Goal: Task Accomplishment & Management: Contribute content

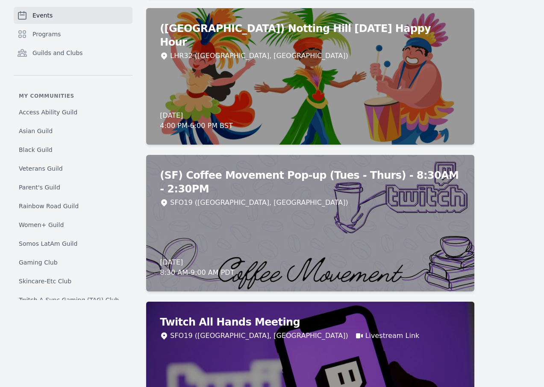
scroll to position [1174, 0]
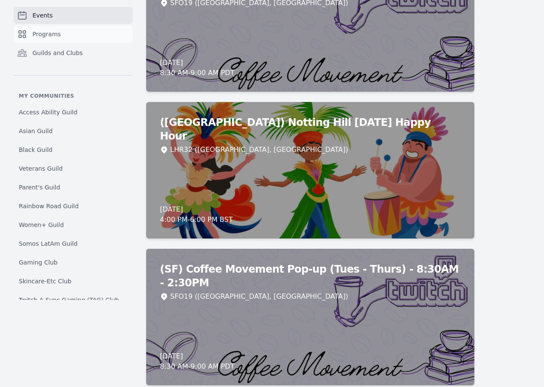
click at [70, 31] on link "Programs" at bounding box center [73, 34] width 119 height 17
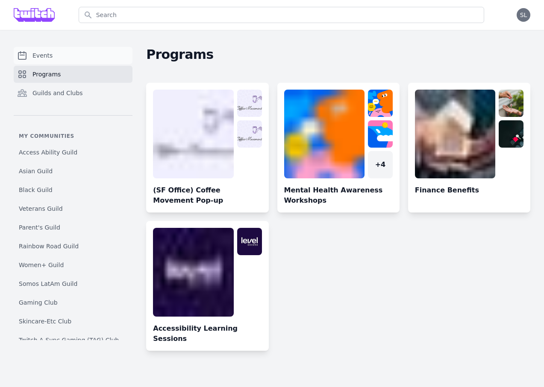
click at [59, 55] on link "Events" at bounding box center [73, 55] width 119 height 17
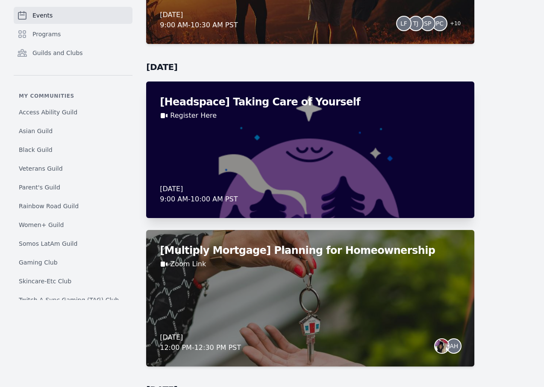
scroll to position [3657, 0]
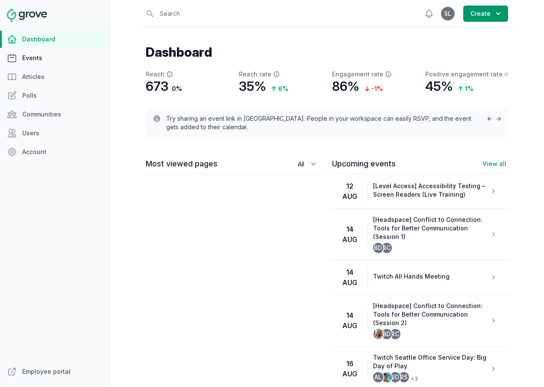
click at [28, 57] on link "Events" at bounding box center [54, 58] width 109 height 17
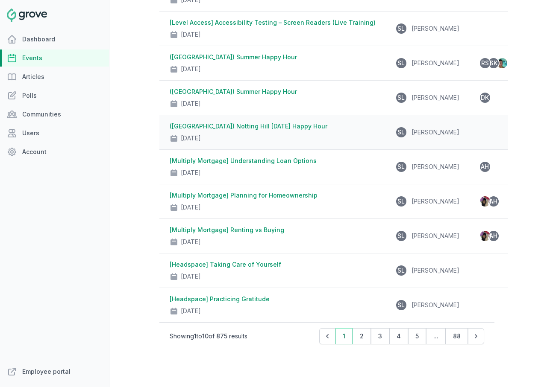
scroll to position [158, 0]
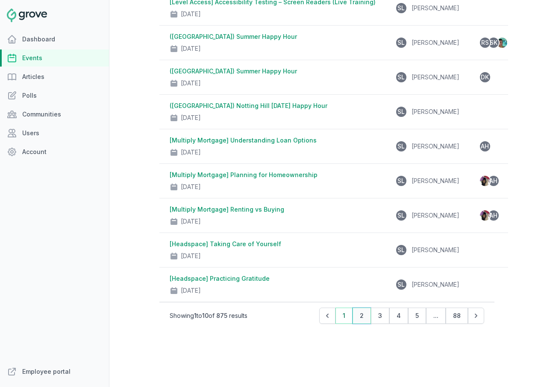
click at [363, 319] on button "2" at bounding box center [361, 316] width 18 height 16
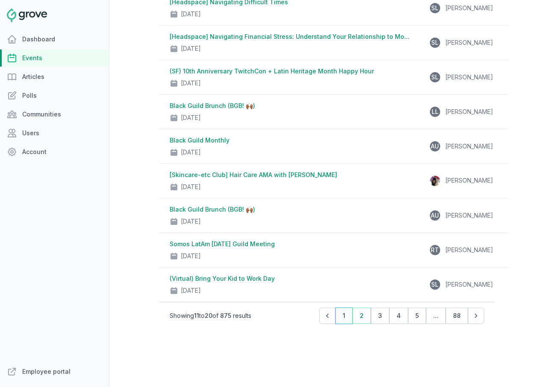
click at [343, 317] on button "1" at bounding box center [343, 316] width 17 height 16
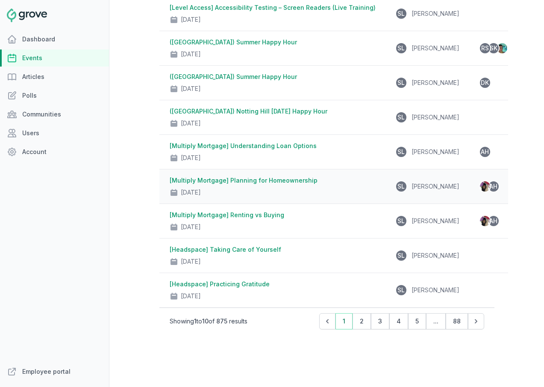
scroll to position [0, 0]
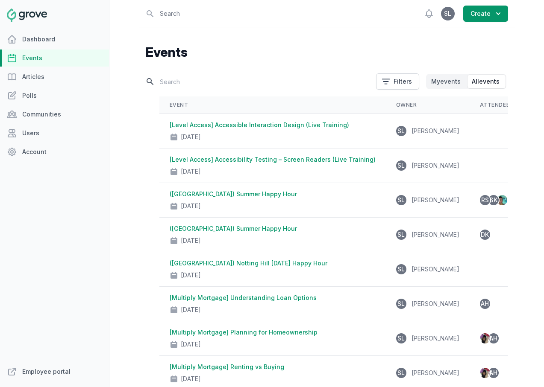
click at [201, 78] on input "text" at bounding box center [258, 81] width 225 height 15
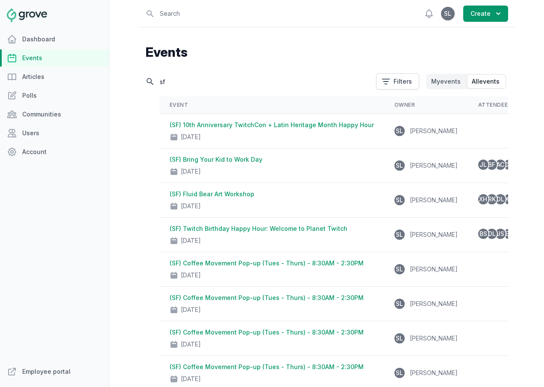
type input "s"
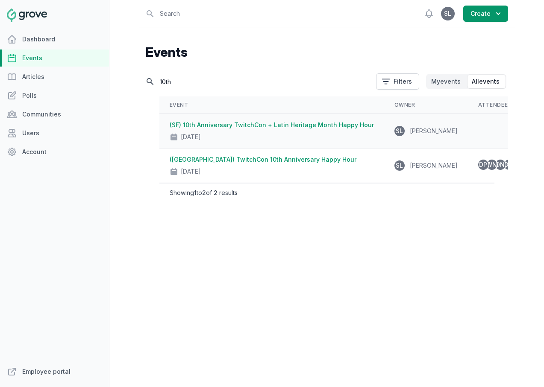
type input "10th"
click at [266, 127] on link "(SF) 10th Anniversary TwitchCon + Latin Heritage Month Happy Hour" at bounding box center [272, 124] width 204 height 7
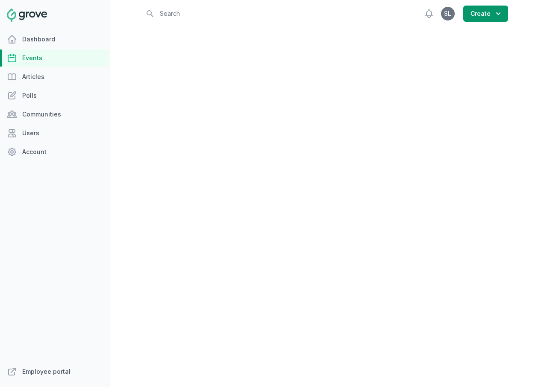
select select "129"
select select "43"
select select "4:00 PM"
select select "7:00 PM"
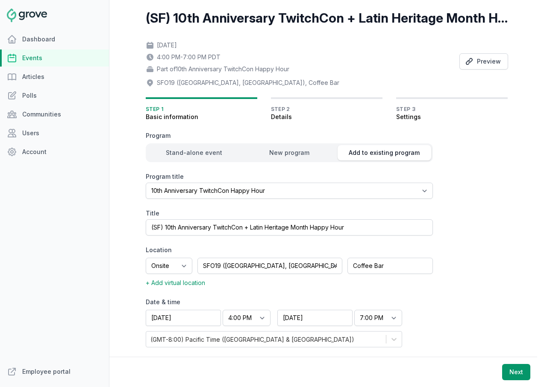
scroll to position [39, 0]
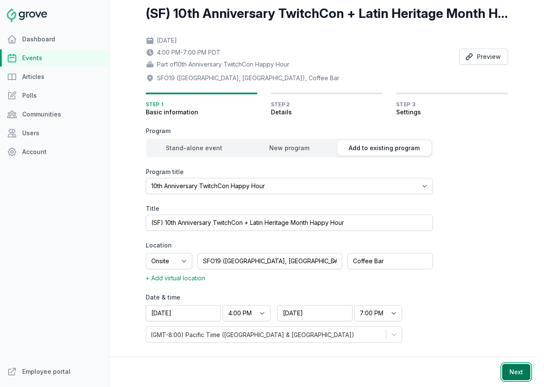
click at [523, 377] on button "Next" at bounding box center [516, 372] width 28 height 16
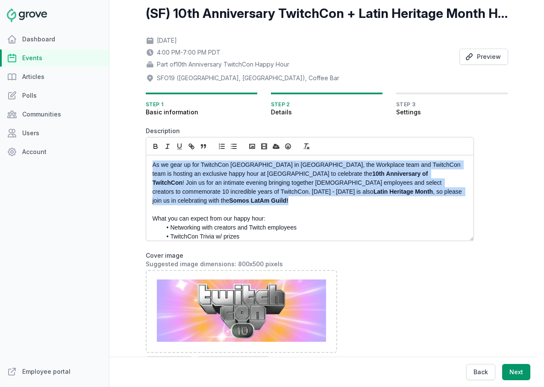
drag, startPoint x: 201, startPoint y: 202, endPoint x: 148, endPoint y: 161, distance: 67.3
click at [148, 161] on div "As we gear up for TwitchCon North America in San Diego, the Workplace team and …" at bounding box center [309, 198] width 327 height 85
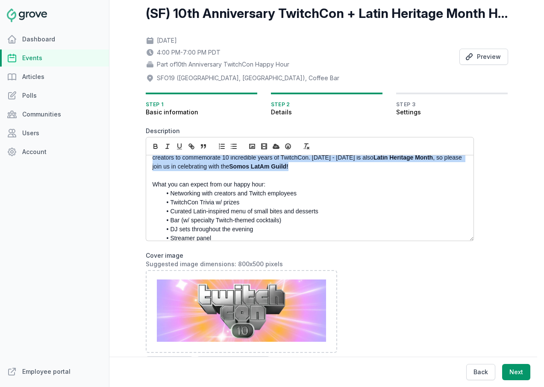
copy p "As we gear up for TwitchCon North America in San Diego, the Workplace team and …"
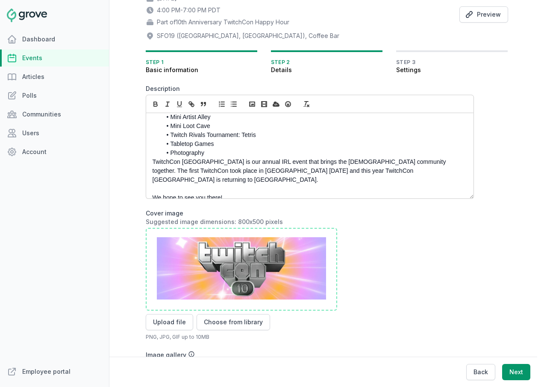
scroll to position [82, 0]
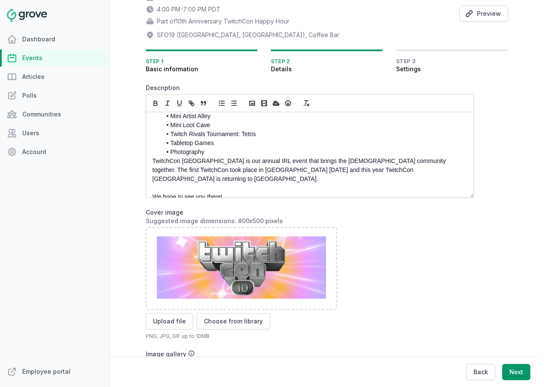
click at [250, 193] on p "We hope to see you there!" at bounding box center [308, 197] width 310 height 9
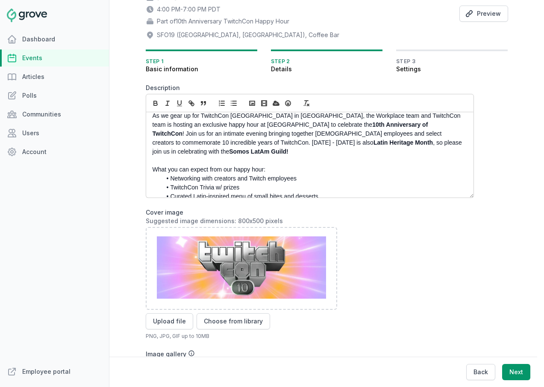
scroll to position [0, 0]
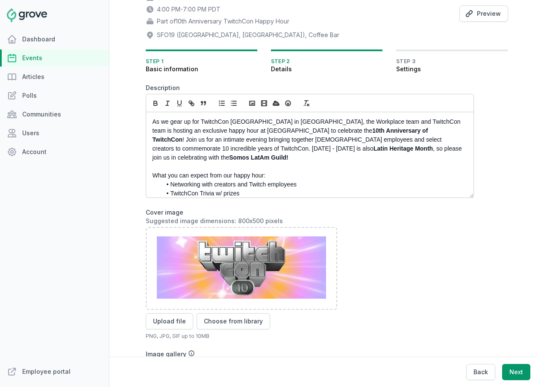
click at [246, 151] on p "As we gear up for TwitchCon North America in San Diego, the Workplace team and …" at bounding box center [308, 139] width 310 height 45
click at [253, 158] on p "As we gear up for TwitchCon North America in San Diego, the Workplace team and …" at bounding box center [308, 139] width 310 height 45
click at [291, 169] on p at bounding box center [308, 166] width 310 height 9
click at [190, 156] on p "As we gear up for TwitchCon North America in San Diego, the Workplace team and …" at bounding box center [308, 139] width 310 height 45
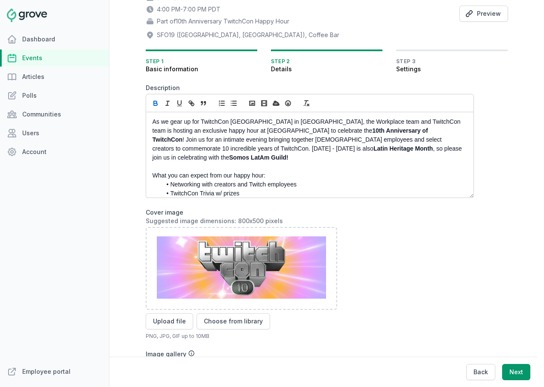
click at [214, 160] on p "As we gear up for TwitchCon North America in San Diego, the Workplace team and …" at bounding box center [308, 139] width 310 height 45
click at [214, 156] on p "As we gear up for TwitchCon North America in San Diego, the Workplace team and …" at bounding box center [308, 139] width 310 height 45
click at [245, 148] on p "As we gear up for TwitchCon North America in San Diego, the Workplace team and …" at bounding box center [308, 139] width 310 height 45
click at [266, 168] on p at bounding box center [308, 166] width 310 height 9
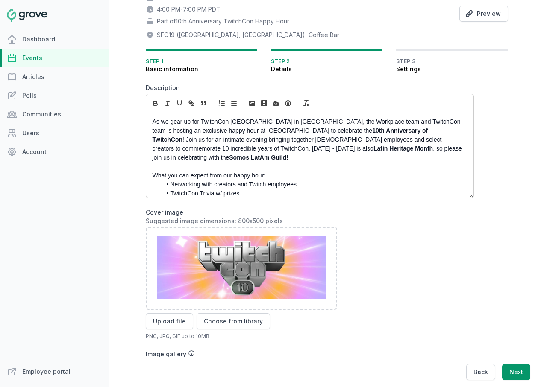
click at [273, 152] on p "As we gear up for TwitchCon North America in San Diego, the Workplace team and …" at bounding box center [308, 139] width 310 height 45
click at [194, 156] on p "As we gear up for TwitchCon North America in San Diego, the Workplace team and …" at bounding box center [308, 139] width 310 height 45
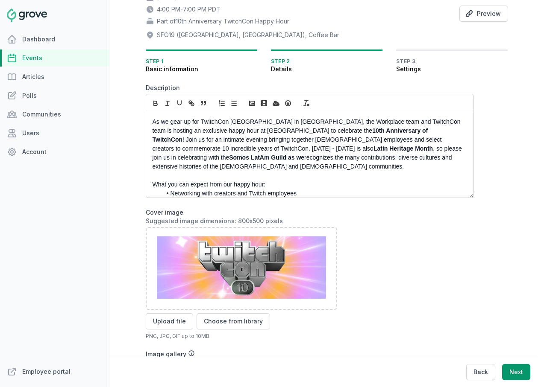
click at [207, 159] on p "As we gear up for TwitchCon North America in San Diego, the Workplace team and …" at bounding box center [308, 144] width 310 height 54
click at [236, 160] on p "As we gear up for TwitchCon North America in San Diego, the Workplace team and …" at bounding box center [308, 144] width 310 height 54
click at [254, 167] on p "As we gear up for TwitchCon North America in San Diego, the Workplace team and …" at bounding box center [308, 144] width 310 height 54
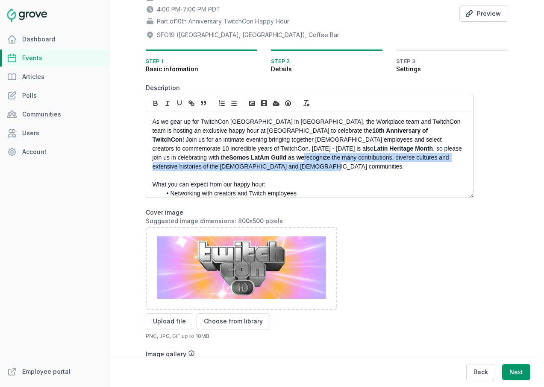
drag, startPoint x: 225, startPoint y: 165, endPoint x: 208, endPoint y: 158, distance: 18.7
click at [208, 158] on p "As we gear up for TwitchCon North America in San Diego, the Workplace team and …" at bounding box center [308, 144] width 310 height 54
click at [219, 166] on p "As we gear up for TwitchCon North America in San Diego, the Workplace team and …" at bounding box center [308, 144] width 310 height 54
drag, startPoint x: 213, startPoint y: 164, endPoint x: 191, endPoint y: 156, distance: 23.5
click at [191, 156] on p "As we gear up for TwitchCon North America in San Diego, the Workplace team and …" at bounding box center [308, 144] width 310 height 54
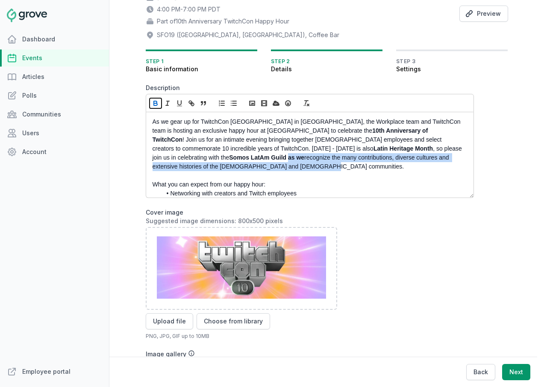
click at [155, 103] on icon "button" at bounding box center [155, 104] width 3 height 2
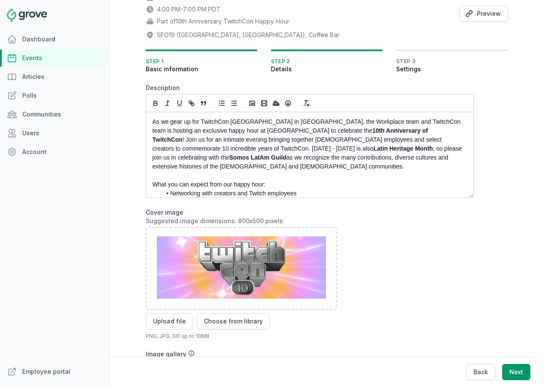
click at [215, 165] on p "As we gear up for TwitchCon North America in San Diego, the Workplace team and …" at bounding box center [308, 144] width 310 height 54
click at [261, 170] on p "As we gear up for TwitchCon North America in San Diego, the Workplace team and …" at bounding box center [308, 144] width 310 height 54
click at [252, 152] on p "As we gear up for TwitchCon North America in San Diego, the Workplace team and …" at bounding box center [308, 144] width 310 height 54
click at [289, 159] on p "As we gear up for TwitchCon North America in San Diego, the Workplace team and …" at bounding box center [308, 144] width 310 height 54
drag, startPoint x: 252, startPoint y: 151, endPoint x: 146, endPoint y: 148, distance: 106.4
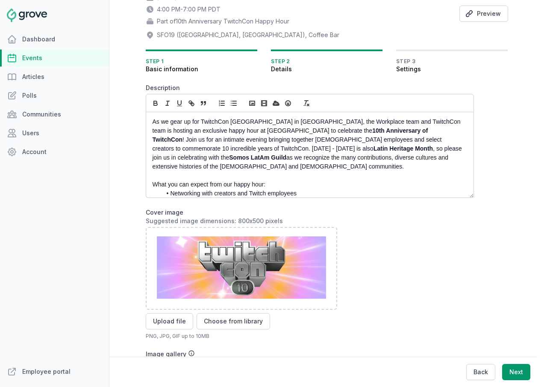
click at [146, 148] on div "As we gear up for TwitchCon North America in San Diego, the Workplace team and …" at bounding box center [309, 154] width 327 height 85
drag, startPoint x: 341, startPoint y: 151, endPoint x: 255, endPoint y: 151, distance: 85.9
click at [255, 151] on p "As we gear up for TwitchCon North America in San Diego, the Workplace team and …" at bounding box center [308, 144] width 310 height 54
click at [294, 153] on p "As we gear up for TwitchCon North America in San Diego, the Workplace team and …" at bounding box center [308, 144] width 310 height 54
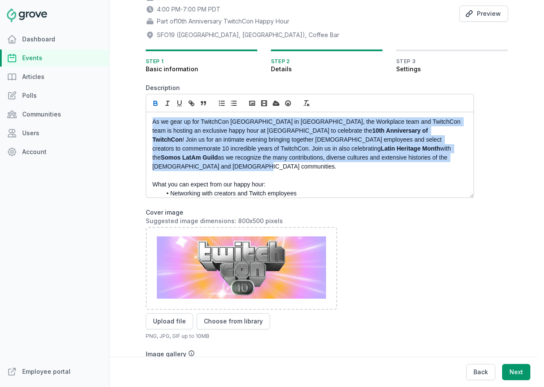
drag, startPoint x: 375, startPoint y: 158, endPoint x: 157, endPoint y: 109, distance: 222.8
click at [157, 109] on div "As we gear up for TwitchCon North America in San Diego, the Workplace team and …" at bounding box center [310, 146] width 328 height 104
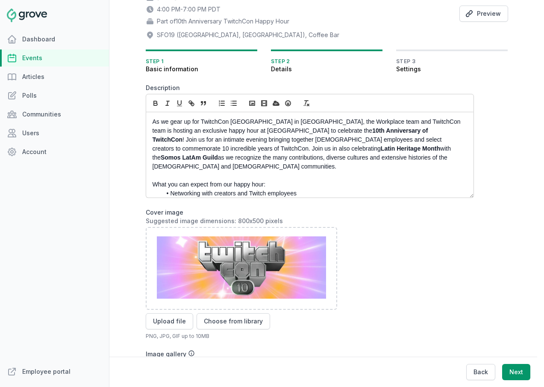
click at [248, 159] on p "As we gear up for TwitchCon North America in San Diego, the Workplace team and …" at bounding box center [308, 144] width 310 height 54
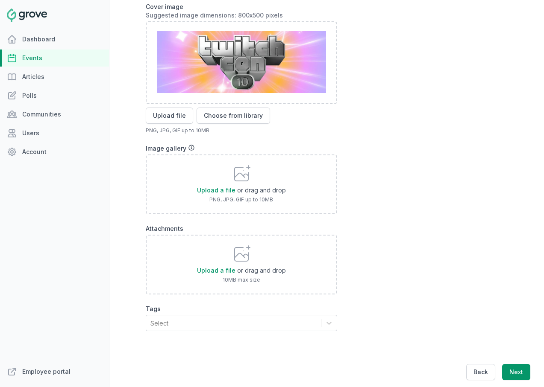
scroll to position [291, 0]
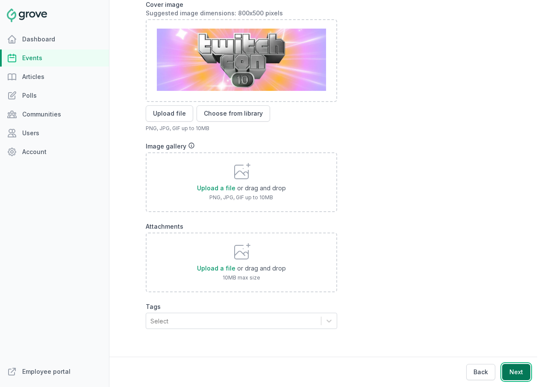
click at [508, 373] on button "Next" at bounding box center [516, 372] width 28 height 16
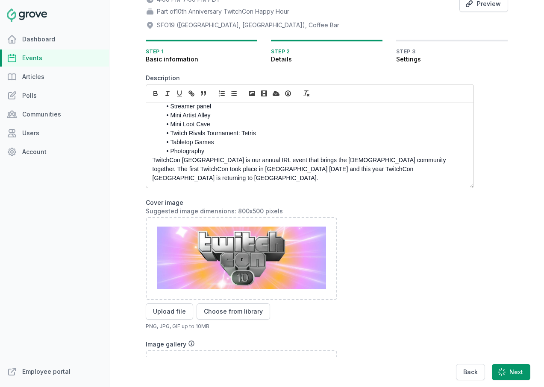
scroll to position [0, 0]
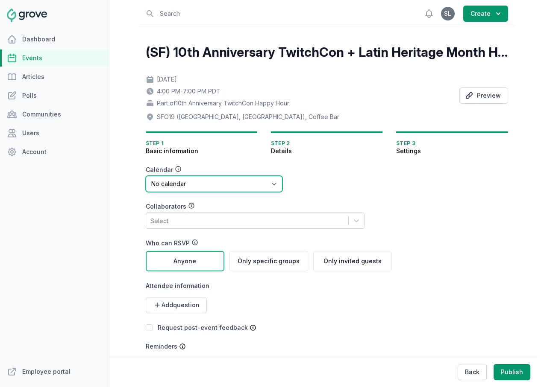
click at [212, 185] on select "No calendar Virtual Events Calendar" at bounding box center [214, 184] width 137 height 16
select select "89"
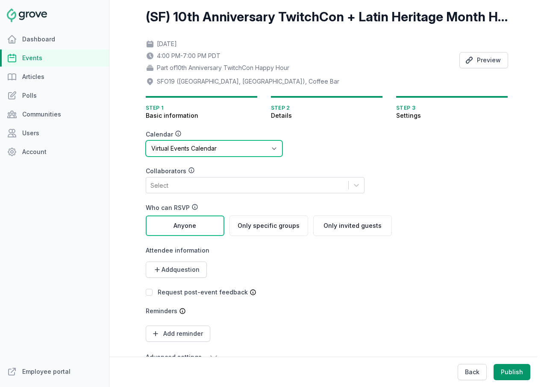
scroll to position [55, 0]
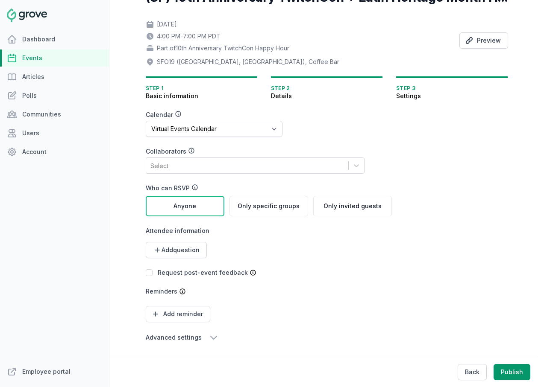
click at [53, 59] on link "Events" at bounding box center [54, 58] width 109 height 17
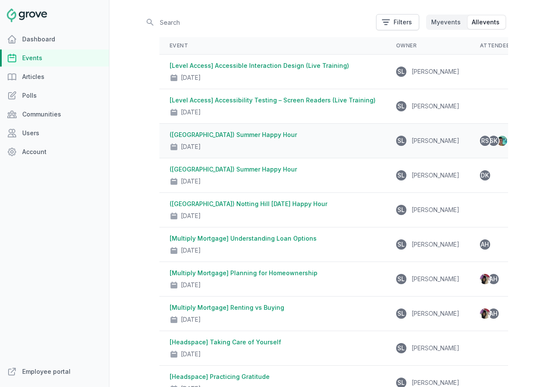
scroll to position [158, 0]
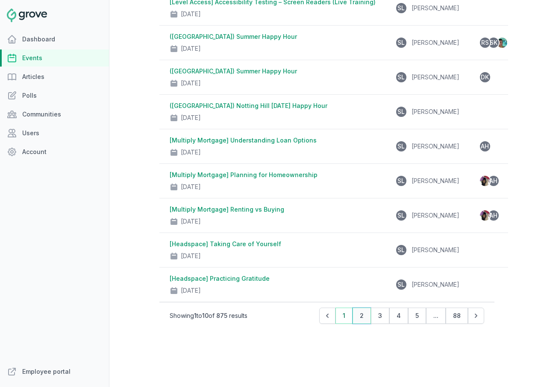
click at [364, 322] on button "2" at bounding box center [361, 316] width 18 height 16
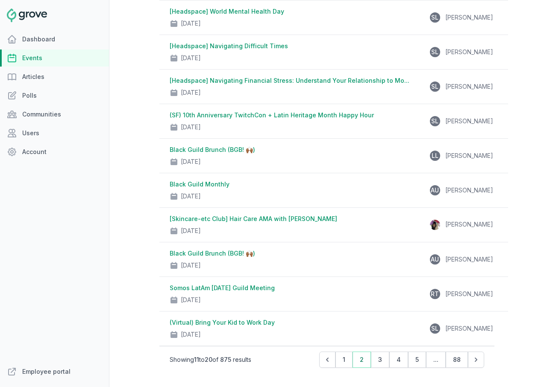
scroll to position [0, 0]
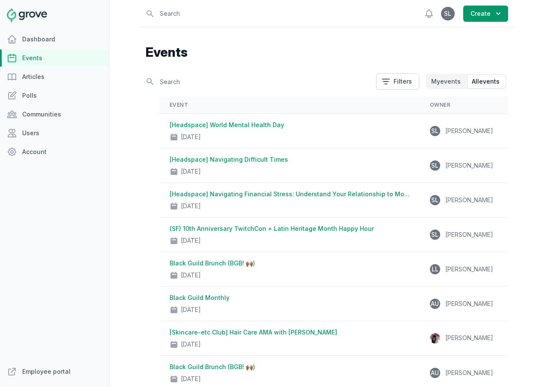
click at [50, 59] on link "Events" at bounding box center [54, 58] width 109 height 17
click at [168, 82] on input "text" at bounding box center [258, 81] width 225 height 15
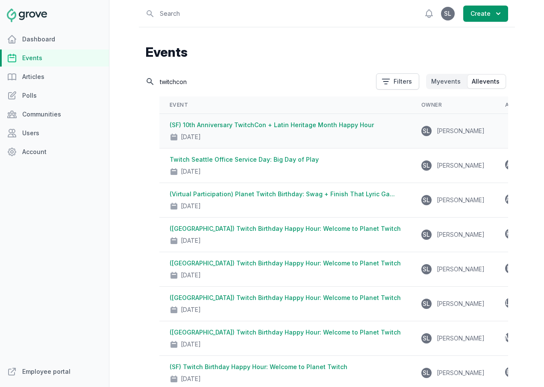
type input "twitchcon"
click at [241, 132] on div "Sep 25, 2025" at bounding box center [285, 135] width 231 height 12
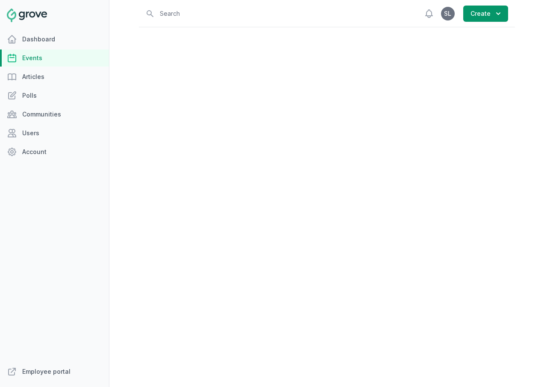
select select "129"
select select "43"
select select "4:00 PM"
select select "7:00 PM"
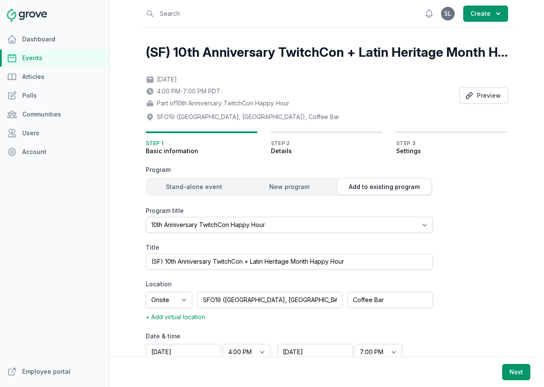
scroll to position [39, 0]
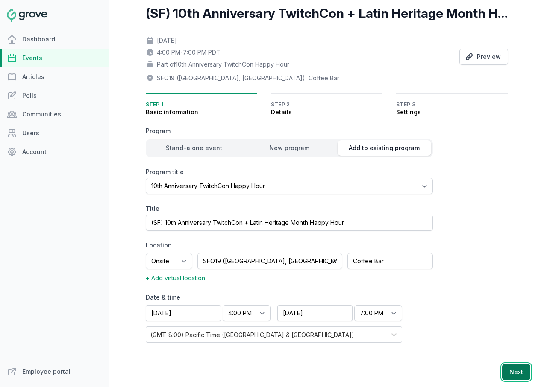
click at [506, 369] on button "Next" at bounding box center [516, 372] width 28 height 16
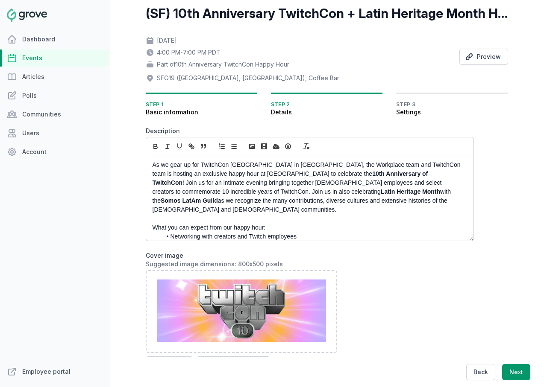
click at [373, 203] on p "As we gear up for TwitchCon North America in San Diego, the Workplace team and …" at bounding box center [308, 188] width 310 height 54
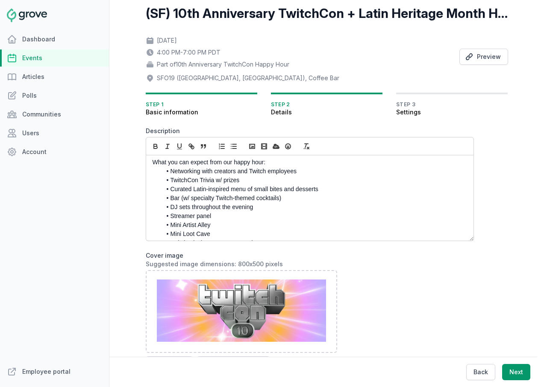
scroll to position [68, 0]
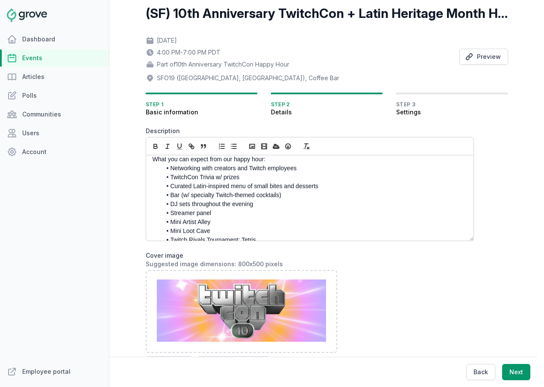
click at [206, 182] on li "Curated Latin-inspired menu of small bites and desserts" at bounding box center [311, 186] width 301 height 9
drag, startPoint x: 245, startPoint y: 180, endPoint x: 193, endPoint y: 180, distance: 52.6
click at [193, 182] on li "Curated Latin-inspired menu of small bites and desserts" at bounding box center [311, 186] width 301 height 9
copy li "Latin-inspired menu"
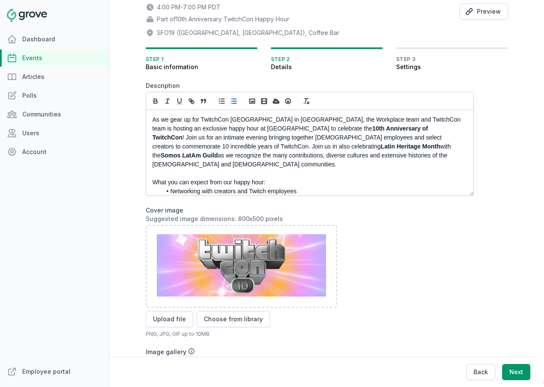
scroll to position [122, 0]
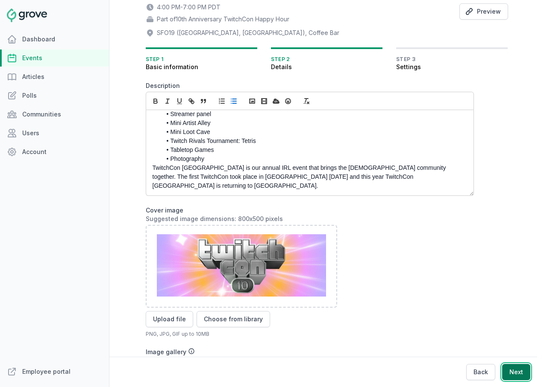
click at [516, 377] on button "Next" at bounding box center [516, 372] width 28 height 16
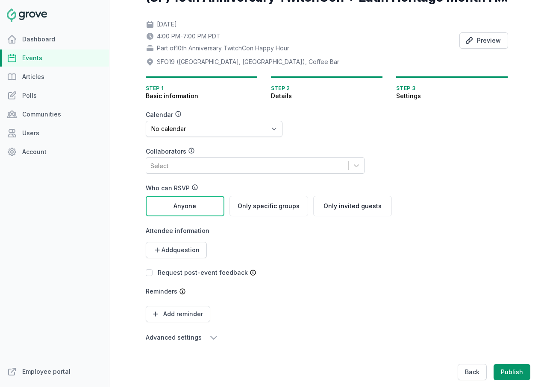
scroll to position [0, 0]
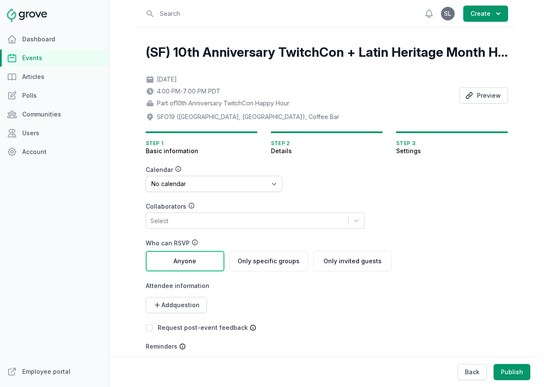
click at [38, 55] on link "Events" at bounding box center [54, 58] width 109 height 17
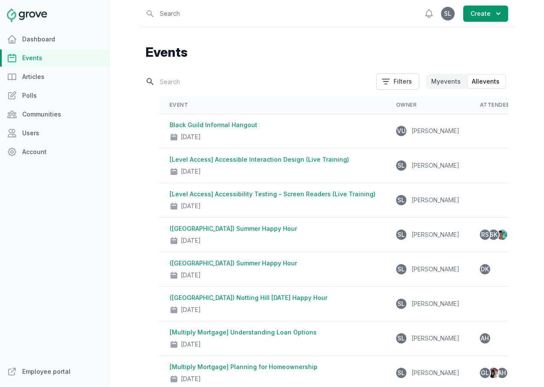
click at [173, 83] on input "text" at bounding box center [258, 81] width 225 height 15
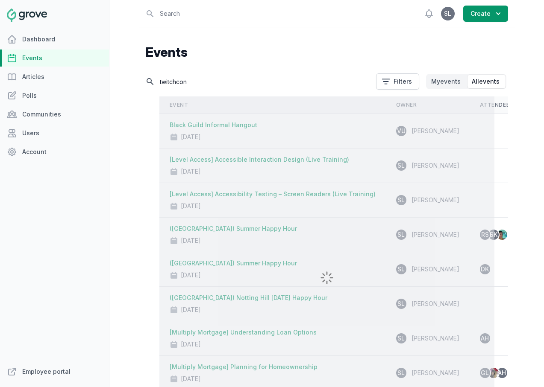
type input "twitchcon"
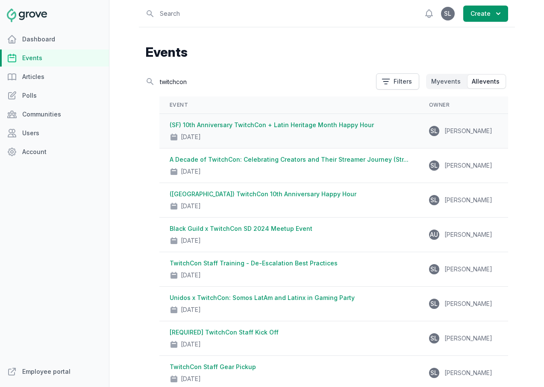
click at [232, 124] on link "(SF) 10th Anniversary TwitchCon + Latin Heritage Month Happy Hour" at bounding box center [272, 124] width 204 height 7
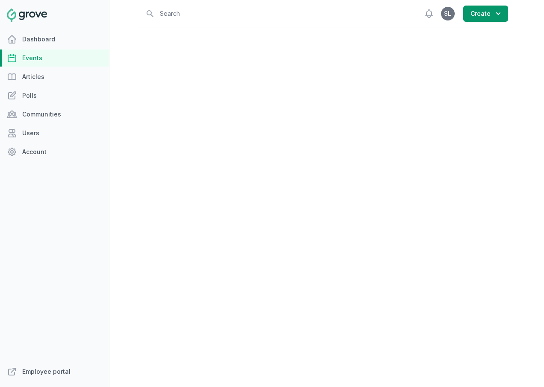
select select "129"
select select "43"
select select "4:00 PM"
select select "7:00 PM"
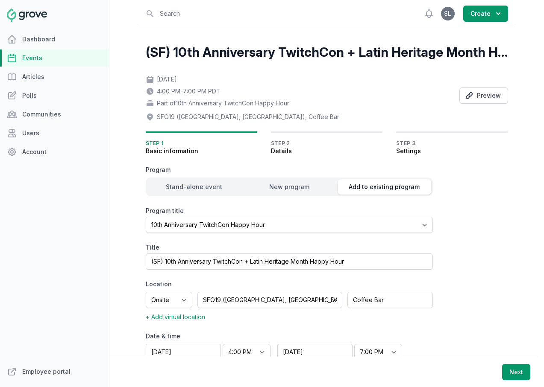
scroll to position [39, 0]
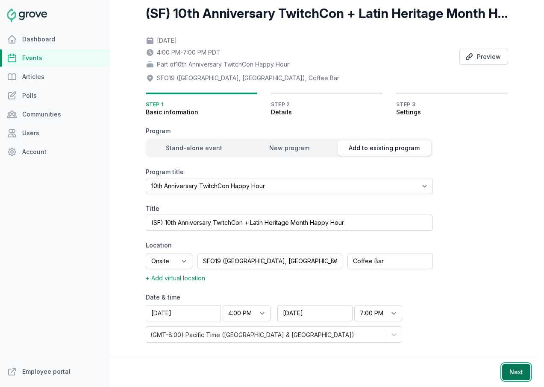
click at [512, 370] on button "Next" at bounding box center [516, 372] width 28 height 16
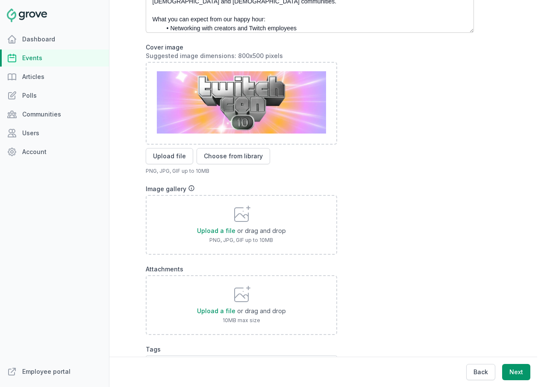
scroll to position [291, 0]
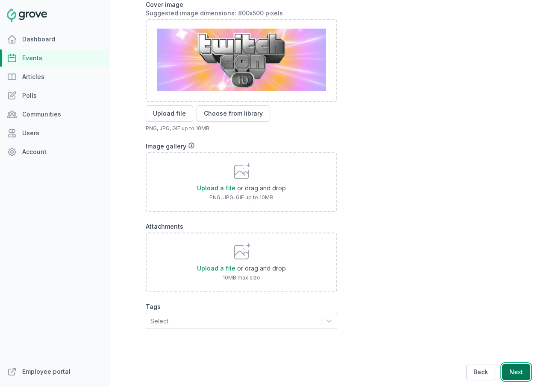
click at [511, 371] on button "Next" at bounding box center [516, 372] width 28 height 16
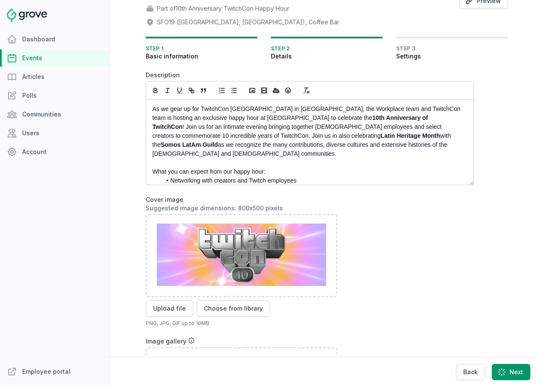
scroll to position [42, 0]
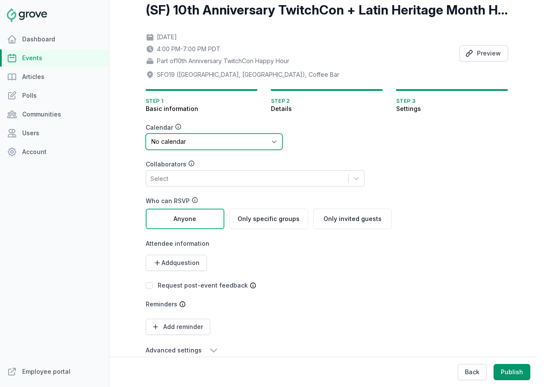
click at [179, 144] on select "No calendar Virtual Events Calendar" at bounding box center [214, 142] width 137 height 16
select select "89"
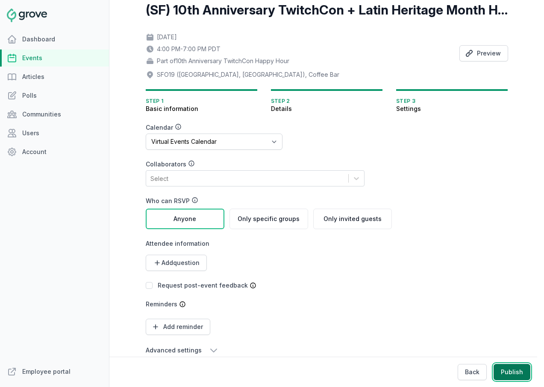
click at [516, 370] on button "Publish" at bounding box center [511, 372] width 37 height 16
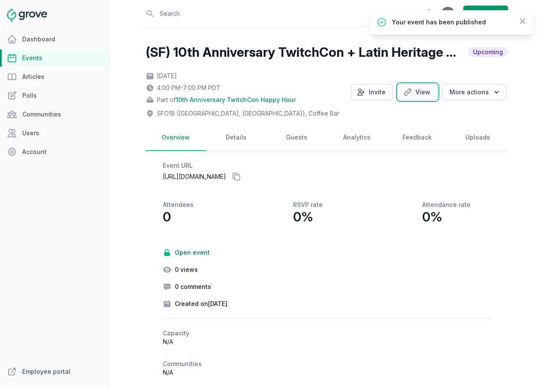
click at [420, 98] on link "View" at bounding box center [418, 92] width 40 height 16
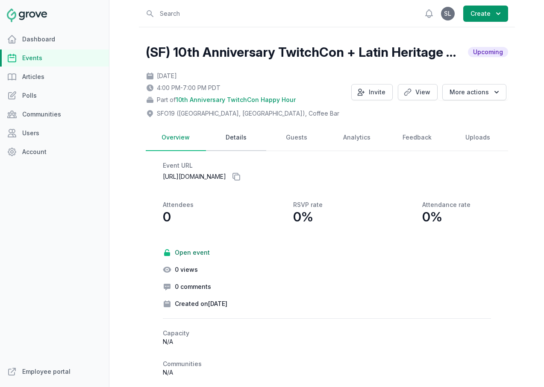
click at [235, 132] on link "Details" at bounding box center [236, 138] width 60 height 26
select select "129"
select select "43"
select select "4:00 PM"
select select "7:00 PM"
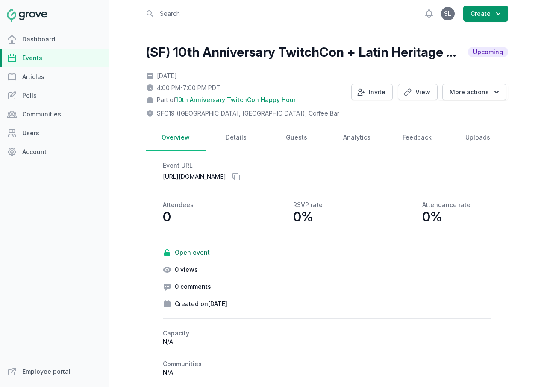
select select "89"
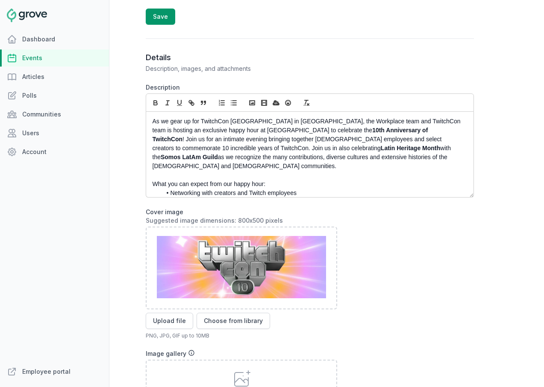
scroll to position [122, 0]
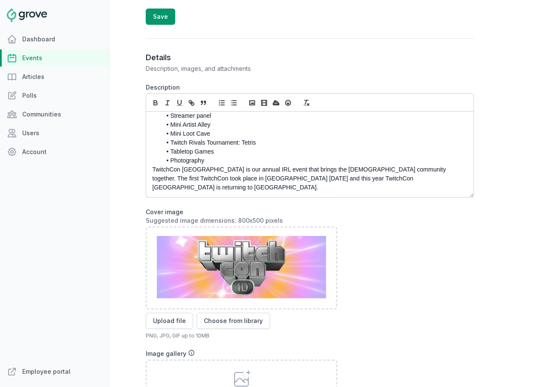
click at [214, 165] on p "TwitchCon North America is our annual IRL event that brings the Twitch communit…" at bounding box center [308, 178] width 310 height 27
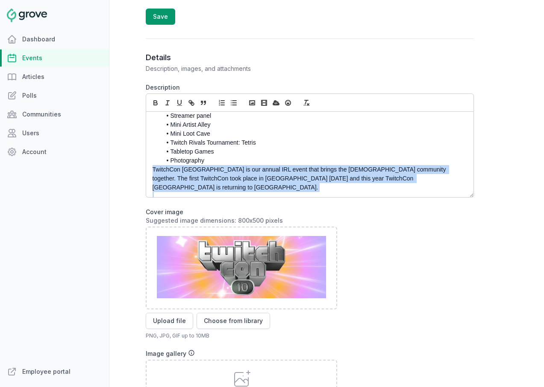
click at [214, 165] on p "TwitchCon North America is our annual IRL event that brings the Twitch communit…" at bounding box center [308, 178] width 310 height 27
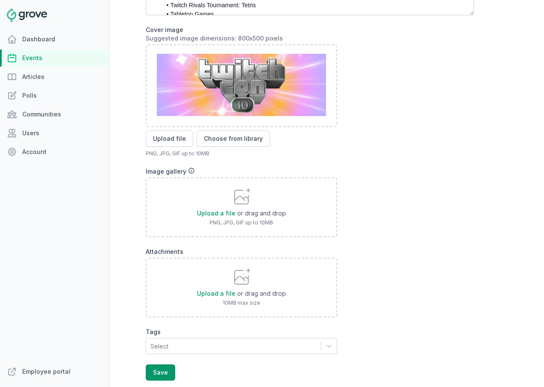
scroll to position [643, 0]
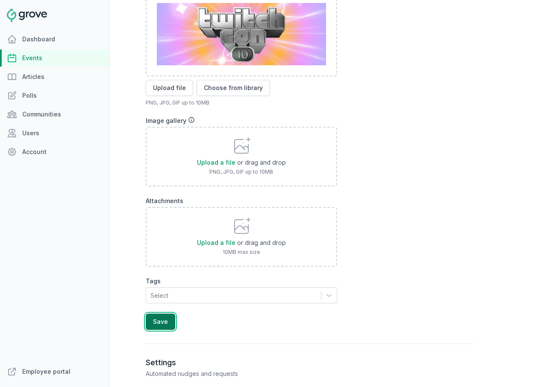
click at [153, 328] on button "Save" at bounding box center [160, 322] width 29 height 16
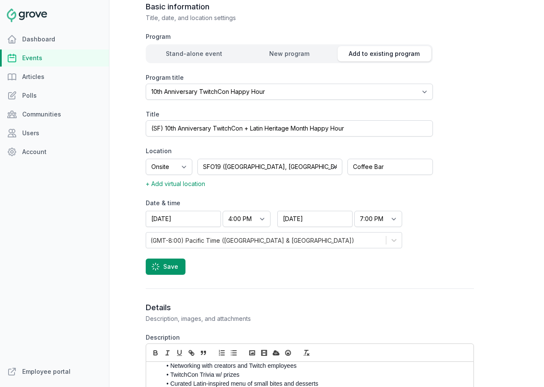
scroll to position [0, 0]
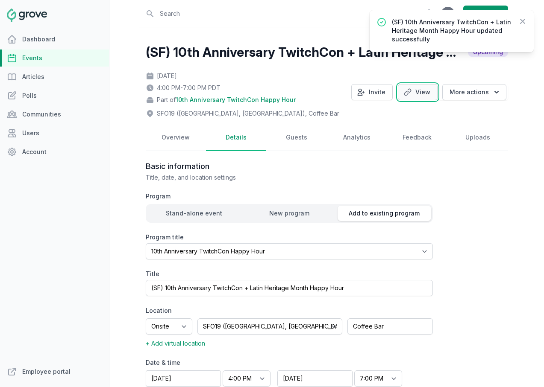
click at [425, 95] on link "View" at bounding box center [418, 92] width 40 height 16
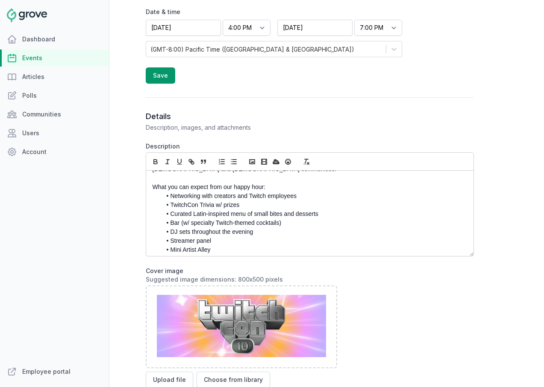
scroll to position [51, 0]
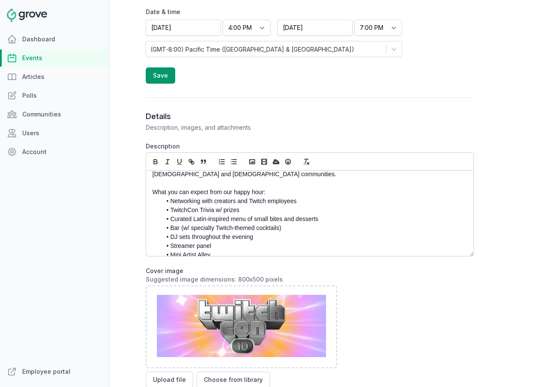
click at [203, 206] on li "TwitchCon Trivia w/ prizes" at bounding box center [311, 210] width 301 height 9
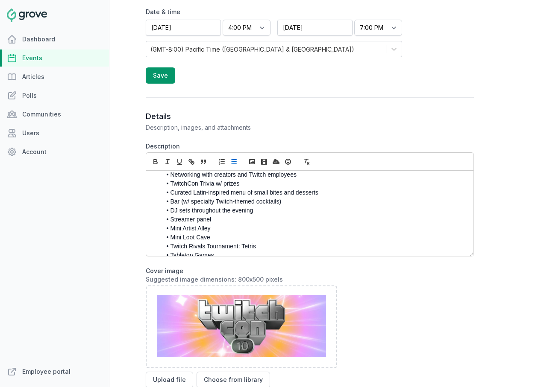
scroll to position [85, 0]
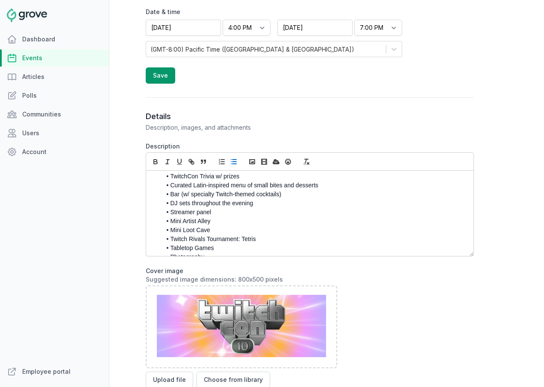
click at [200, 208] on li "Streamer panel" at bounding box center [311, 212] width 301 height 9
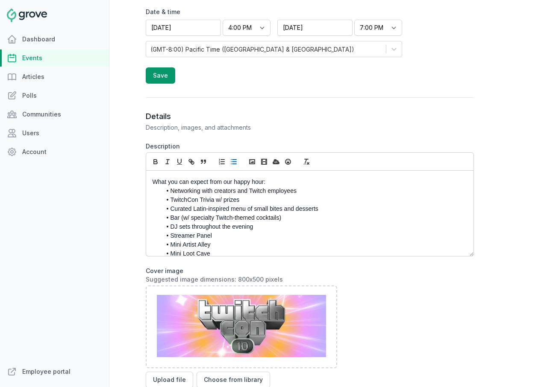
scroll to position [53, 0]
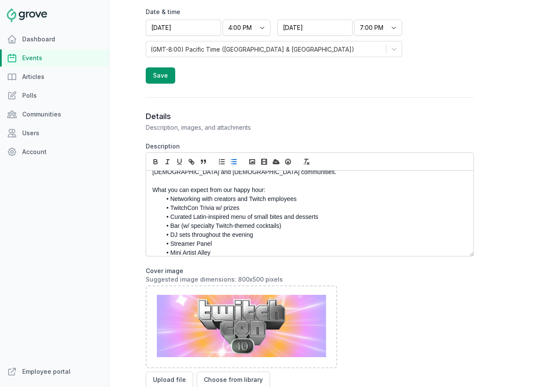
click at [225, 204] on li "TwitchCon Trivia w/ prizes" at bounding box center [311, 208] width 301 height 9
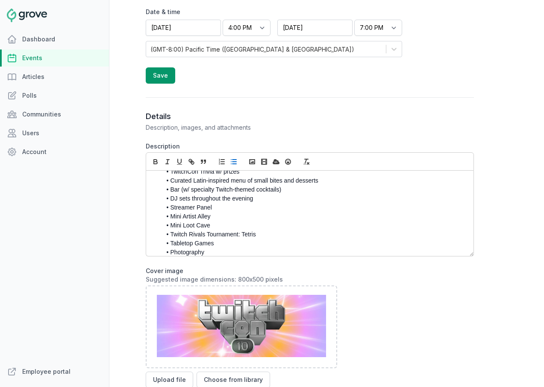
scroll to position [95, 0]
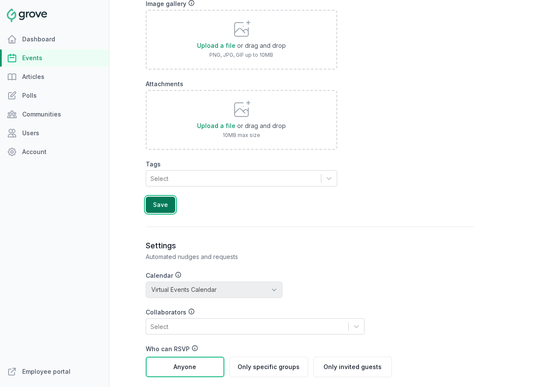
click at [161, 210] on button "Save" at bounding box center [160, 205] width 29 height 16
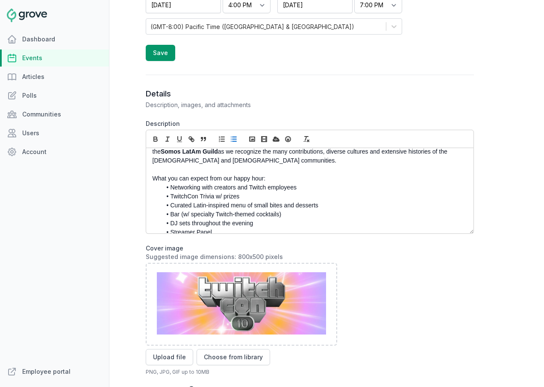
scroll to position [0, 0]
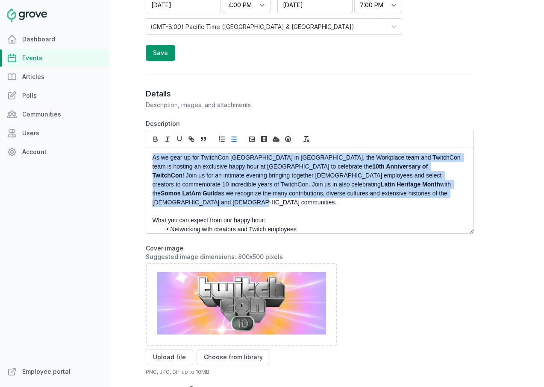
drag, startPoint x: 376, startPoint y: 197, endPoint x: 149, endPoint y: 158, distance: 230.7
click at [149, 158] on div "As we gear up for TwitchCon North America in San Diego, the Workplace team and …" at bounding box center [309, 190] width 327 height 85
copy p "As we gear up for TwitchCon North America in San Diego, the Workplace team and …"
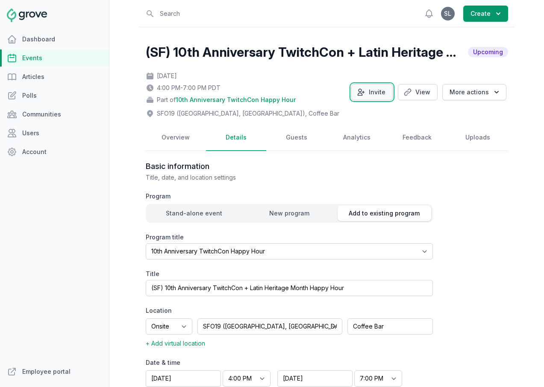
click at [376, 89] on button "Invite" at bounding box center [371, 92] width 41 height 16
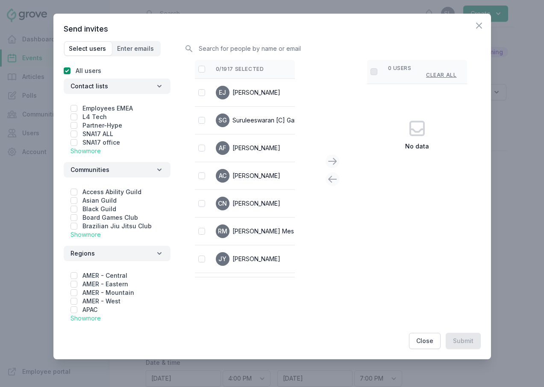
click at [89, 150] on link "Show more" at bounding box center [85, 150] width 30 height 7
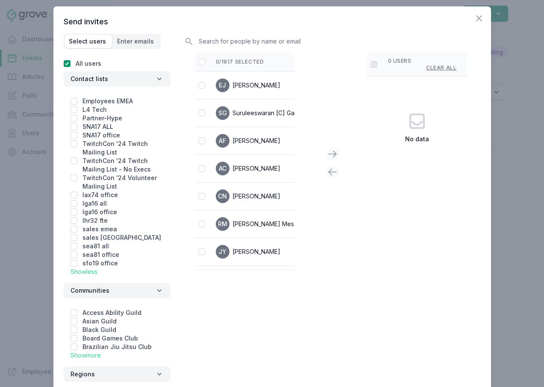
scroll to position [8, 0]
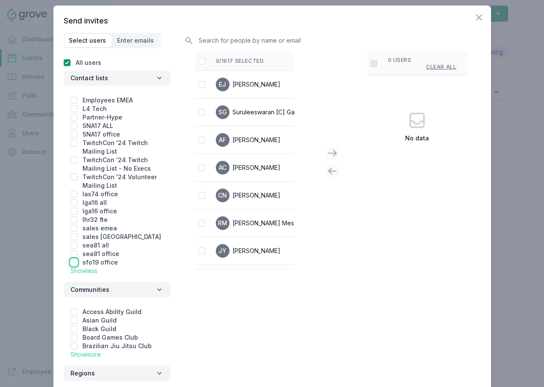
click at [74, 262] on input "checkbox" at bounding box center [73, 262] width 7 height 7
checkbox input "true"
checkbox input "false"
click at [199, 60] on input "checkbox" at bounding box center [201, 61] width 7 height 7
checkbox input "false"
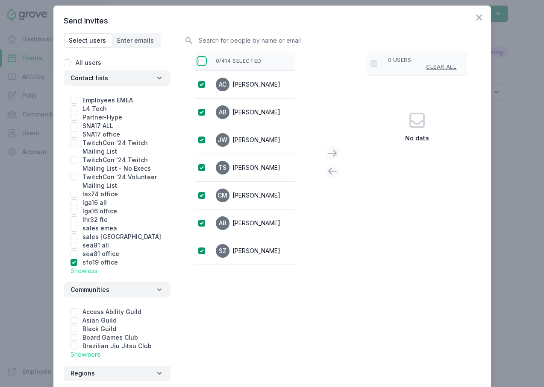
checkbox input "true"
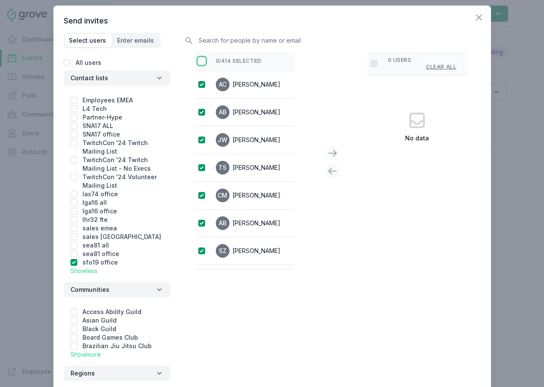
checkbox input "true"
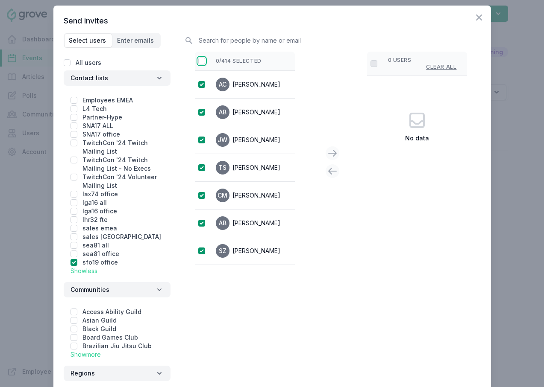
checkbox input "true"
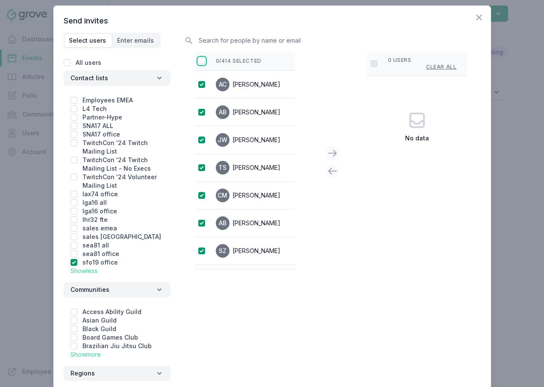
checkbox input "true"
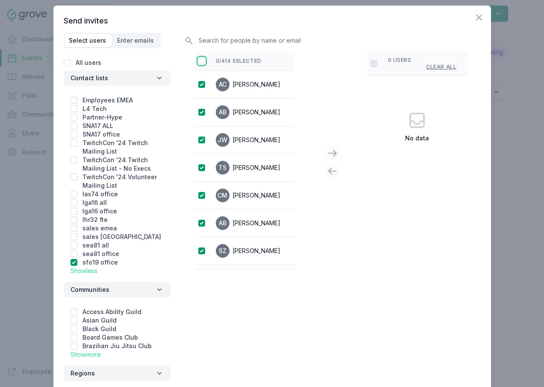
checkbox input "true"
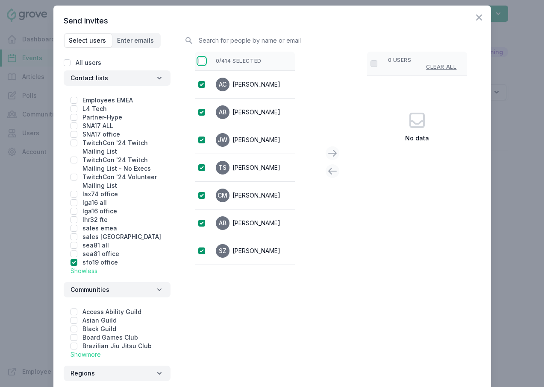
checkbox input "true"
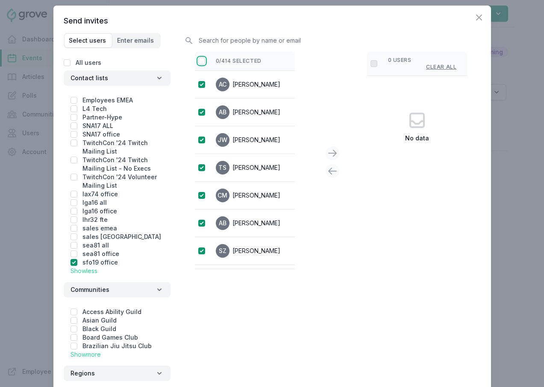
checkbox input "true"
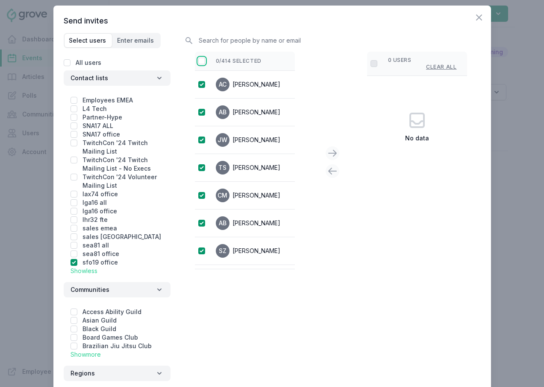
checkbox input "true"
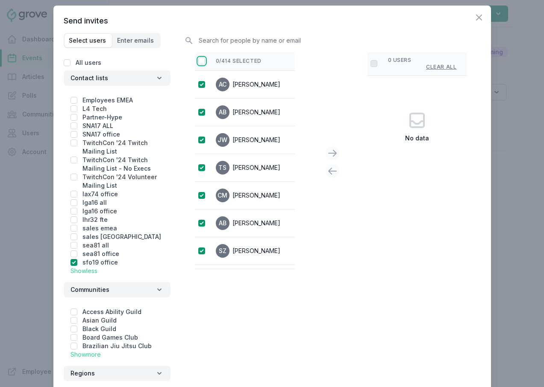
checkbox input "true"
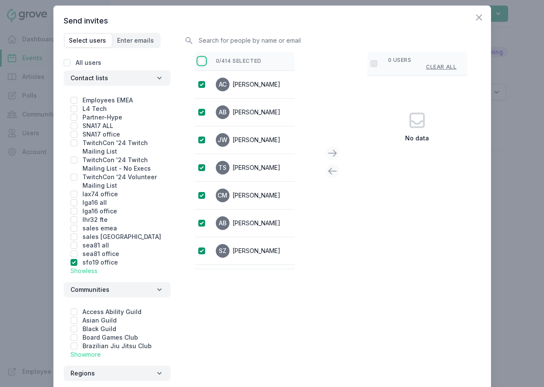
checkbox input "true"
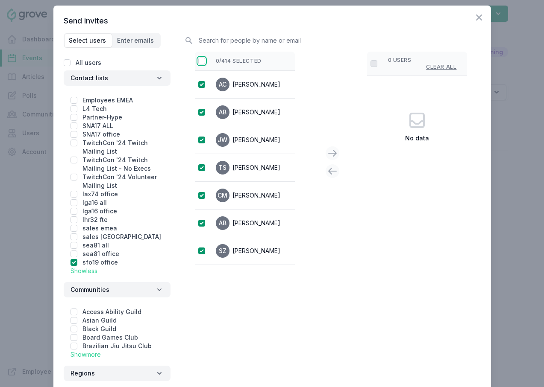
checkbox input "true"
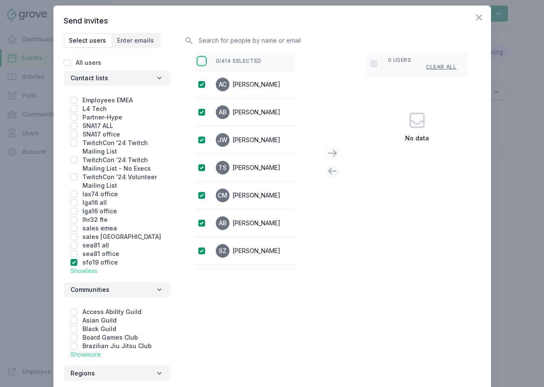
checkbox input "true"
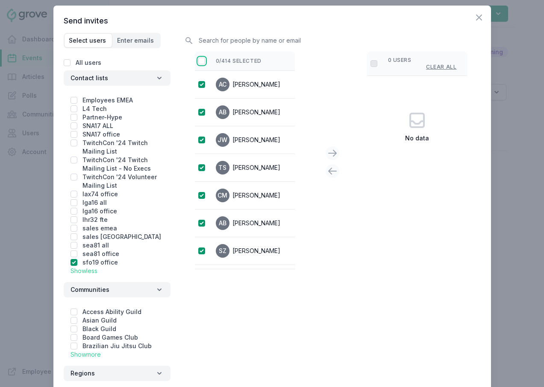
checkbox input "true"
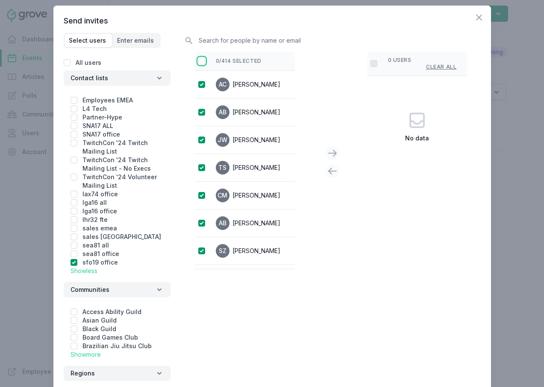
checkbox input "true"
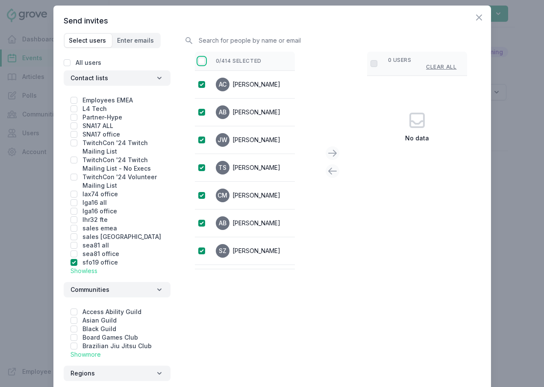
checkbox input "true"
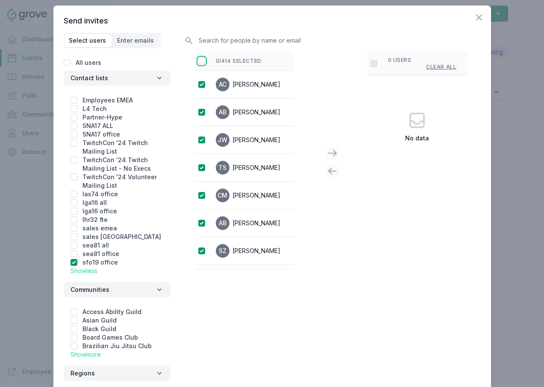
checkbox input "true"
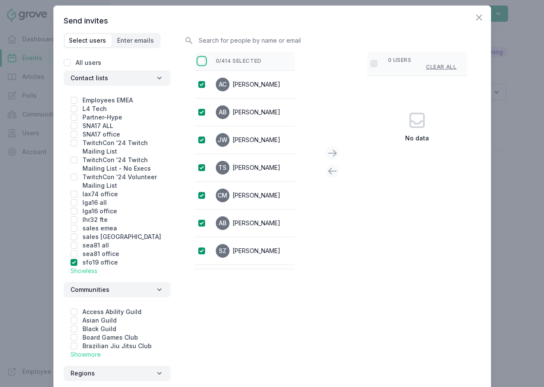
checkbox input "true"
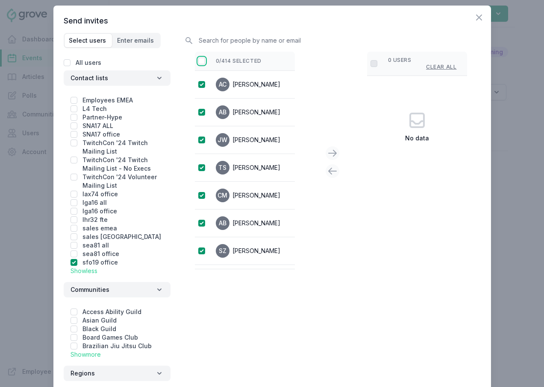
checkbox input "true"
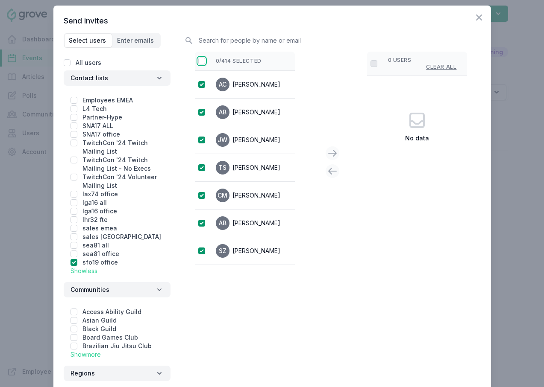
checkbox input "true"
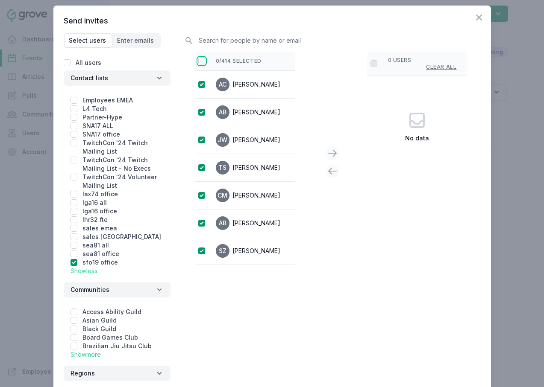
checkbox input "true"
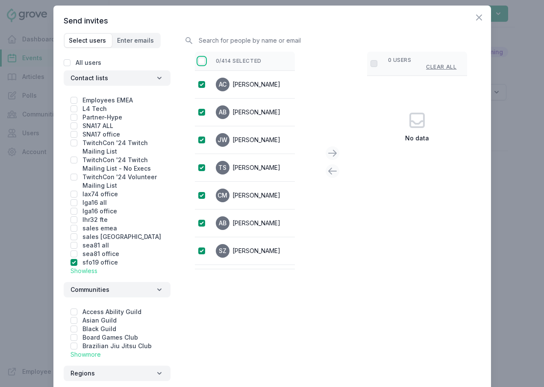
checkbox input "true"
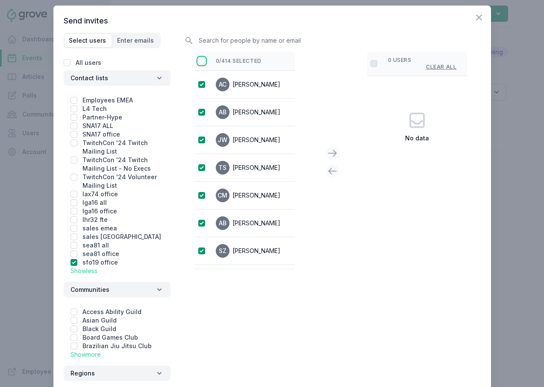
checkbox input "true"
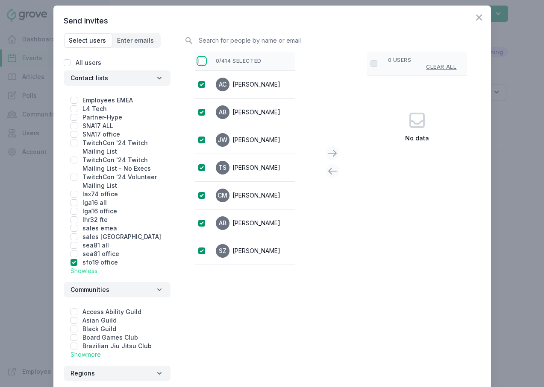
checkbox input "true"
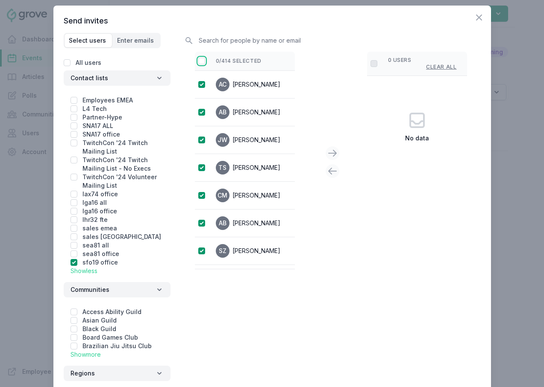
checkbox input "true"
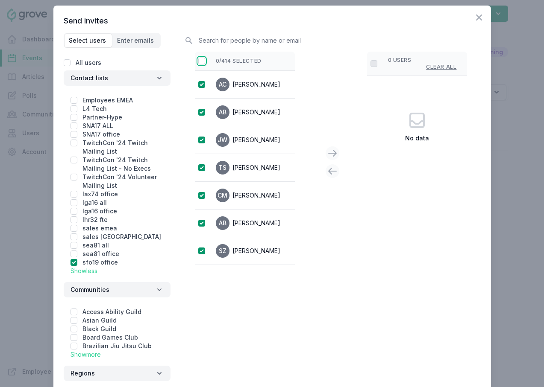
checkbox input "true"
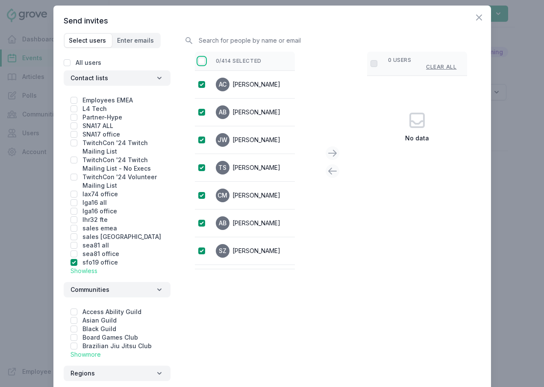
checkbox input "true"
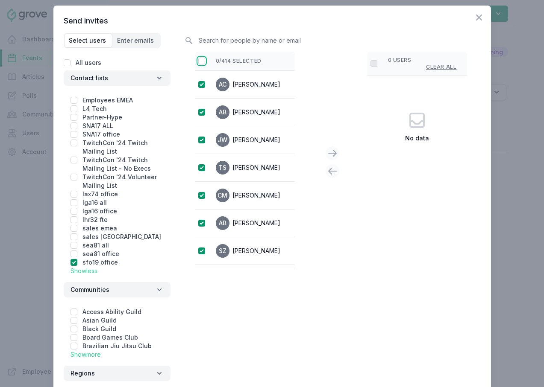
checkbox input "true"
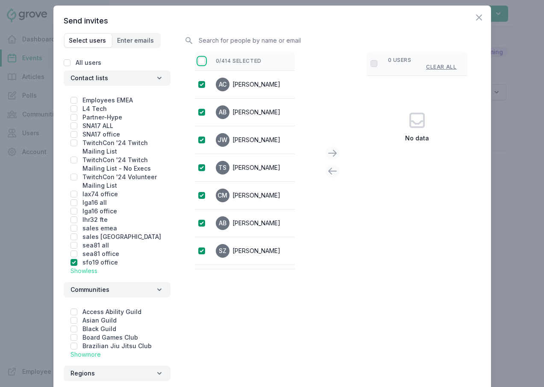
checkbox input "true"
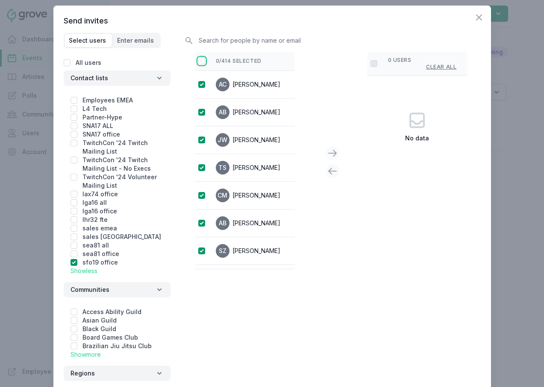
checkbox input "true"
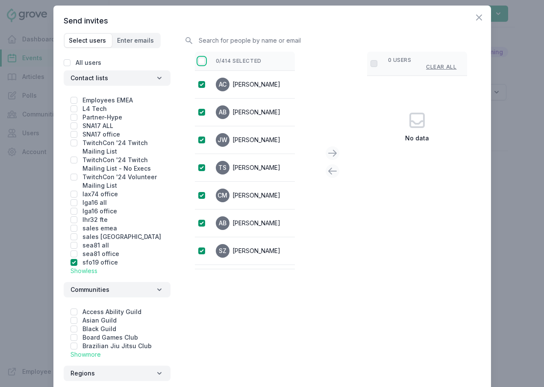
checkbox input "true"
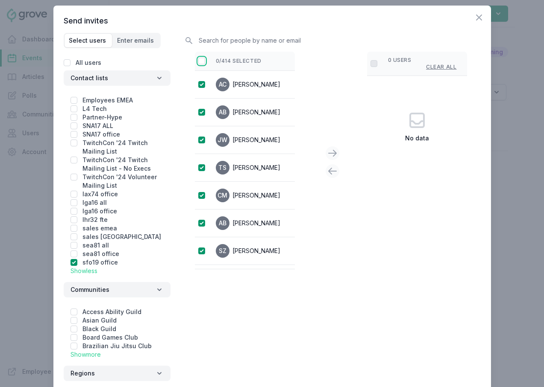
checkbox input "true"
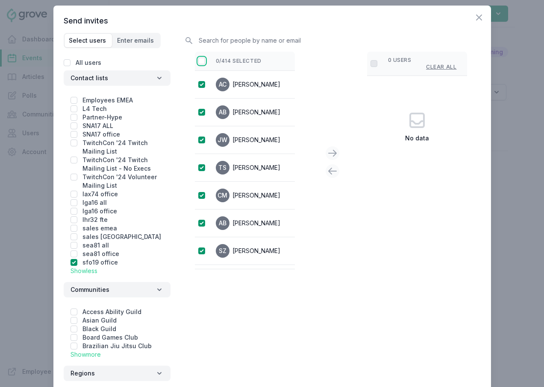
checkbox input "true"
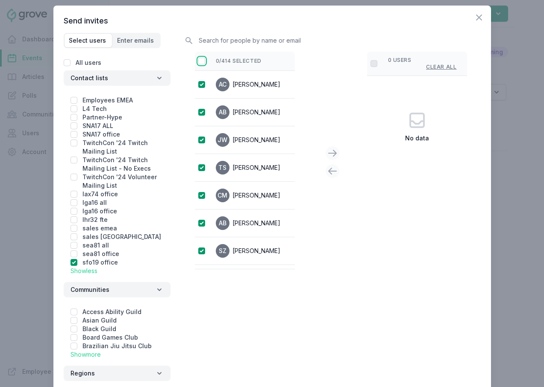
checkbox input "true"
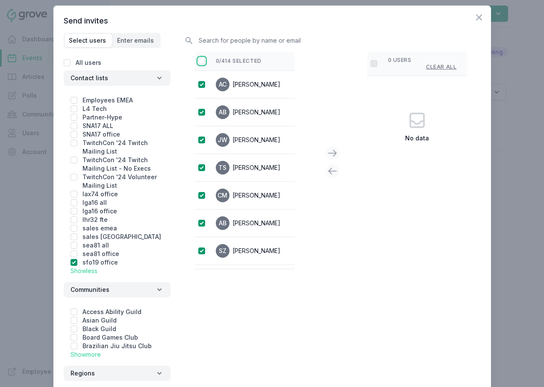
checkbox input "true"
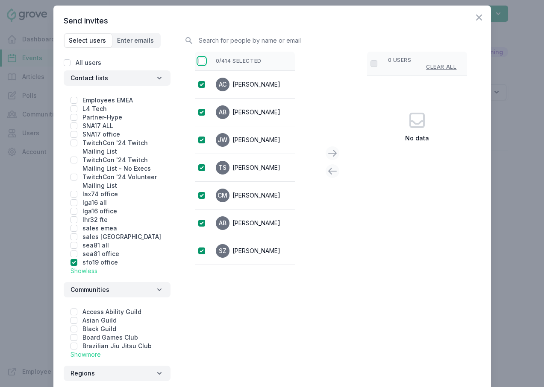
checkbox input "true"
click at [327, 153] on icon at bounding box center [332, 153] width 10 height 10
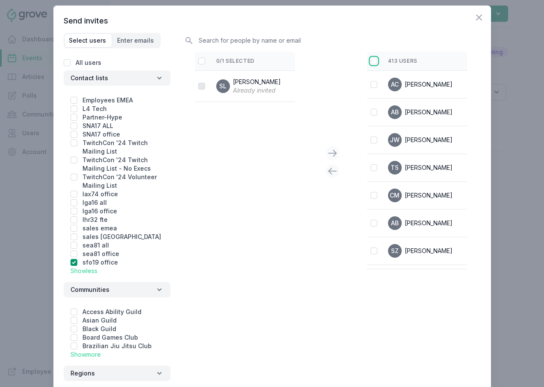
click at [372, 62] on input "checkbox" at bounding box center [373, 61] width 7 height 7
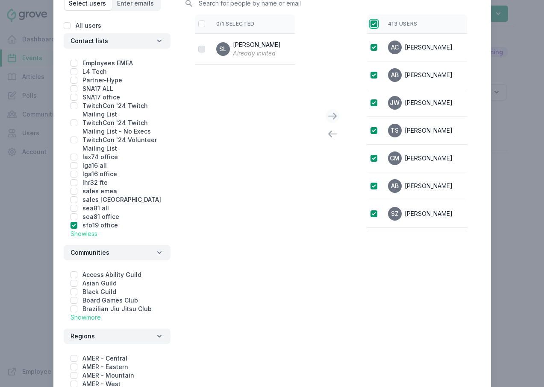
scroll to position [114, 0]
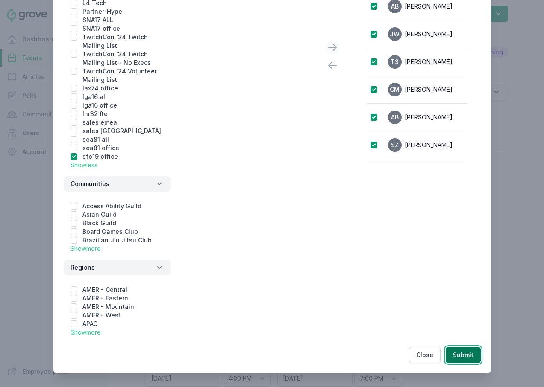
click at [468, 356] on button "Submit" at bounding box center [463, 355] width 35 height 16
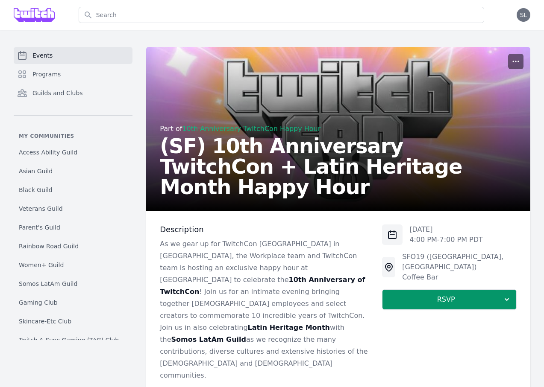
click at [515, 68] on button "button" at bounding box center [515, 61] width 15 height 15
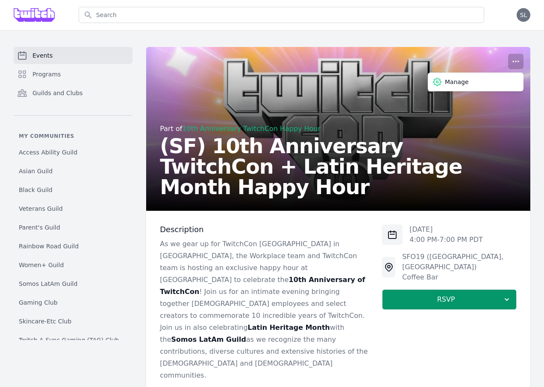
click at [356, 251] on p "As we gear up for TwitchCon North America in San Diego, the Workplace team and …" at bounding box center [264, 310] width 208 height 144
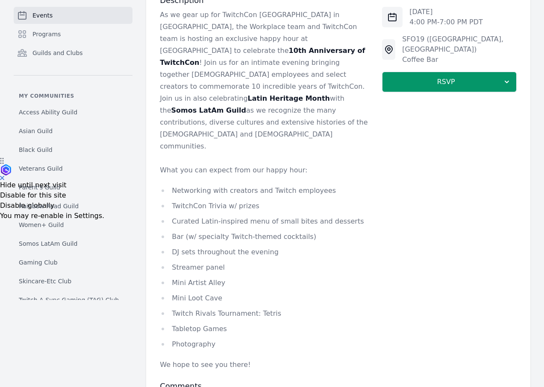
scroll to position [230, 0]
drag, startPoint x: 213, startPoint y: 308, endPoint x: 204, endPoint y: 255, distance: 54.6
click at [204, 255] on ul "Networking with creators and Twitch employees TwitchCon Trivia w/ prizes Curate…" at bounding box center [264, 267] width 208 height 166
drag, startPoint x: 229, startPoint y: 312, endPoint x: 206, endPoint y: 227, distance: 88.1
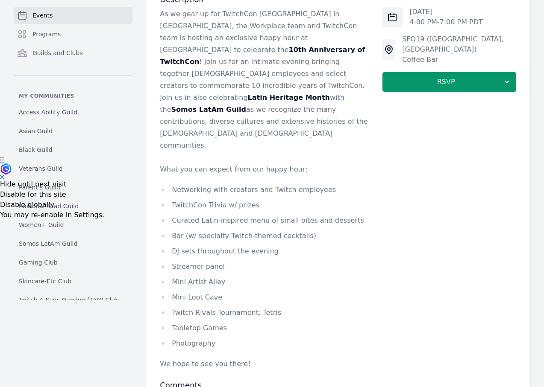
click at [206, 227] on ul "Networking with creators and Twitch employees TwitchCon Trivia w/ prizes Curate…" at bounding box center [264, 267] width 208 height 166
click at [206, 261] on li "Streamer panel" at bounding box center [264, 267] width 208 height 12
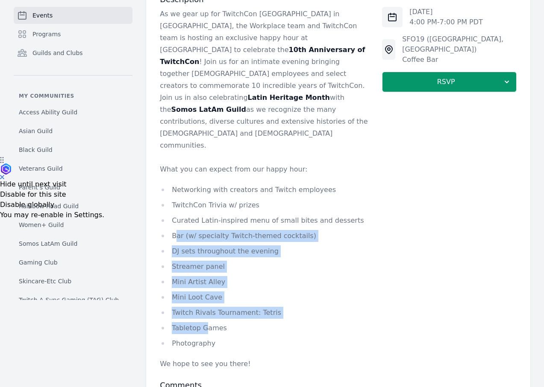
drag, startPoint x: 175, startPoint y: 205, endPoint x: 204, endPoint y: 295, distance: 94.2
click at [204, 295] on ul "Networking with creators and Twitch employees TwitchCon Trivia w/ prizes Curate…" at bounding box center [264, 267] width 208 height 166
click at [204, 323] on li "Tabletop Games" at bounding box center [264, 329] width 208 height 12
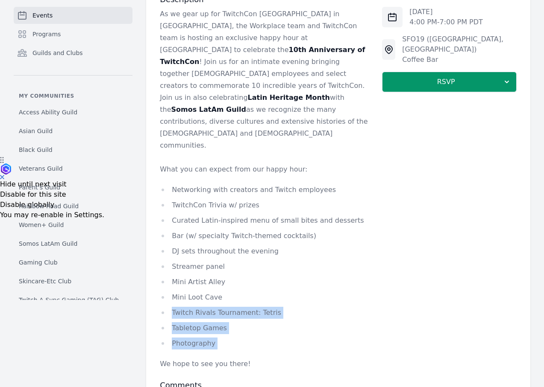
drag, startPoint x: 257, startPoint y: 320, endPoint x: 241, endPoint y: 264, distance: 57.9
click at [241, 264] on div "As we gear up for TwitchCon North America in San Diego, the Workplace team and …" at bounding box center [264, 189] width 208 height 362
click at [241, 292] on li "Mini Loot Cave" at bounding box center [264, 298] width 208 height 12
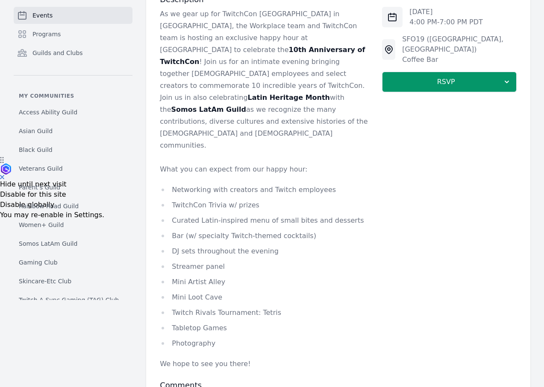
drag, startPoint x: 223, startPoint y: 304, endPoint x: 217, endPoint y: 246, distance: 58.5
click at [217, 246] on ul "Networking with creators and Twitch employees TwitchCon Trivia w/ prizes Curate…" at bounding box center [264, 267] width 208 height 166
click at [217, 276] on li "Mini Artist Alley" at bounding box center [264, 282] width 208 height 12
drag, startPoint x: 225, startPoint y: 266, endPoint x: 181, endPoint y: 223, distance: 61.6
click at [181, 223] on ul "Networking with creators and Twitch employees TwitchCon Trivia w/ prizes Curate…" at bounding box center [264, 267] width 208 height 166
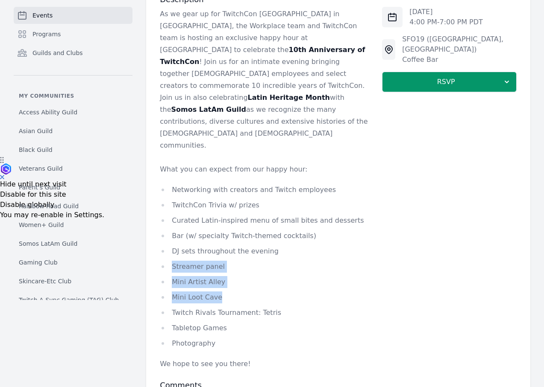
click at [181, 223] on ul "Networking with creators and Twitch employees TwitchCon Trivia w/ prizes Curate…" at bounding box center [264, 267] width 208 height 166
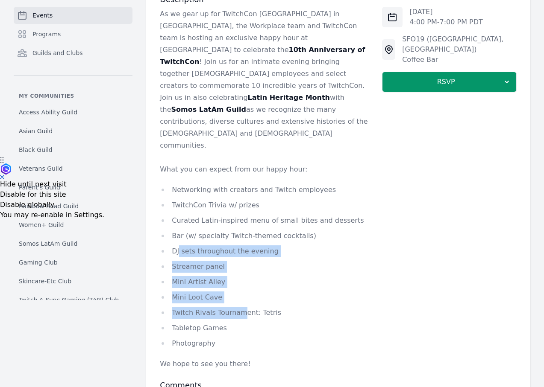
drag, startPoint x: 179, startPoint y: 212, endPoint x: 239, endPoint y: 273, distance: 86.1
click at [239, 273] on ul "Networking with creators and Twitch employees TwitchCon Trivia w/ prizes Curate…" at bounding box center [264, 267] width 208 height 166
click at [239, 307] on li "Twitch Rivals Tournament: Tetris" at bounding box center [264, 313] width 208 height 12
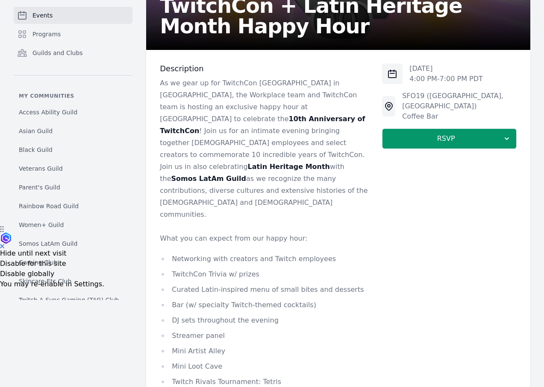
scroll to position [209, 0]
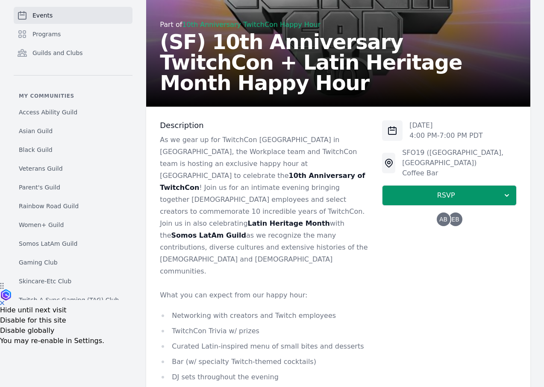
scroll to position [244, 0]
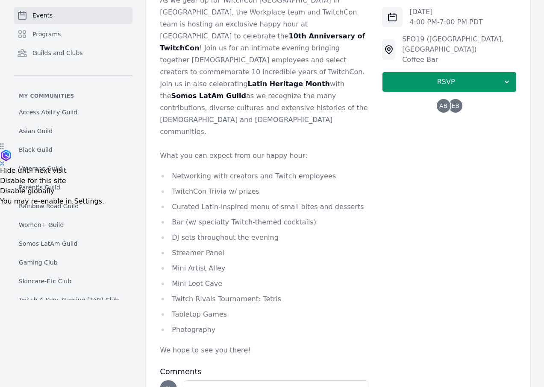
click at [444, 103] on span "AB" at bounding box center [443, 106] width 8 height 6
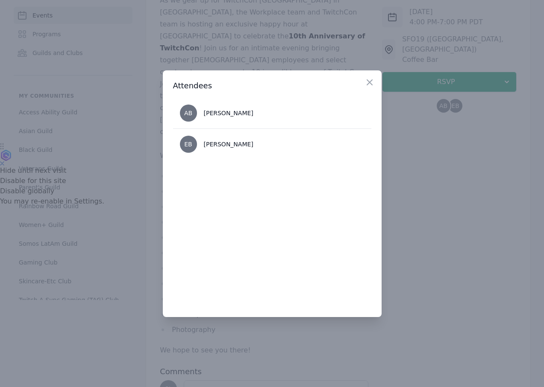
click at [439, 149] on div at bounding box center [272, 193] width 544 height 387
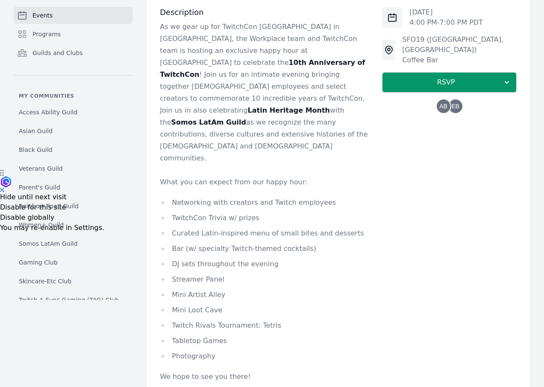
scroll to position [255, 0]
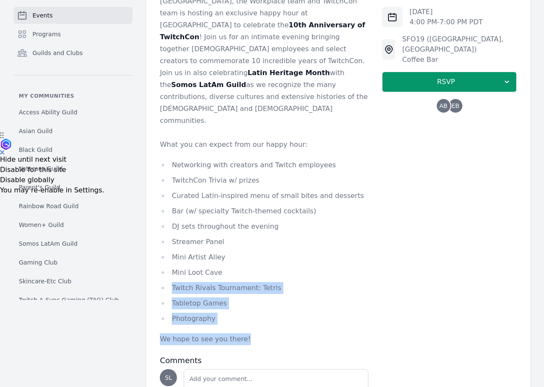
drag, startPoint x: 257, startPoint y: 306, endPoint x: 248, endPoint y: 240, distance: 66.3
click at [248, 240] on div "As we gear up for TwitchCon [GEOGRAPHIC_DATA] in [GEOGRAPHIC_DATA], the Workpla…" at bounding box center [264, 164] width 208 height 362
click at [248, 267] on li "Mini Loot Cave" at bounding box center [264, 273] width 208 height 12
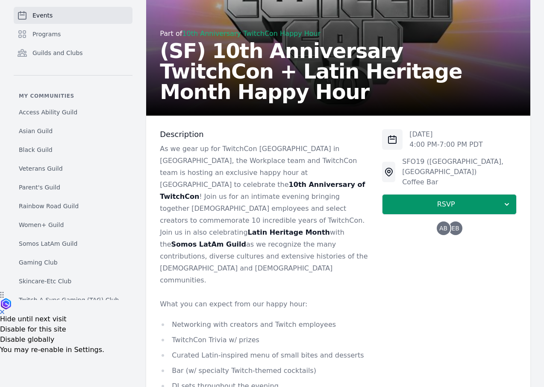
scroll to position [33, 0]
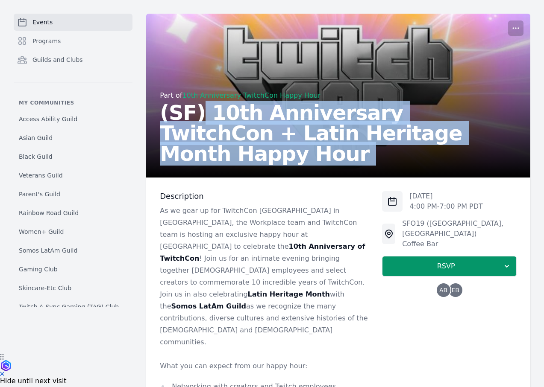
drag, startPoint x: 196, startPoint y: 123, endPoint x: 199, endPoint y: 183, distance: 59.9
click at [199, 183] on div "Part of 10th Anniversary TwitchCon Happy Hour (SF) 10th Anniversary TwitchCon +…" at bounding box center [338, 339] width 384 height 651
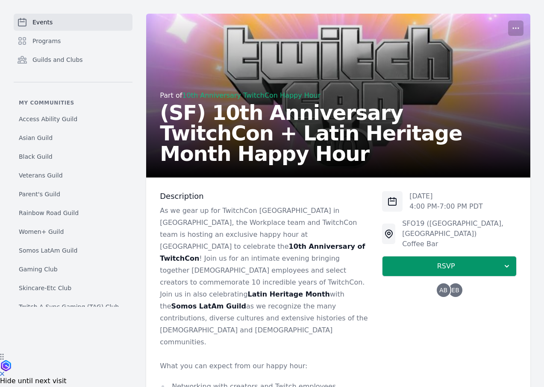
click at [198, 227] on p "As we gear up for TwitchCon [GEOGRAPHIC_DATA] in [GEOGRAPHIC_DATA], the Workpla…" at bounding box center [264, 277] width 208 height 144
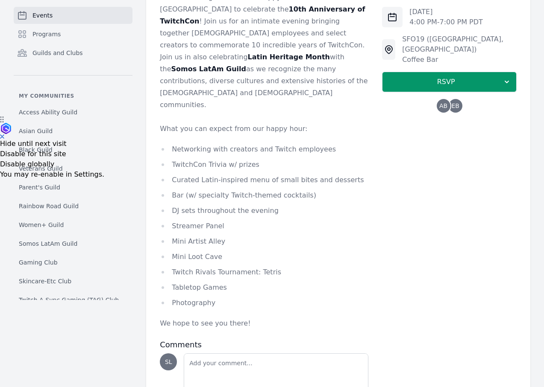
scroll to position [292, 0]
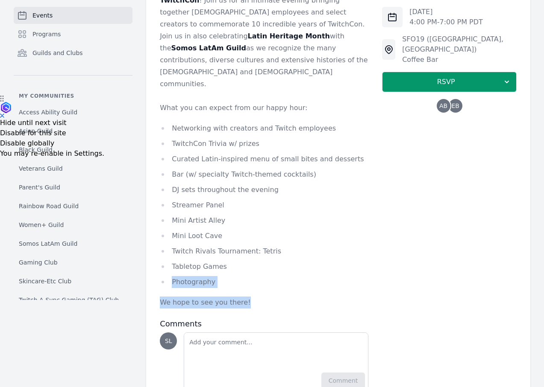
drag, startPoint x: 268, startPoint y: 265, endPoint x: 259, endPoint y: 231, distance: 35.9
click at [259, 231] on div "As we gear up for TwitchCon [GEOGRAPHIC_DATA] in [GEOGRAPHIC_DATA], the Workpla…" at bounding box center [264, 128] width 208 height 362
click at [258, 261] on li "Tabletop Games" at bounding box center [264, 267] width 208 height 12
drag, startPoint x: 224, startPoint y: 245, endPoint x: 192, endPoint y: 200, distance: 55.7
click at [191, 200] on ul "Networking with creators and Twitch employees TwitchCon Trivia w/ prizes Curate…" at bounding box center [264, 206] width 208 height 166
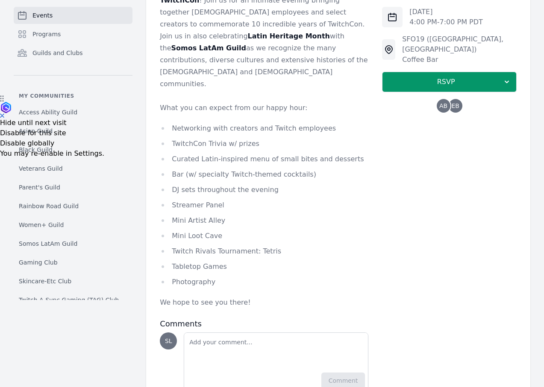
click at [192, 230] on li "Mini Loot Cave" at bounding box center [264, 236] width 208 height 12
drag, startPoint x: 176, startPoint y: 184, endPoint x: 206, endPoint y: 217, distance: 45.4
click at [206, 217] on ul "Networking with creators and Twitch employees TwitchCon Trivia w/ prizes Curate…" at bounding box center [264, 206] width 208 height 166
click at [206, 246] on li "Twitch Rivals Tournament: Tetris" at bounding box center [264, 252] width 208 height 12
drag, startPoint x: 205, startPoint y: 170, endPoint x: 200, endPoint y: 148, distance: 21.9
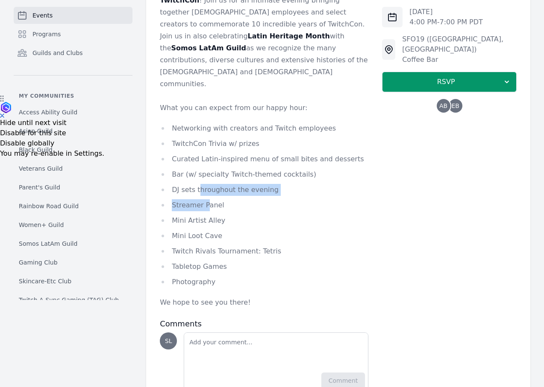
click at [200, 148] on ul "Networking with creators and Twitch employees TwitchCon Trivia w/ prizes Curate…" at bounding box center [264, 206] width 208 height 166
click at [200, 184] on li "DJ sets throughout the evening" at bounding box center [264, 190] width 208 height 12
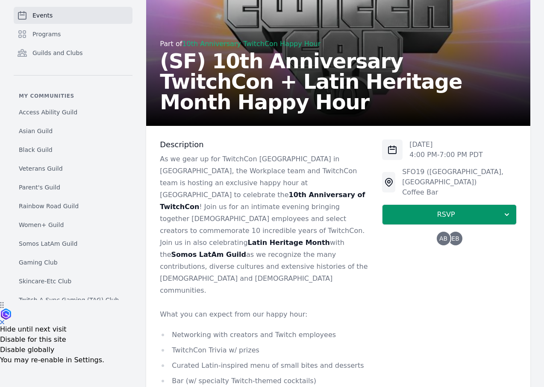
scroll to position [46, 0]
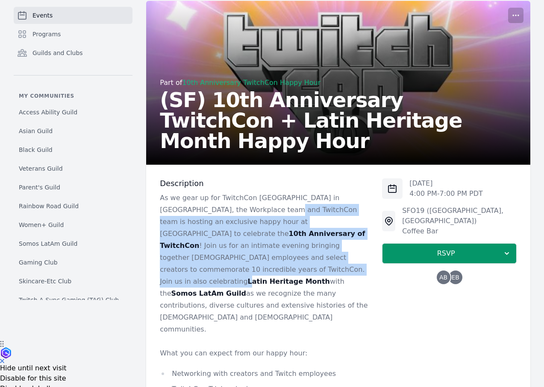
drag, startPoint x: 249, startPoint y: 209, endPoint x: 244, endPoint y: 261, distance: 52.3
click at [244, 261] on p "As we gear up for TwitchCon North America in San Diego, the Workplace team and …" at bounding box center [264, 264] width 208 height 144
click at [248, 278] on strong "Latin Heritage Month" at bounding box center [289, 282] width 82 height 8
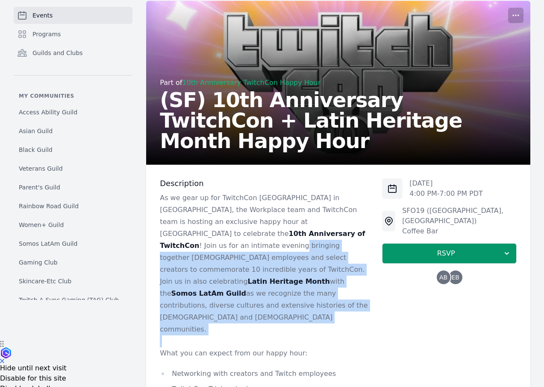
drag, startPoint x: 264, startPoint y: 302, endPoint x: 238, endPoint y: 238, distance: 69.5
click at [238, 238] on div "As we gear up for TwitchCon North America in San Diego, the Workplace team and …" at bounding box center [264, 373] width 208 height 362
click at [238, 238] on p "As we gear up for TwitchCon North America in San Diego, the Workplace team and …" at bounding box center [264, 264] width 208 height 144
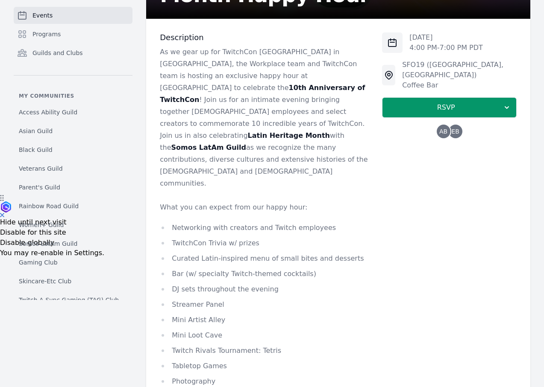
scroll to position [187, 0]
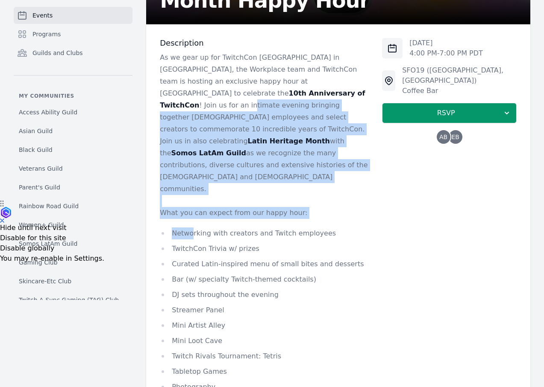
drag, startPoint x: 193, startPoint y: 92, endPoint x: 193, endPoint y: 192, distance: 100.0
click at [193, 192] on div "As we gear up for TwitchCon [GEOGRAPHIC_DATA] in [GEOGRAPHIC_DATA], the Workpla…" at bounding box center [264, 233] width 208 height 362
click at [193, 228] on li "Networking with creators and Twitch employees" at bounding box center [264, 234] width 208 height 12
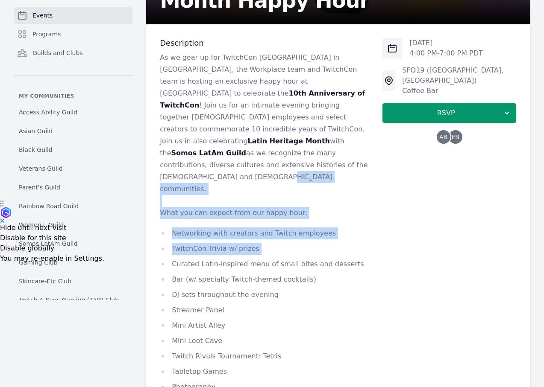
drag, startPoint x: 230, startPoint y: 220, endPoint x: 230, endPoint y: 153, distance: 66.6
click at [230, 153] on div "As we gear up for TwitchCon [GEOGRAPHIC_DATA] in [GEOGRAPHIC_DATA], the Workpla…" at bounding box center [264, 233] width 208 height 362
click at [230, 153] on p "As we gear up for TwitchCon [GEOGRAPHIC_DATA] in [GEOGRAPHIC_DATA], the Workpla…" at bounding box center [264, 124] width 208 height 144
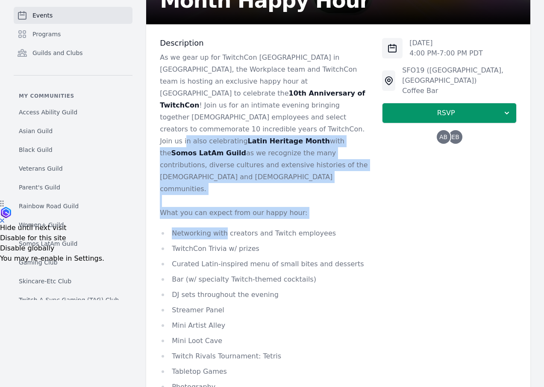
drag, startPoint x: 222, startPoint y: 121, endPoint x: 221, endPoint y: 198, distance: 76.9
click at [221, 198] on div "As we gear up for TwitchCon [GEOGRAPHIC_DATA] in [GEOGRAPHIC_DATA], the Workpla…" at bounding box center [264, 233] width 208 height 362
click at [221, 228] on li "Networking with creators and Twitch employees" at bounding box center [264, 234] width 208 height 12
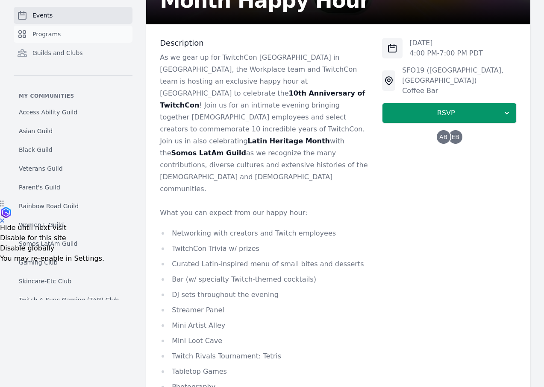
click at [59, 29] on link "Programs" at bounding box center [73, 34] width 119 height 17
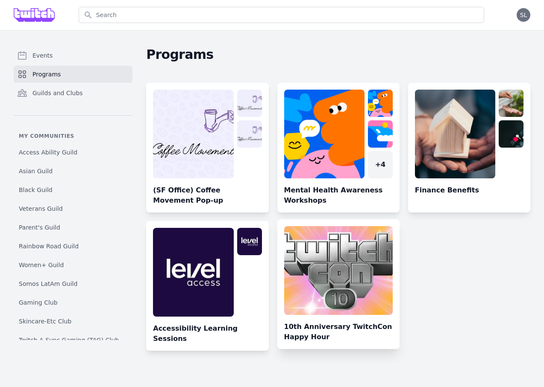
click at [368, 269] on link at bounding box center [338, 287] width 122 height 123
click at [312, 273] on link at bounding box center [338, 287] width 122 height 123
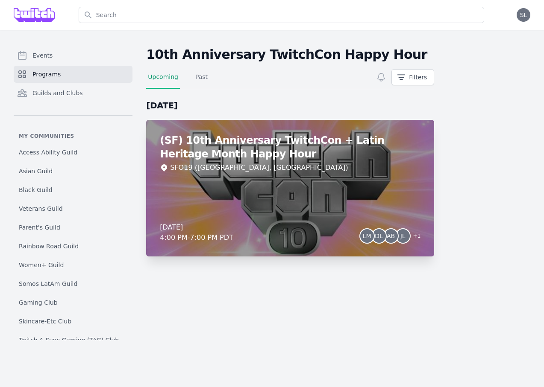
click at [292, 187] on div "(SF) 10th Anniversary TwitchCon + Latin Heritage Month Happy Hour SFO19 (San Fr…" at bounding box center [290, 188] width 288 height 137
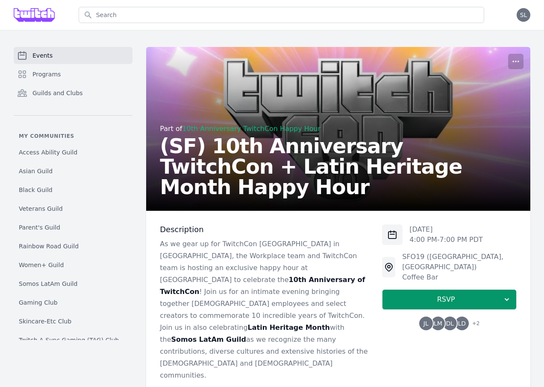
click at [449, 321] on span "DL" at bounding box center [450, 324] width 8 height 6
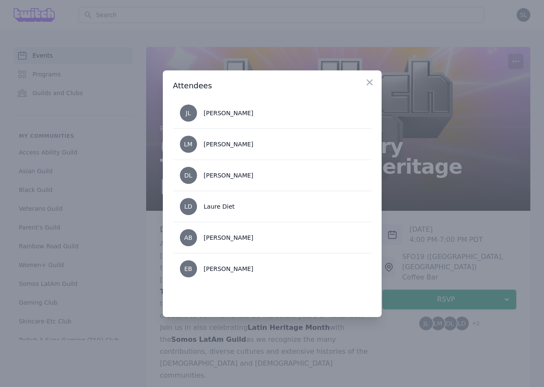
click at [440, 233] on div at bounding box center [272, 193] width 544 height 387
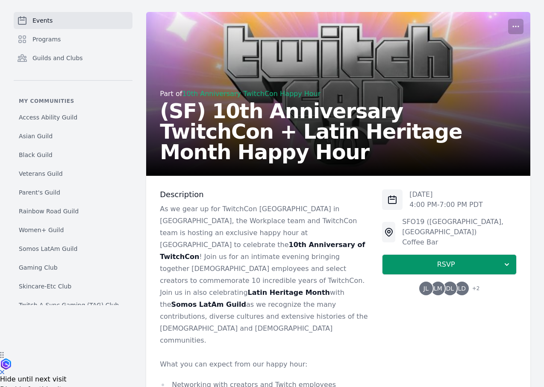
scroll to position [24, 0]
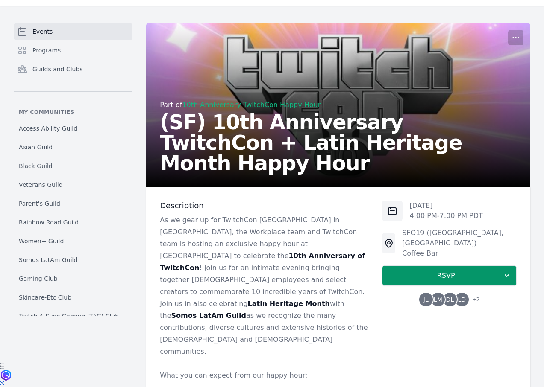
click at [450, 293] on span "DL" at bounding box center [450, 300] width 14 height 14
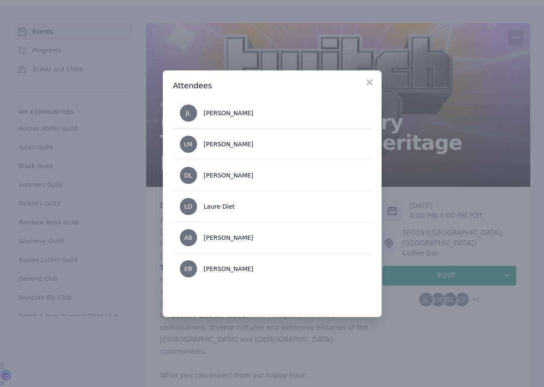
click at [455, 202] on div at bounding box center [272, 193] width 544 height 387
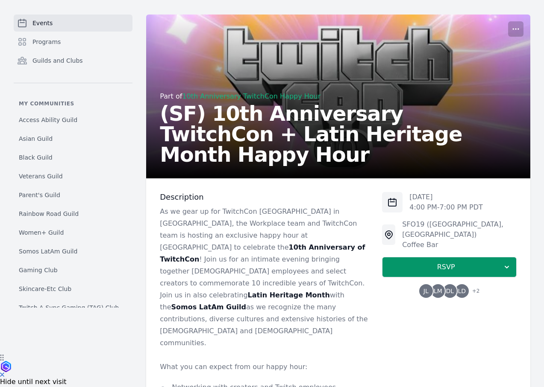
scroll to position [0, 0]
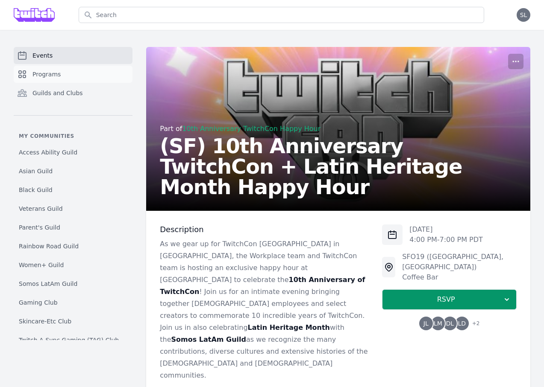
click at [48, 79] on link "Programs" at bounding box center [73, 74] width 119 height 17
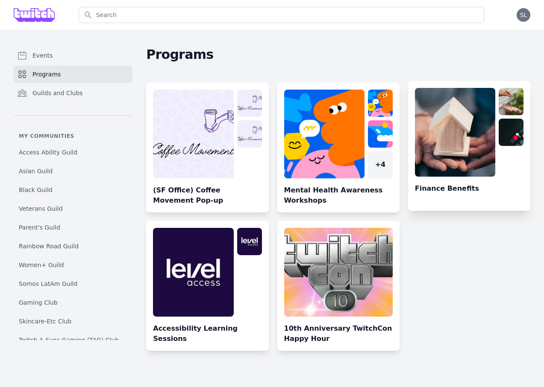
click at [444, 138] on link at bounding box center [469, 149] width 122 height 123
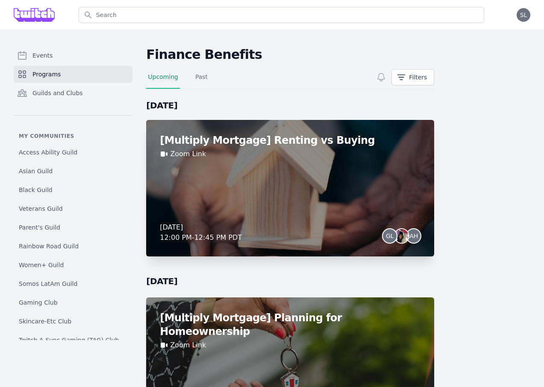
click at [294, 169] on div "[Multiply Mortgage] Renting vs Buying Zoom Link Tuesday, September 16, 2025 12:…" at bounding box center [290, 188] width 288 height 137
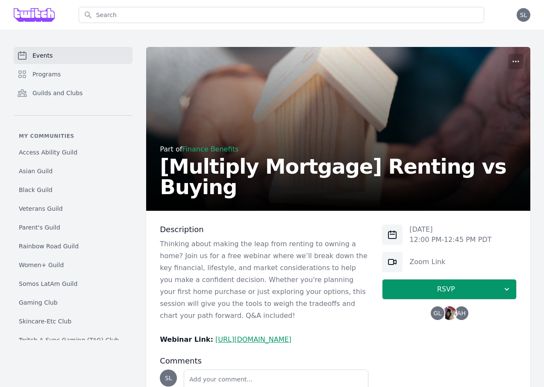
click at [440, 315] on span "GL" at bounding box center [437, 314] width 8 height 6
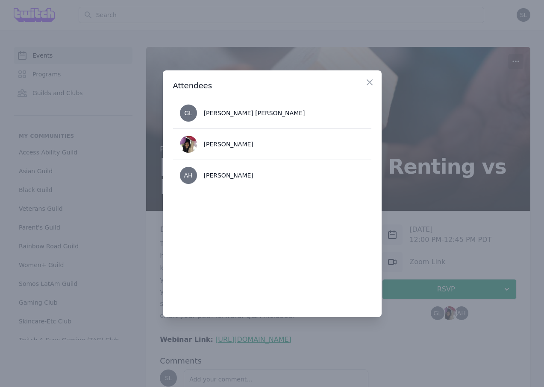
click at [426, 220] on div at bounding box center [272, 193] width 544 height 387
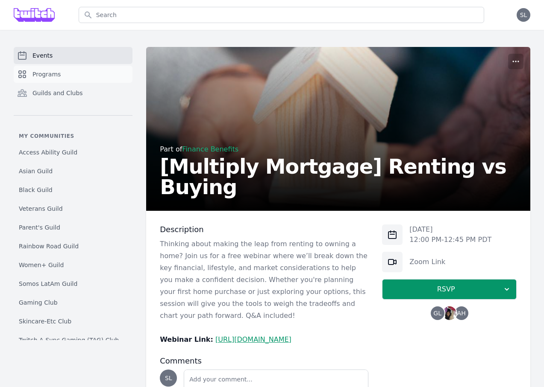
click at [59, 70] on link "Programs" at bounding box center [73, 74] width 119 height 17
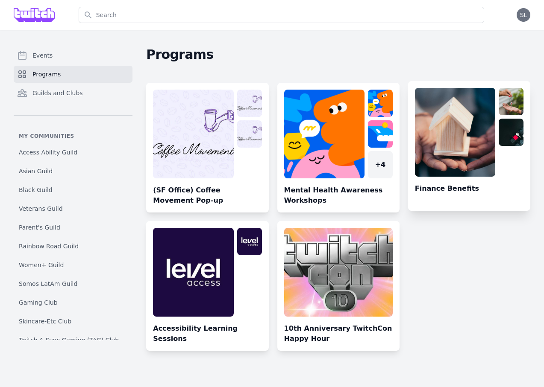
click at [461, 139] on link at bounding box center [469, 149] width 122 height 123
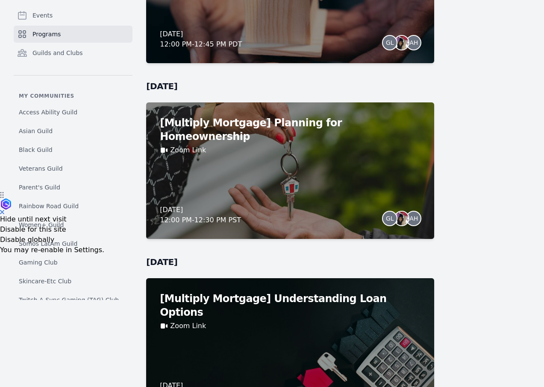
scroll to position [257, 0]
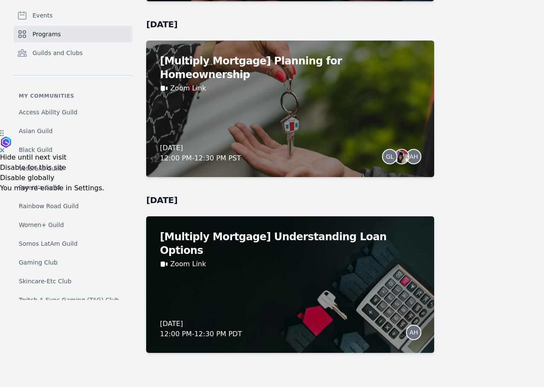
click at [70, 41] on link "Programs" at bounding box center [73, 34] width 119 height 17
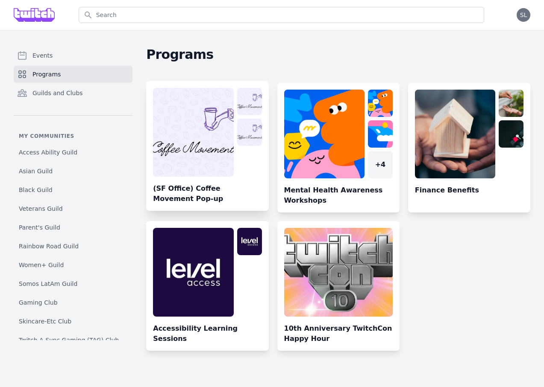
click at [213, 129] on link at bounding box center [207, 149] width 122 height 123
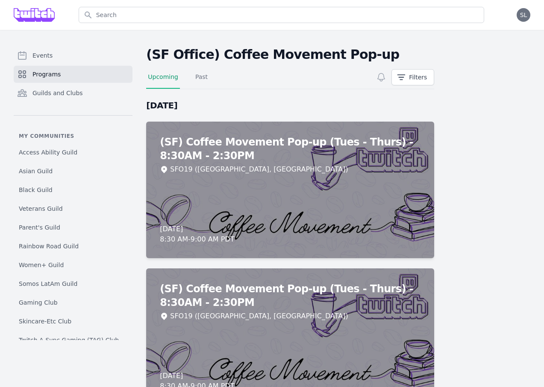
click at [55, 73] on span "Programs" at bounding box center [46, 74] width 28 height 9
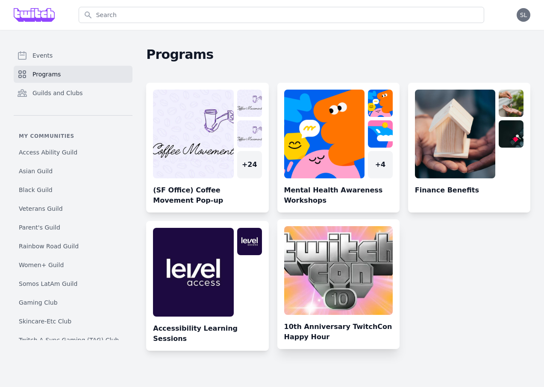
click at [329, 273] on link at bounding box center [338, 287] width 122 height 123
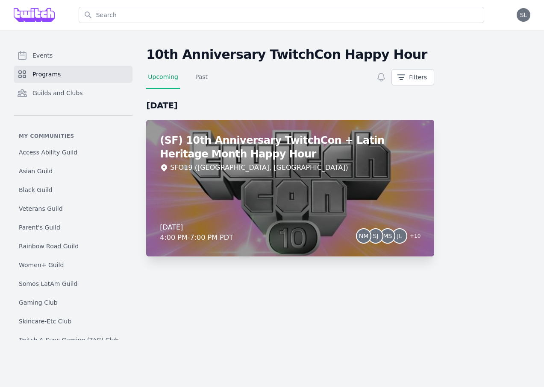
click at [385, 186] on div "(SF) 10th Anniversary TwitchCon + Latin Heritage Month Happy Hour SFO19 ([GEOGR…" at bounding box center [290, 188] width 288 height 137
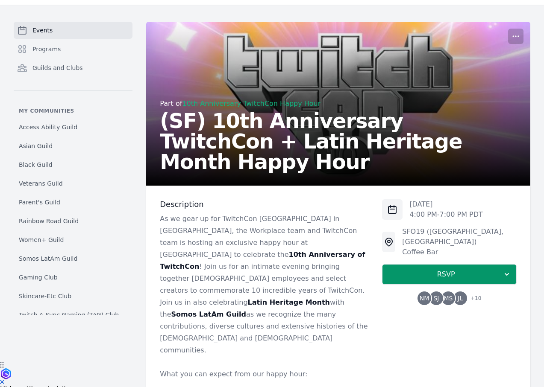
scroll to position [29, 0]
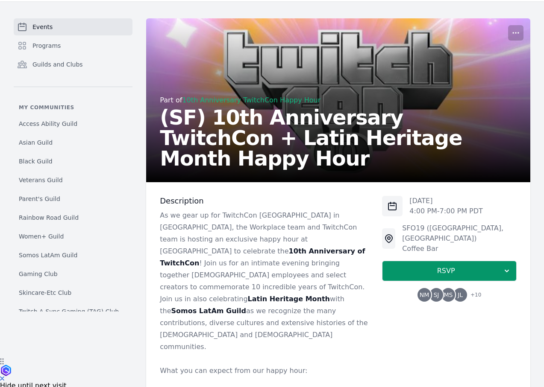
click at [450, 288] on span "MS" at bounding box center [448, 295] width 14 height 14
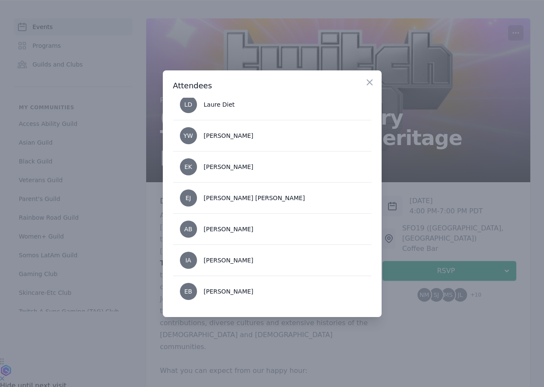
scroll to position [0, 0]
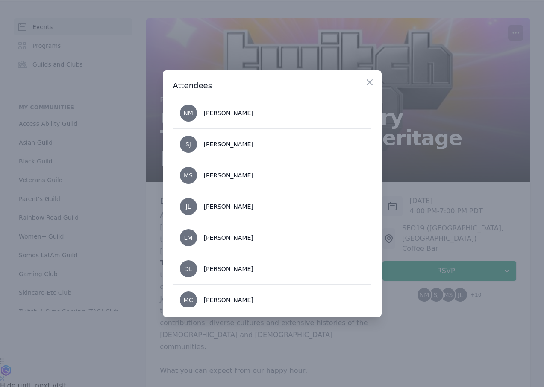
click at [434, 334] on div at bounding box center [272, 193] width 544 height 387
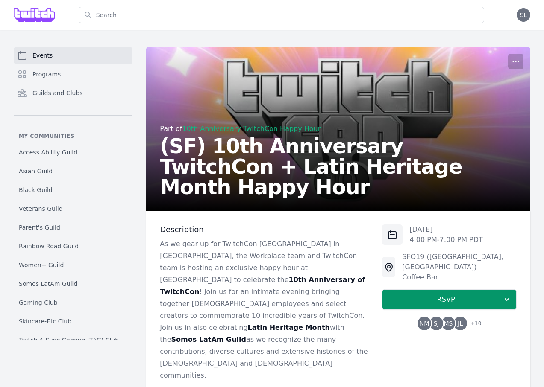
click at [79, 53] on link "Events" at bounding box center [73, 55] width 119 height 17
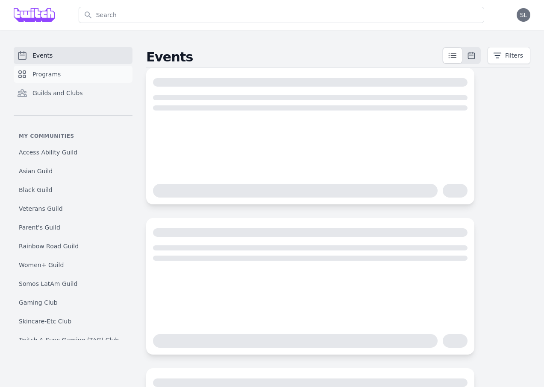
click at [63, 73] on link "Programs" at bounding box center [73, 74] width 119 height 17
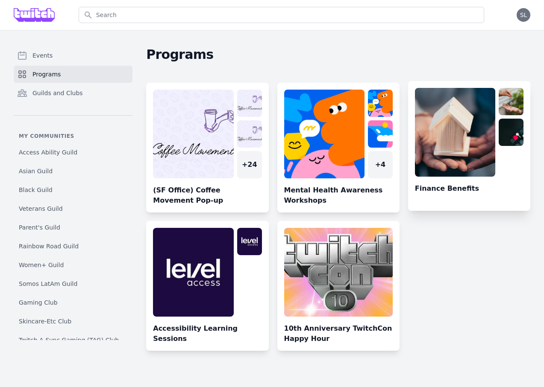
click at [438, 111] on link at bounding box center [469, 149] width 122 height 123
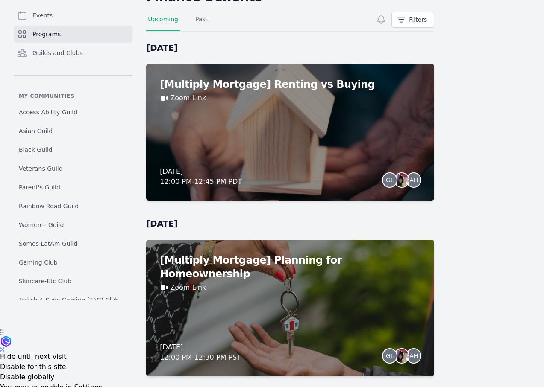
scroll to position [57, 0]
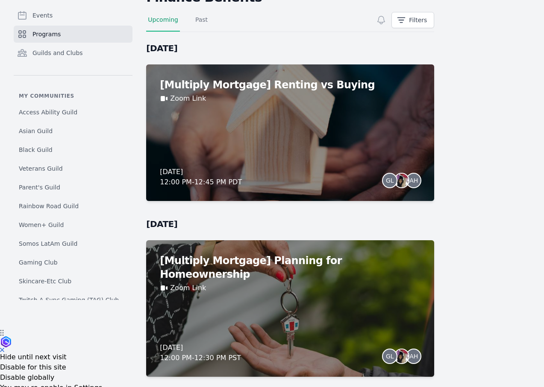
click at [85, 34] on link "Programs" at bounding box center [73, 34] width 119 height 17
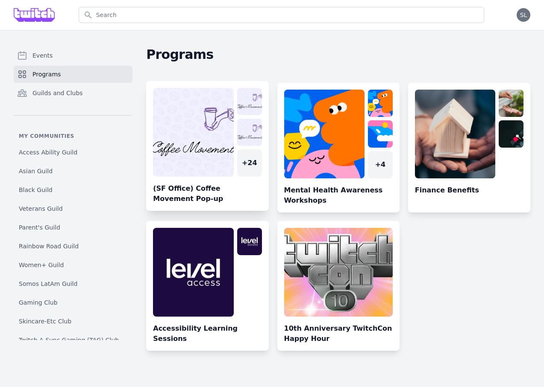
click at [199, 130] on link at bounding box center [207, 149] width 122 height 123
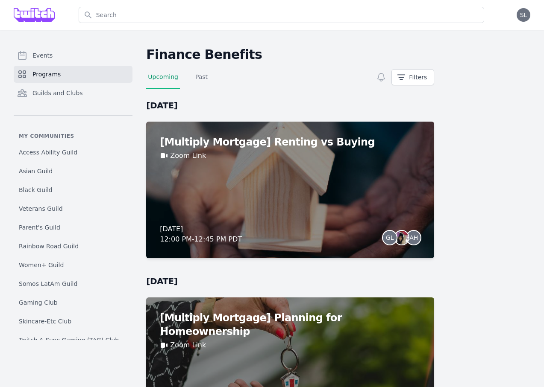
click at [51, 74] on span "Programs" at bounding box center [46, 74] width 28 height 9
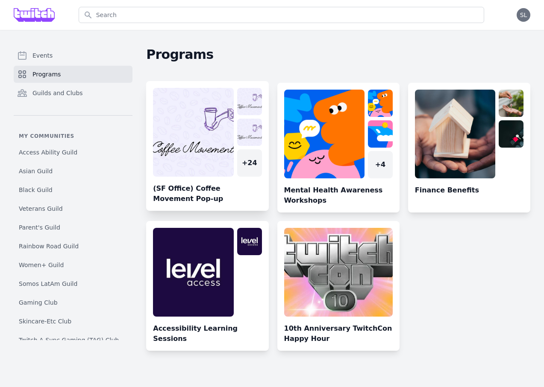
click at [224, 150] on link at bounding box center [207, 149] width 122 height 123
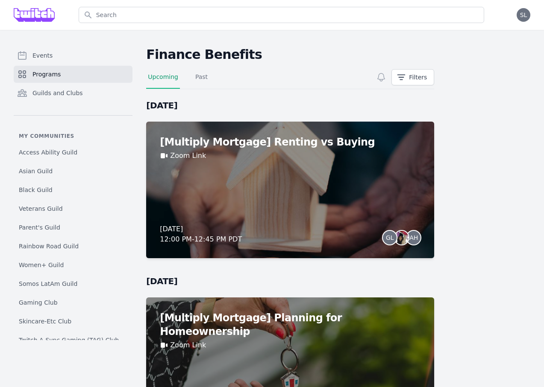
click at [46, 75] on span "Programs" at bounding box center [46, 74] width 28 height 9
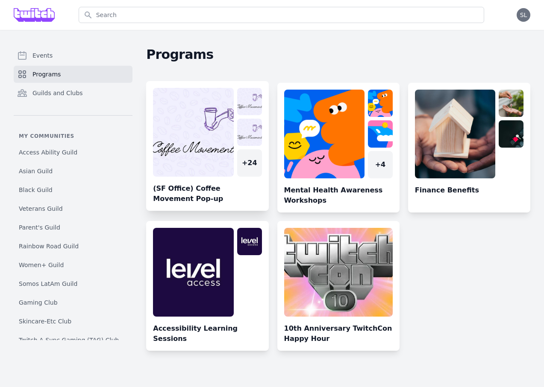
click at [172, 203] on link at bounding box center [207, 149] width 122 height 123
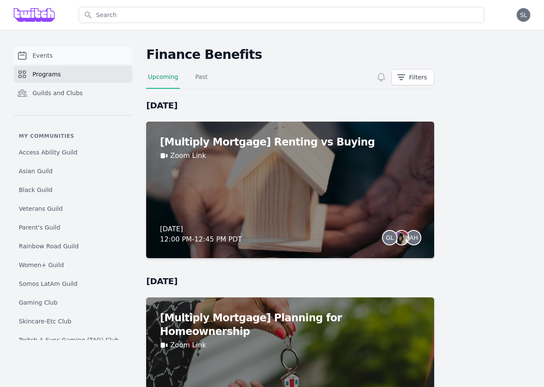
click at [74, 53] on link "Events" at bounding box center [73, 55] width 119 height 17
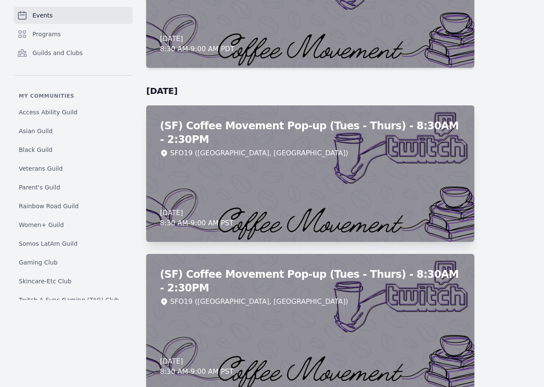
scroll to position [5221, 0]
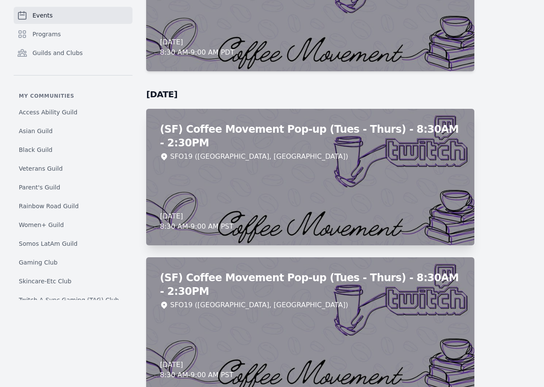
click at [329, 160] on div "(SF) Coffee Movement Pop-up (Tues - Thurs) - 8:30AM - 2:30PM SFO19 (San Francis…" at bounding box center [310, 177] width 328 height 137
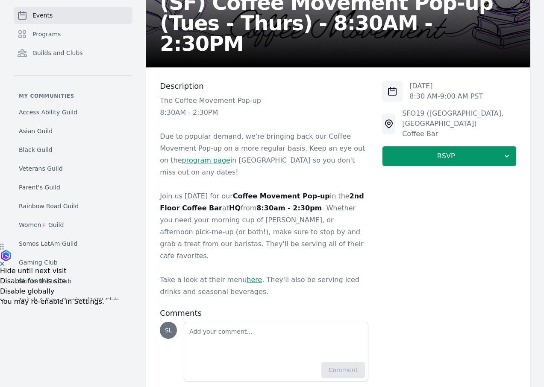
scroll to position [145, 0]
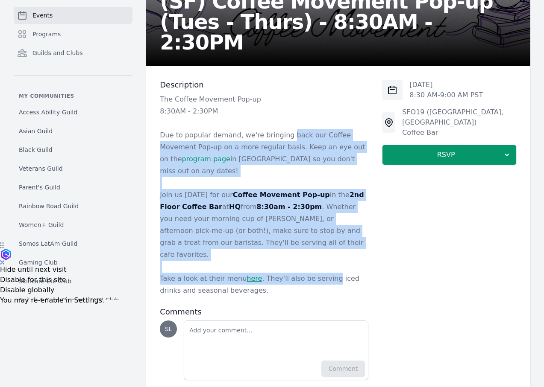
drag, startPoint x: 281, startPoint y: 138, endPoint x: 326, endPoint y: 251, distance: 121.4
click at [326, 251] on div "The Coffee Movement Pop-up 8:30AM - 2:30PM Due to popular demand, we're bringin…" at bounding box center [264, 195] width 208 height 203
click at [326, 273] on p "Take a look at their menu here . They'll also be serving iced drinks and season…" at bounding box center [264, 285] width 208 height 24
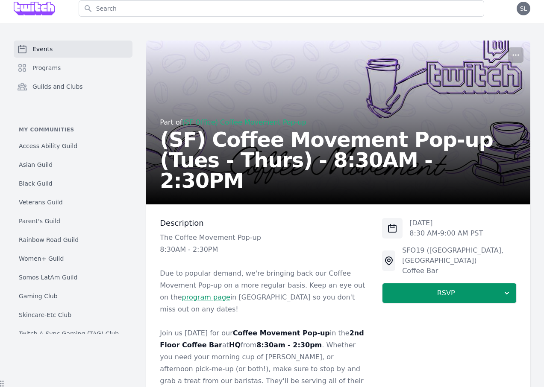
scroll to position [0, 0]
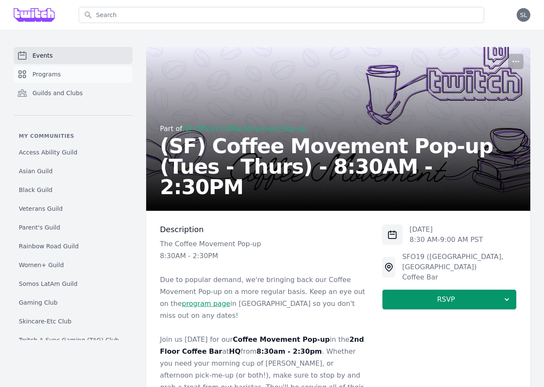
click at [43, 76] on span "Programs" at bounding box center [46, 74] width 28 height 9
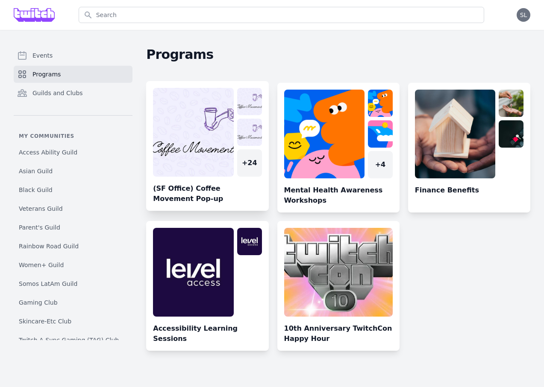
click at [208, 145] on link at bounding box center [207, 149] width 122 height 123
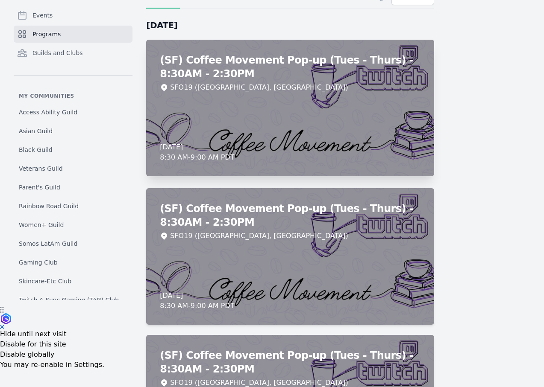
scroll to position [85, 0]
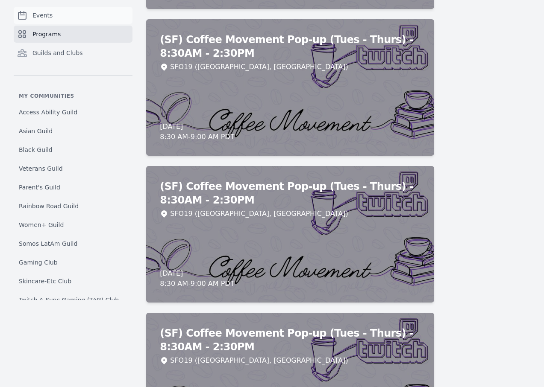
click at [73, 21] on link "Events" at bounding box center [73, 15] width 119 height 17
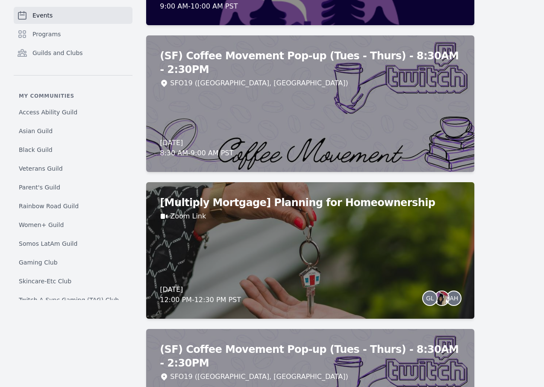
scroll to position [7204, 0]
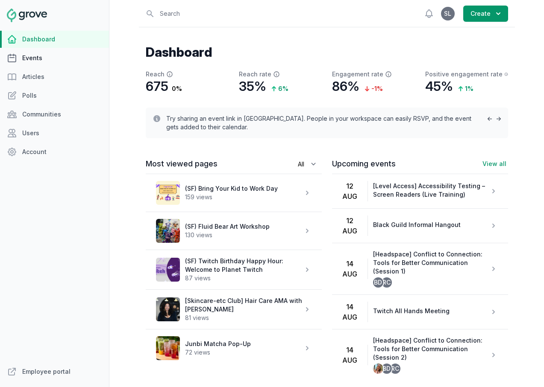
click at [48, 58] on link "Events" at bounding box center [54, 58] width 109 height 17
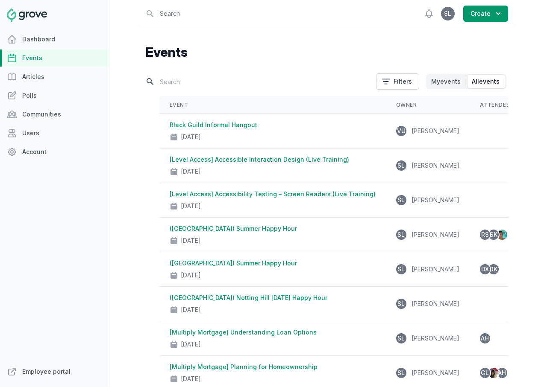
click at [205, 85] on input "text" at bounding box center [258, 81] width 225 height 15
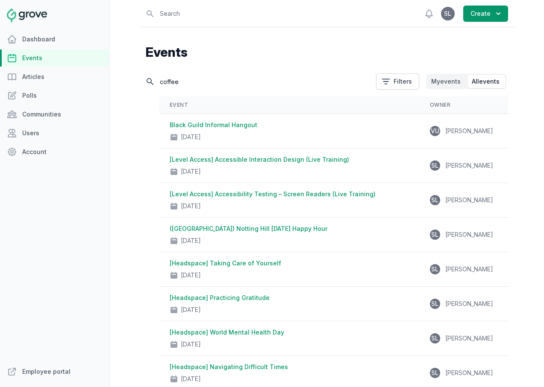
type input "coffee"
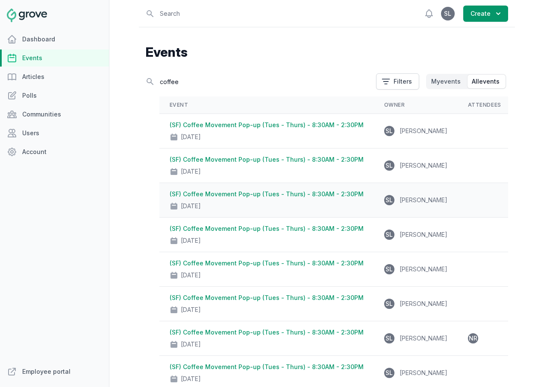
click at [287, 193] on link "(SF) Coffee Movement Pop-up (Tues - Thurs) - 8:30AM - 2:30PM" at bounding box center [267, 194] width 194 height 7
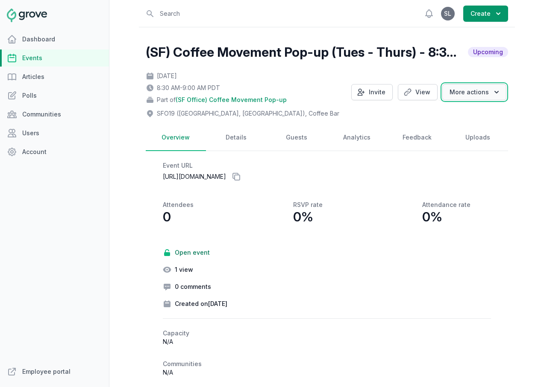
click at [475, 94] on button "More actions" at bounding box center [474, 92] width 64 height 16
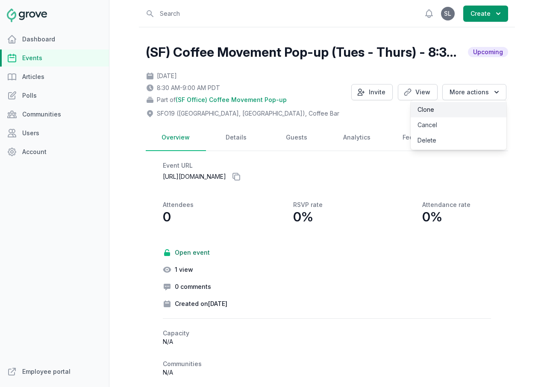
click at [457, 108] on link "Clone" at bounding box center [459, 109] width 96 height 15
select select "110"
select select "43"
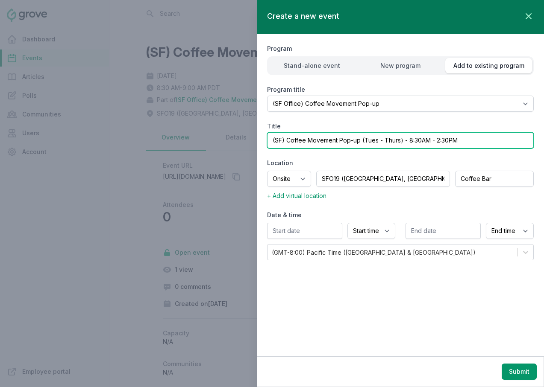
click at [371, 137] on input "(SF) Coffee Movement Pop-up (Tues - Thurs) - 8:30AM - 2:30PM" at bounding box center [400, 140] width 267 height 16
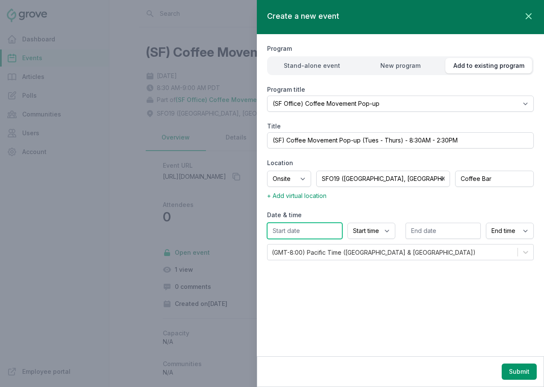
click at [305, 233] on input "text" at bounding box center [304, 231] width 75 height 16
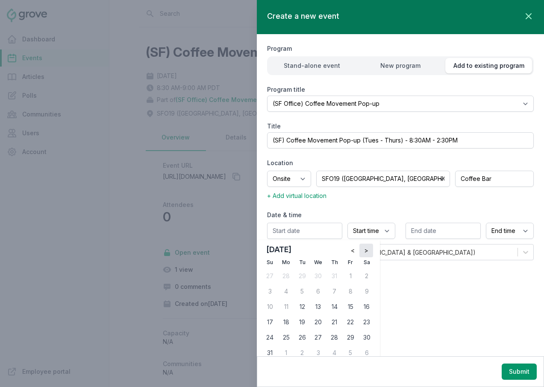
click at [362, 248] on button ">" at bounding box center [366, 251] width 14 height 14
click at [302, 292] on div "9" at bounding box center [302, 292] width 14 height 14
type input "09/09/2025"
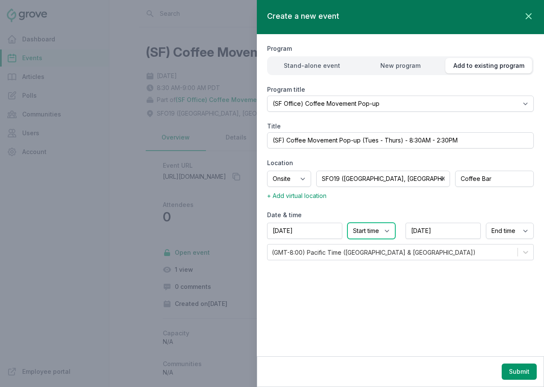
click at [368, 224] on select "Start time 12:00 AM 12:15 AM 12:30 AM 12:45 AM 1:00 AM 1:15 AM 1:30 AM 1:45 AM …" at bounding box center [371, 231] width 48 height 16
select select "8:30 AM"
click at [506, 235] on select "End time 12:00 AM 12:15 AM 12:30 AM 12:45 AM 1:00 AM 1:15 AM 1:30 AM 1:45 AM 2:…" at bounding box center [510, 231] width 48 height 16
select select "9:00 AM"
click at [513, 370] on button "Submit" at bounding box center [519, 372] width 35 height 16
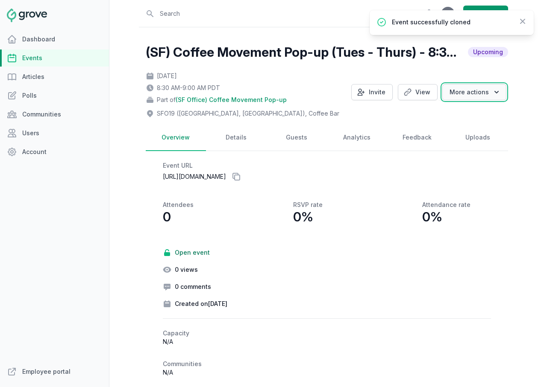
click at [482, 91] on button "More actions" at bounding box center [474, 92] width 64 height 16
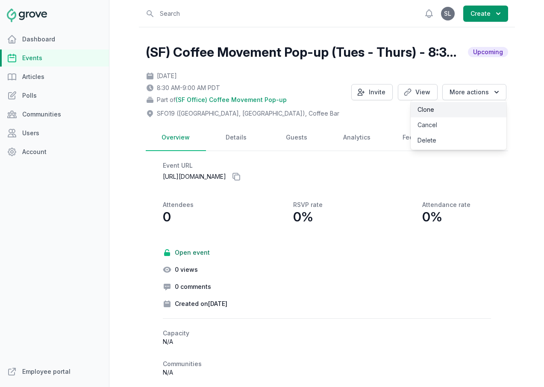
click at [466, 110] on link "Clone" at bounding box center [459, 109] width 96 height 15
select select "110"
select select "43"
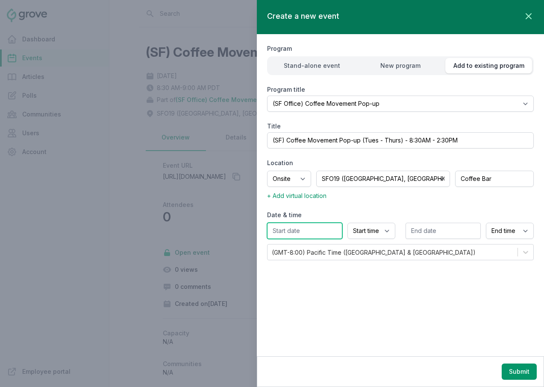
click at [312, 233] on input "text" at bounding box center [304, 231] width 75 height 16
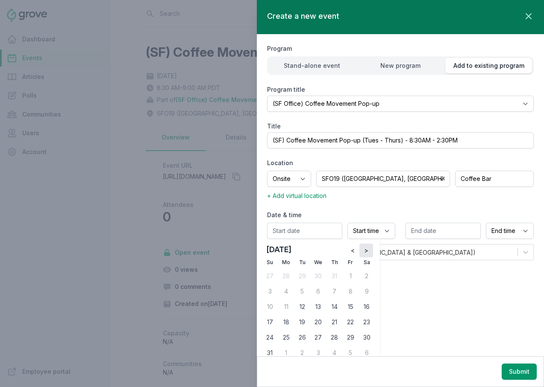
click at [365, 252] on span ">" at bounding box center [366, 251] width 4 height 9
click at [318, 293] on div "10" at bounding box center [318, 292] width 14 height 14
type input "09/10/2025"
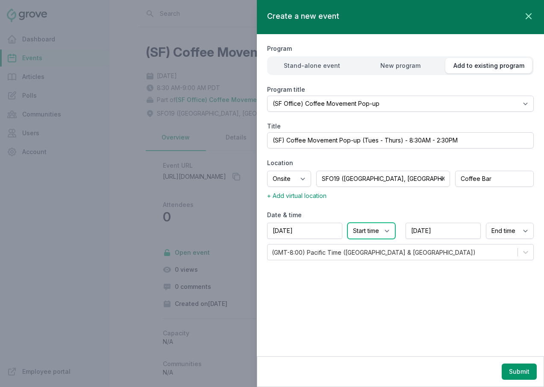
click at [367, 235] on select "Start time 12:00 AM 12:15 AM 12:30 AM 12:45 AM 1:00 AM 1:15 AM 1:30 AM 1:45 AM …" at bounding box center [371, 231] width 48 height 16
select select "8:30 AM"
click at [510, 232] on select "End time 12:00 AM 12:15 AM 12:30 AM 12:45 AM 1:00 AM 1:15 AM 1:30 AM 1:45 AM 2:…" at bounding box center [510, 231] width 48 height 16
select select "9:00 AM"
click at [514, 376] on button "Submit" at bounding box center [519, 372] width 35 height 16
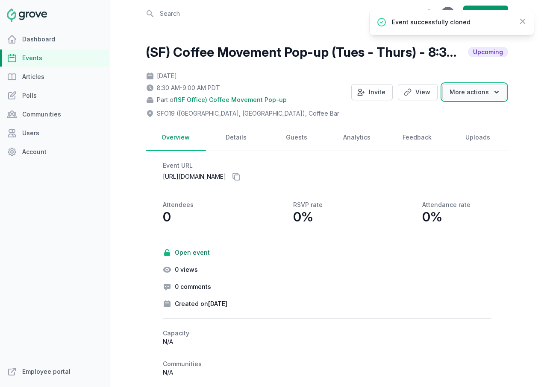
click at [481, 94] on button "More actions" at bounding box center [474, 92] width 64 height 16
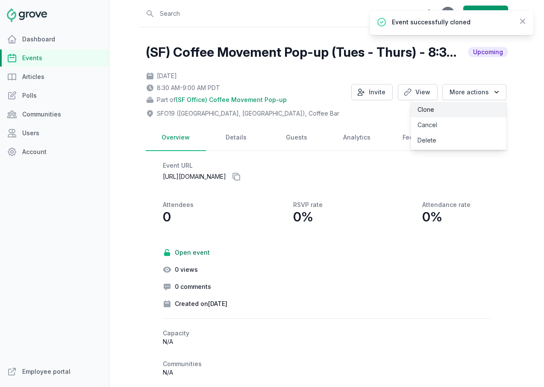
click at [465, 111] on link "Clone" at bounding box center [459, 109] width 96 height 15
select select "110"
select select "43"
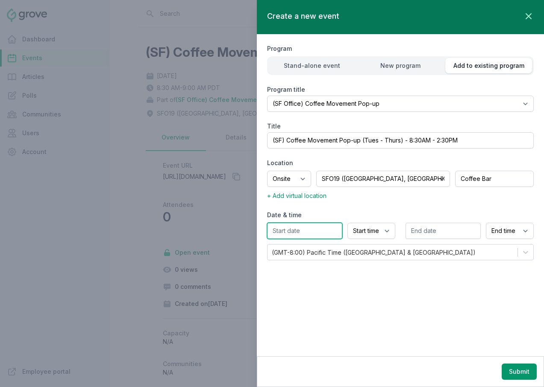
click at [331, 232] on input "text" at bounding box center [304, 231] width 75 height 16
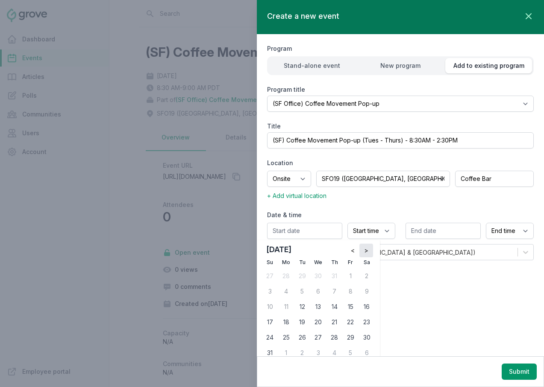
click at [364, 251] on button ">" at bounding box center [366, 251] width 14 height 14
click at [334, 291] on div "11" at bounding box center [335, 292] width 14 height 14
type input "09/11/2025"
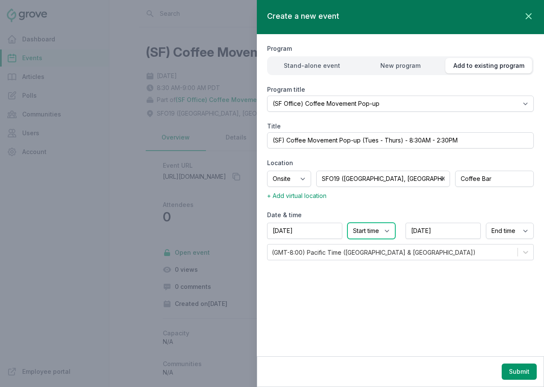
click at [370, 223] on select "Start time 12:00 AM 12:15 AM 12:30 AM 12:45 AM 1:00 AM 1:15 AM 1:30 AM 1:45 AM …" at bounding box center [371, 231] width 48 height 16
select select "8:30 AM"
click at [500, 230] on select "End time 12:00 AM 12:15 AM 12:30 AM 12:45 AM 1:00 AM 1:15 AM 1:30 AM 1:45 AM 2:…" at bounding box center [510, 231] width 48 height 16
select select "9:00 AM"
click at [515, 371] on button "Submit" at bounding box center [519, 372] width 35 height 16
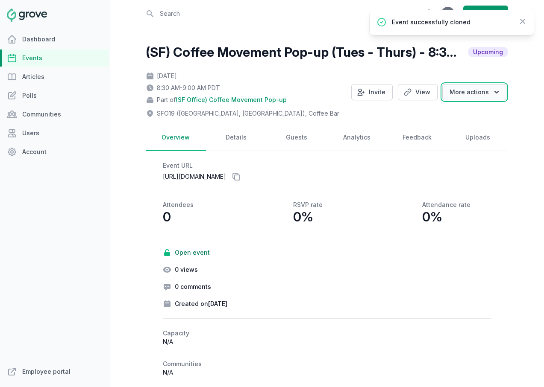
click at [481, 91] on button "More actions" at bounding box center [474, 92] width 64 height 16
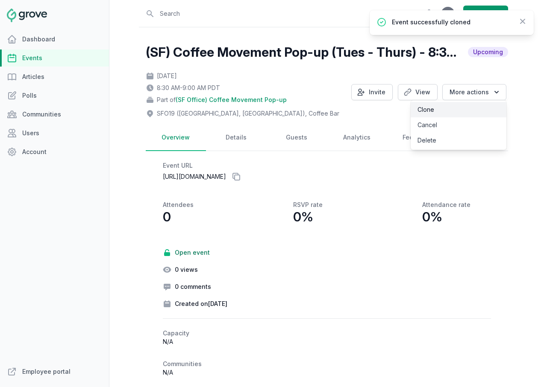
click at [467, 107] on link "Clone" at bounding box center [459, 109] width 96 height 15
select select "110"
select select "43"
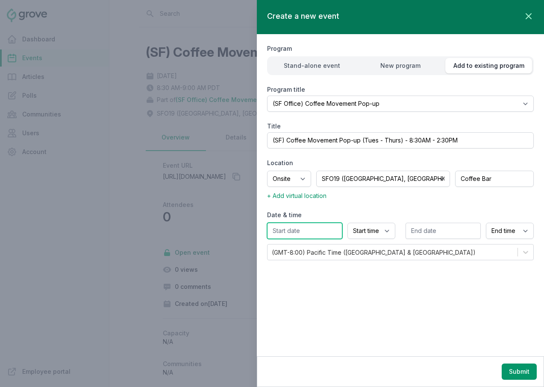
click at [323, 235] on input "text" at bounding box center [304, 231] width 75 height 16
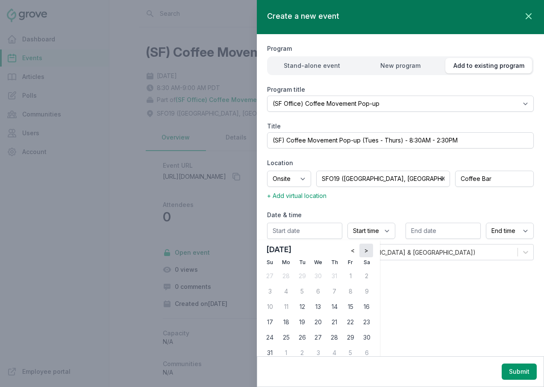
click at [369, 253] on button ">" at bounding box center [366, 251] width 14 height 14
click at [302, 322] on div "23" at bounding box center [302, 323] width 14 height 14
type input "09/23/2025"
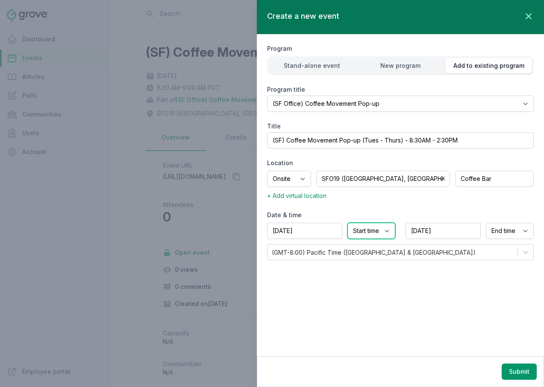
click at [373, 223] on select "Start time 12:00 AM 12:15 AM 12:30 AM 12:45 AM 1:00 AM 1:15 AM 1:30 AM 1:45 AM …" at bounding box center [371, 231] width 48 height 16
select select "8:30 AM"
click at [512, 228] on select "End time 12:00 AM 12:15 AM 12:30 AM 12:45 AM 1:00 AM 1:15 AM 1:30 AM 1:45 AM 2:…" at bounding box center [510, 231] width 48 height 16
select select "9:00 AM"
click at [508, 377] on button "Submit" at bounding box center [519, 372] width 35 height 16
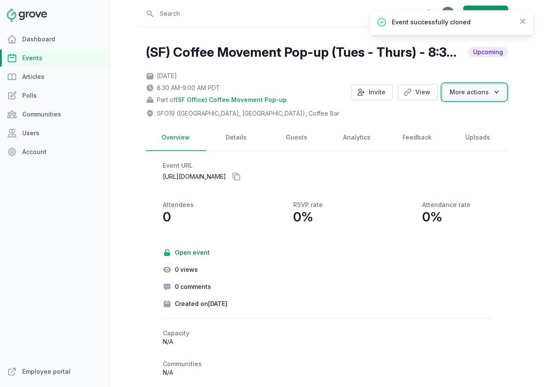
click at [476, 92] on button "More actions" at bounding box center [474, 92] width 64 height 16
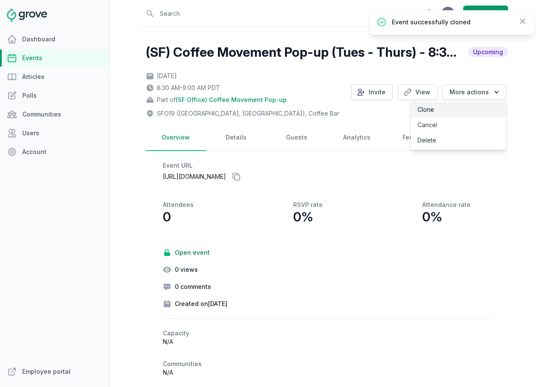
click at [464, 105] on link "Clone" at bounding box center [459, 109] width 96 height 15
select select "110"
select select "43"
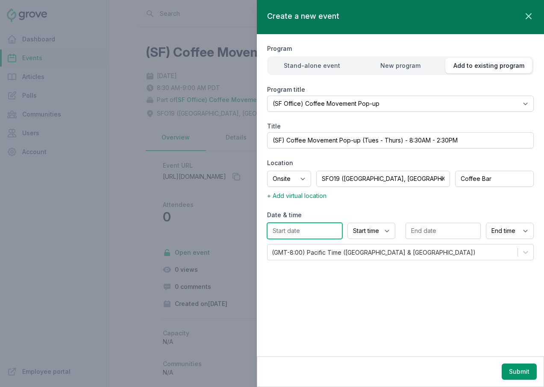
click at [323, 231] on input "text" at bounding box center [304, 231] width 75 height 16
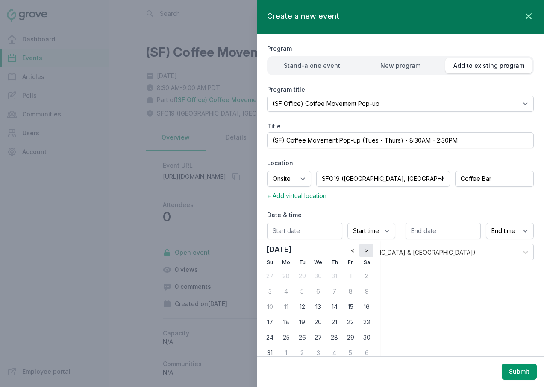
click at [363, 251] on button ">" at bounding box center [366, 251] width 14 height 14
click at [316, 326] on div "24" at bounding box center [318, 323] width 14 height 14
type input "09/24/2025"
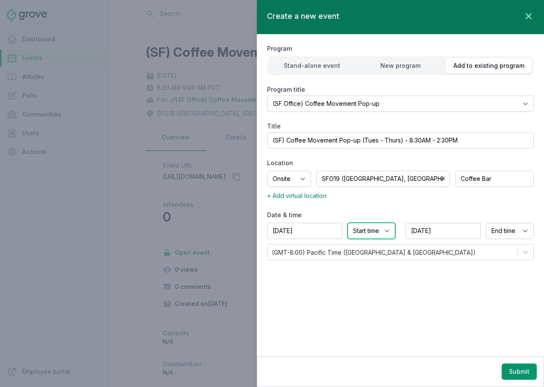
click at [373, 230] on select "Start time 12:00 AM 12:15 AM 12:30 AM 12:45 AM 1:00 AM 1:15 AM 1:30 AM 1:45 AM …" at bounding box center [371, 231] width 48 height 16
select select "8:45 AM"
select select "9:45 AM"
click at [361, 230] on select "Start time 12:00 AM 12:15 AM 12:30 AM 12:45 AM 1:00 AM 1:15 AM 1:30 AM 1:45 AM …" at bounding box center [371, 231] width 48 height 16
select select "8:30 AM"
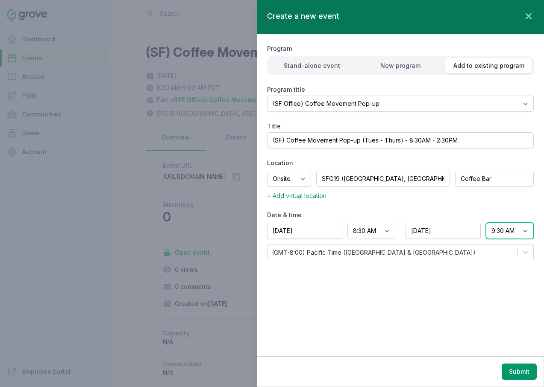
click at [499, 232] on select "End time 12:00 AM 12:15 AM 12:30 AM 12:45 AM 1:00 AM 1:15 AM 1:30 AM 1:45 AM 2:…" at bounding box center [510, 231] width 48 height 16
select select "9:00 AM"
click at [507, 369] on button "Submit" at bounding box center [519, 372] width 35 height 16
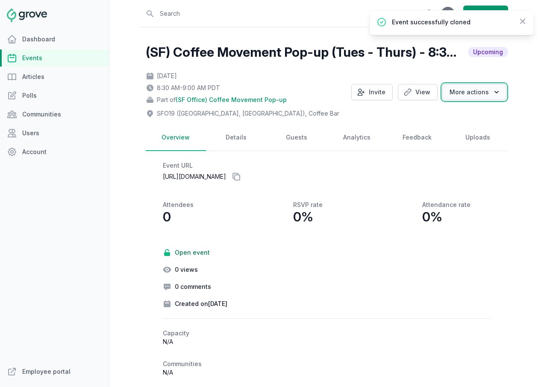
click at [470, 93] on button "More actions" at bounding box center [474, 92] width 64 height 16
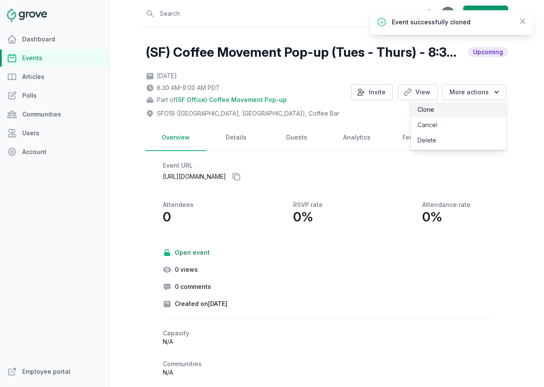
click at [458, 112] on link "Clone" at bounding box center [459, 109] width 96 height 15
select select "110"
select select "43"
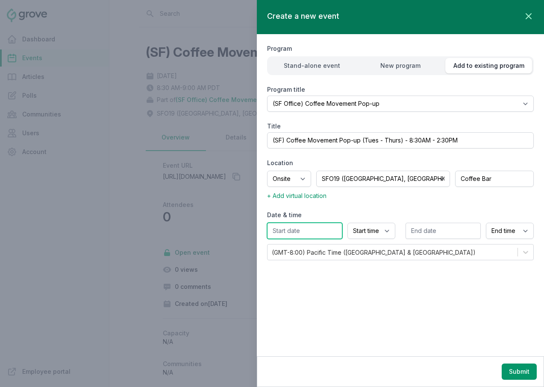
click at [310, 229] on input "text" at bounding box center [304, 231] width 75 height 16
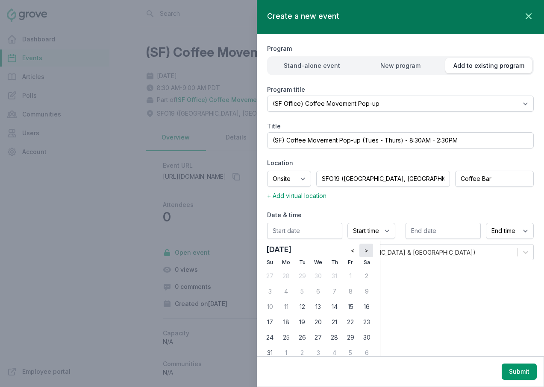
click at [367, 250] on span ">" at bounding box center [366, 251] width 4 height 9
click at [333, 321] on div "25" at bounding box center [335, 323] width 14 height 14
type input "09/25/2025"
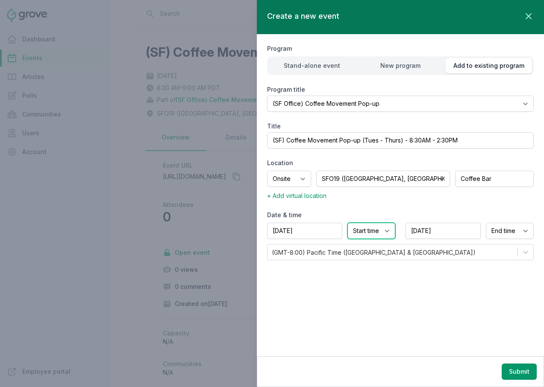
click at [365, 232] on select "Start time 12:00 AM 12:15 AM 12:30 AM 12:45 AM 1:00 AM 1:15 AM 1:30 AM 1:45 AM …" at bounding box center [371, 231] width 48 height 16
select select "8:30 AM"
click at [499, 229] on select "End time 12:00 AM 12:15 AM 12:30 AM 12:45 AM 1:00 AM 1:15 AM 1:30 AM 1:45 AM 2:…" at bounding box center [510, 231] width 48 height 16
select select "9:00 AM"
click at [507, 374] on button "Submit" at bounding box center [519, 372] width 35 height 16
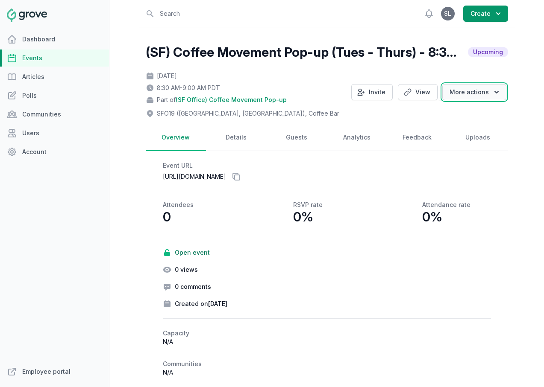
click at [468, 93] on button "More actions" at bounding box center [474, 92] width 64 height 16
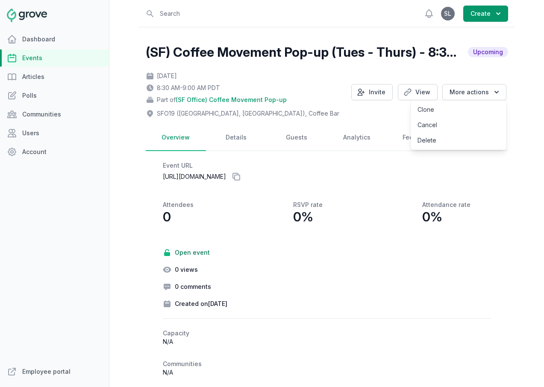
click at [464, 108] on link "Clone" at bounding box center [459, 109] width 96 height 15
select select "110"
select select "43"
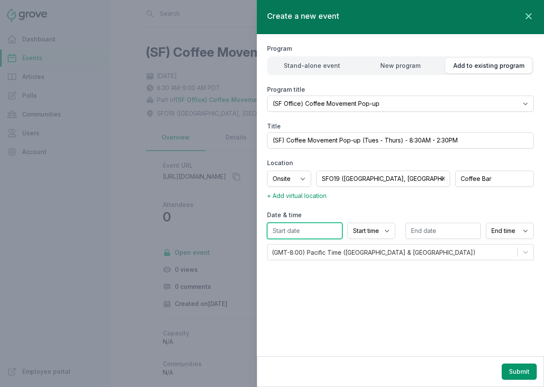
click at [314, 231] on input "text" at bounding box center [304, 231] width 75 height 16
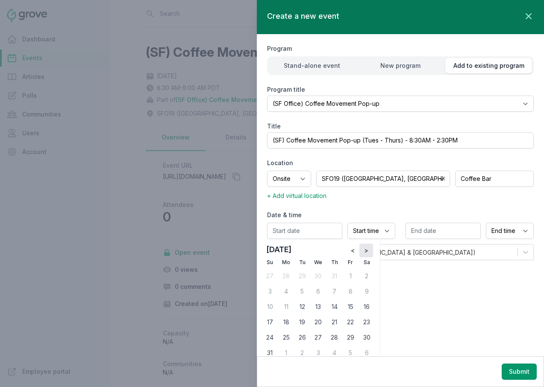
click at [365, 252] on span ">" at bounding box center [366, 251] width 4 height 9
click at [301, 294] on div "7" at bounding box center [302, 292] width 14 height 14
type input "10/07/2025"
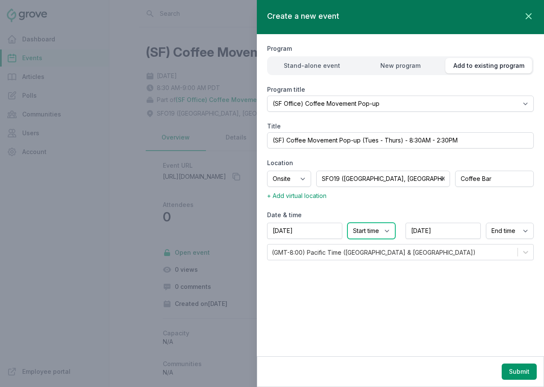
click at [375, 232] on select "Start time 12:00 AM 12:15 AM 12:30 AM 12:45 AM 1:00 AM 1:15 AM 1:30 AM 1:45 AM …" at bounding box center [371, 231] width 48 height 16
select select "8:30 AM"
click at [511, 232] on select "End time 12:00 AM 12:15 AM 12:30 AM 12:45 AM 1:00 AM 1:15 AM 1:30 AM 1:45 AM 2:…" at bounding box center [510, 231] width 48 height 16
select select "9:00 AM"
click at [516, 372] on button "Submit" at bounding box center [519, 372] width 35 height 16
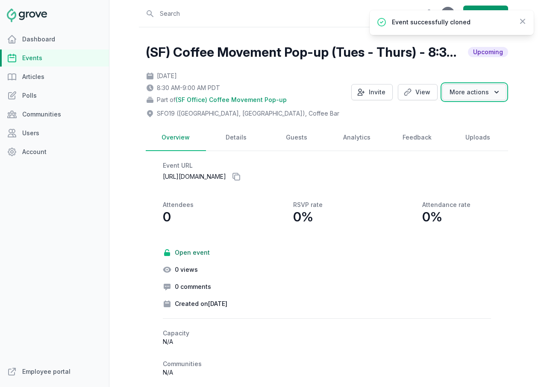
click at [463, 97] on button "More actions" at bounding box center [474, 92] width 64 height 16
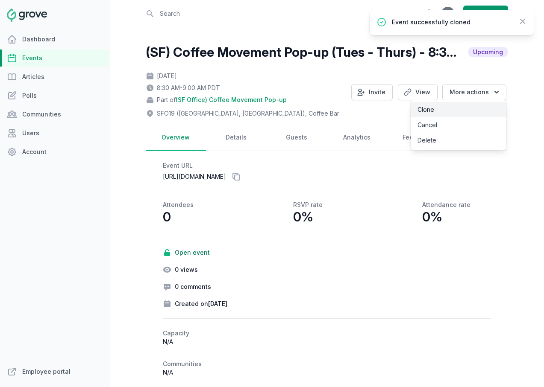
click at [463, 106] on link "Clone" at bounding box center [459, 109] width 96 height 15
select select "110"
select select "43"
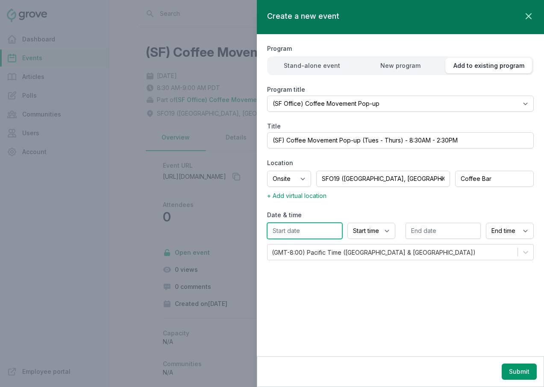
click at [307, 226] on input "text" at bounding box center [304, 231] width 75 height 16
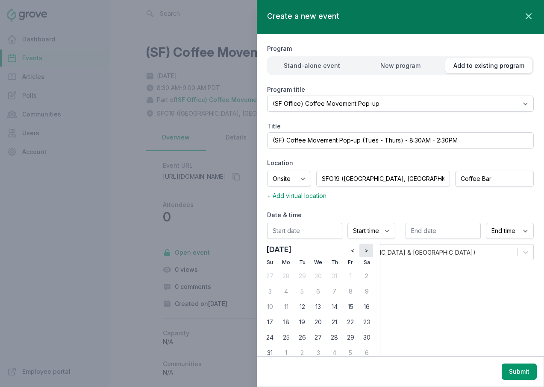
click at [362, 250] on button ">" at bounding box center [366, 251] width 14 height 14
click at [322, 294] on div "8" at bounding box center [318, 292] width 14 height 14
type input "10/08/2025"
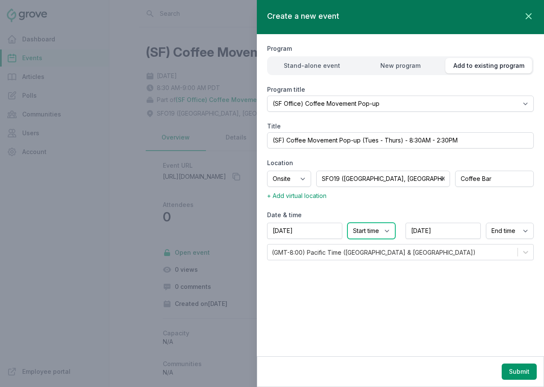
click at [375, 234] on select "Start time 12:00 AM 12:15 AM 12:30 AM 12:45 AM 1:00 AM 1:15 AM 1:30 AM 1:45 AM …" at bounding box center [371, 231] width 48 height 16
select select "8:30 AM"
click at [501, 229] on select "End time 12:00 AM 12:15 AM 12:30 AM 12:45 AM 1:00 AM 1:15 AM 1:30 AM 1:45 AM 2:…" at bounding box center [510, 231] width 48 height 16
select select "9:00 AM"
click at [519, 372] on button "Submit" at bounding box center [519, 372] width 35 height 16
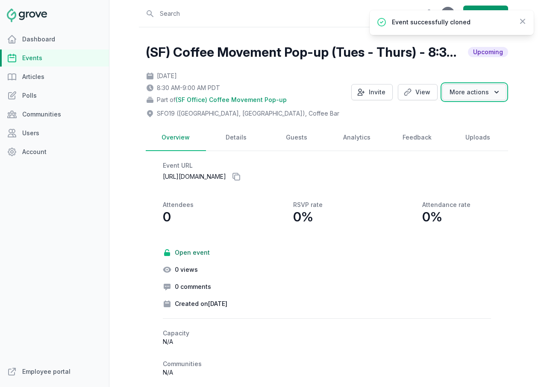
click at [469, 94] on button "More actions" at bounding box center [474, 92] width 64 height 16
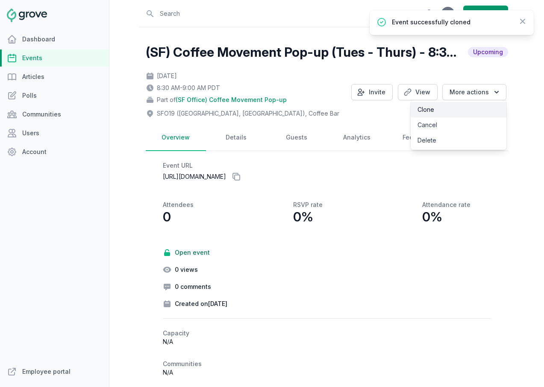
click at [461, 108] on link "Clone" at bounding box center [459, 109] width 96 height 15
select select "110"
select select "43"
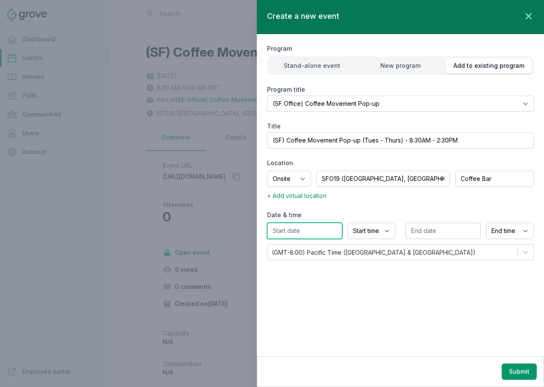
click at [324, 238] on input "text" at bounding box center [304, 231] width 75 height 16
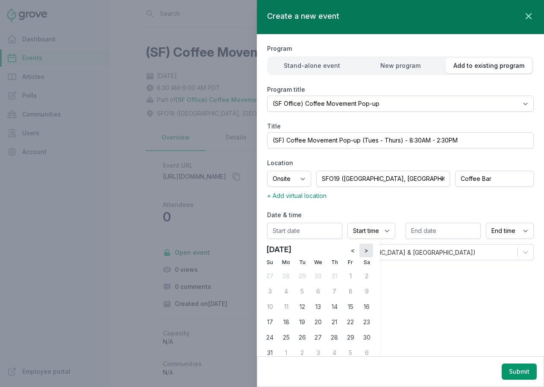
click at [364, 253] on span ">" at bounding box center [366, 251] width 4 height 9
click at [335, 291] on div "9" at bounding box center [335, 292] width 14 height 14
type input "10/09/2025"
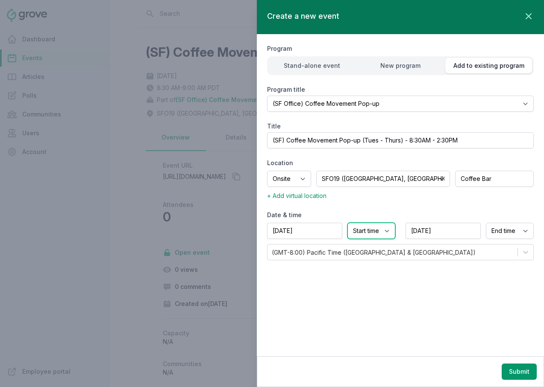
click at [367, 234] on select "Start time 12:00 AM 12:15 AM 12:30 AM 12:45 AM 1:00 AM 1:15 AM 1:30 AM 1:45 AM …" at bounding box center [371, 231] width 48 height 16
select select "8:30 AM"
click at [502, 229] on select "End time 12:00 AM 12:15 AM 12:30 AM 12:45 AM 1:00 AM 1:15 AM 1:30 AM 1:45 AM 2:…" at bounding box center [510, 231] width 48 height 16
select select "9:00 AM"
click at [514, 371] on button "Submit" at bounding box center [519, 372] width 35 height 16
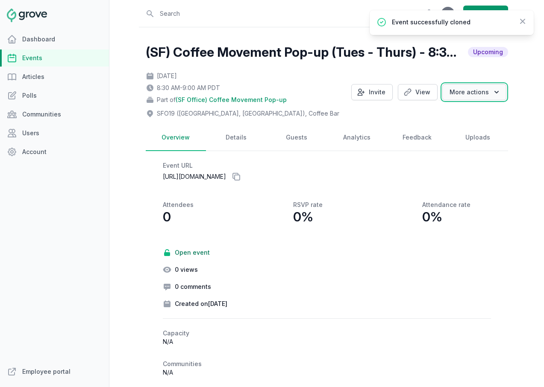
click at [490, 94] on button "More actions" at bounding box center [474, 92] width 64 height 16
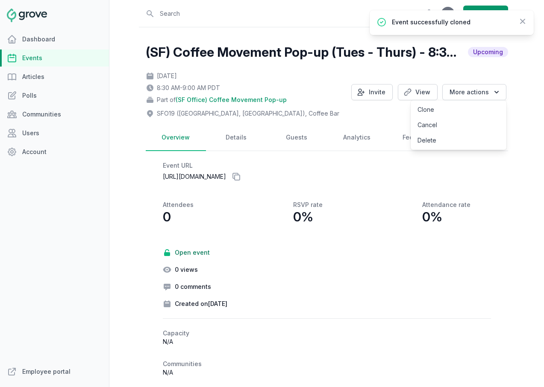
click at [477, 106] on link "Clone" at bounding box center [459, 109] width 96 height 15
select select "110"
select select "43"
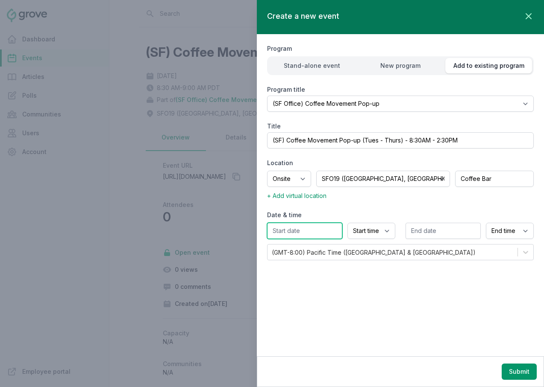
click at [305, 230] on input "text" at bounding box center [304, 231] width 75 height 16
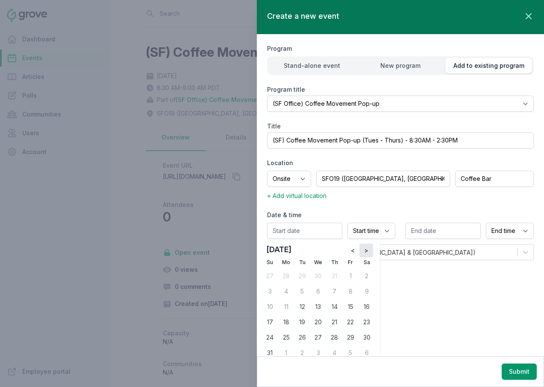
click at [366, 252] on span ">" at bounding box center [366, 251] width 4 height 9
click at [351, 252] on span "<" at bounding box center [353, 251] width 4 height 9
click at [302, 339] on div "28" at bounding box center [302, 338] width 14 height 14
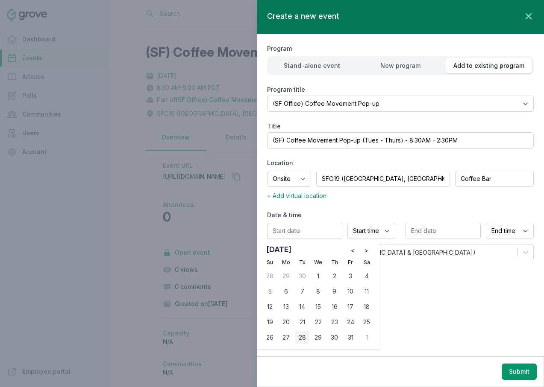
type input "10/28/2025"
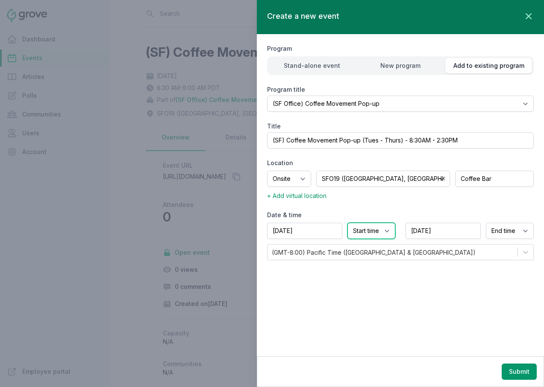
click at [370, 228] on select "Start time 12:00 AM 12:15 AM 12:30 AM 12:45 AM 1:00 AM 1:15 AM 1:30 AM 1:45 AM …" at bounding box center [371, 231] width 48 height 16
select select "8:30 AM"
click at [498, 229] on select "End time 12:00 AM 12:15 AM 12:30 AM 12:45 AM 1:00 AM 1:15 AM 1:30 AM 1:45 AM 2:…" at bounding box center [510, 231] width 48 height 16
select select "9:00 AM"
click at [522, 370] on button "Submit" at bounding box center [519, 372] width 35 height 16
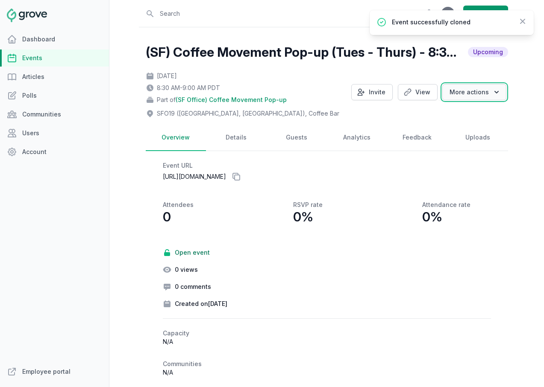
click at [467, 92] on button "More actions" at bounding box center [474, 92] width 64 height 16
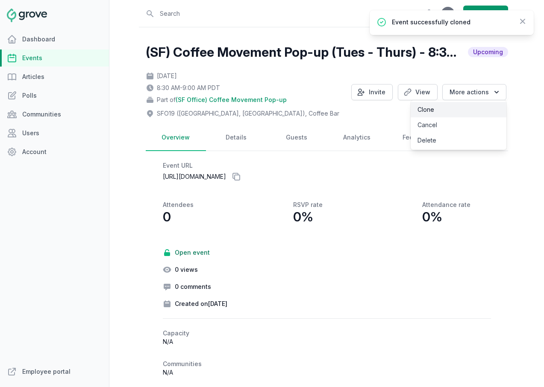
click at [451, 112] on link "Clone" at bounding box center [459, 109] width 96 height 15
select select "110"
select select "43"
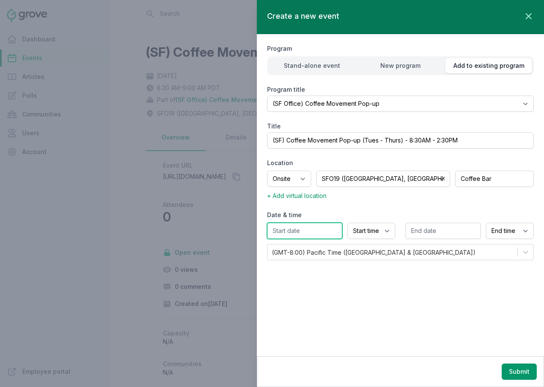
click at [323, 235] on input "text" at bounding box center [304, 231] width 75 height 16
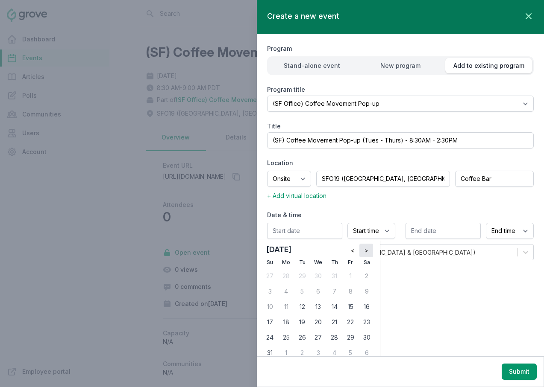
click at [362, 252] on button ">" at bounding box center [366, 251] width 14 height 14
click at [352, 252] on span "<" at bounding box center [353, 251] width 4 height 9
click at [317, 335] on div "29" at bounding box center [318, 338] width 14 height 14
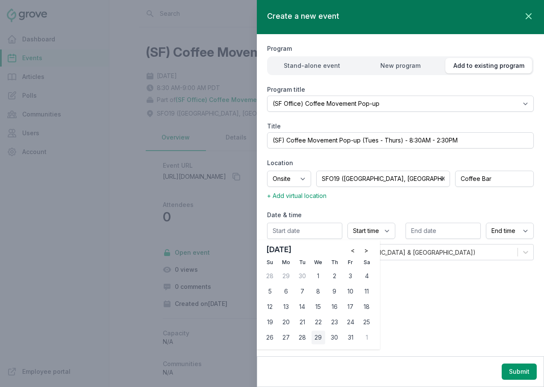
type input "10/29/2025"
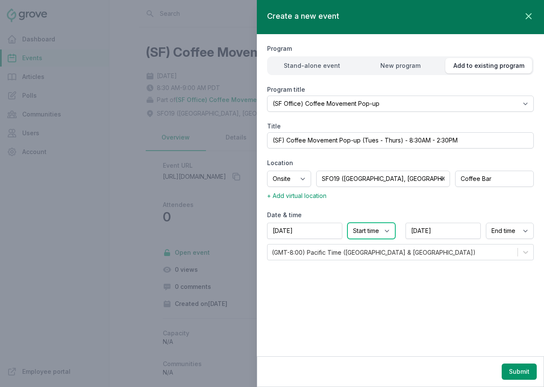
click at [361, 231] on select "Start time 12:00 AM 12:15 AM 12:30 AM 12:45 AM 1:00 AM 1:15 AM 1:30 AM 1:45 AM …" at bounding box center [371, 231] width 48 height 16
select select "8:30 AM"
click at [495, 233] on select "End time 12:00 AM 12:15 AM 12:30 AM 12:45 AM 1:00 AM 1:15 AM 1:30 AM 1:45 AM 2:…" at bounding box center [510, 231] width 48 height 16
select select "9:00 AM"
click at [512, 369] on button "Submit" at bounding box center [519, 372] width 35 height 16
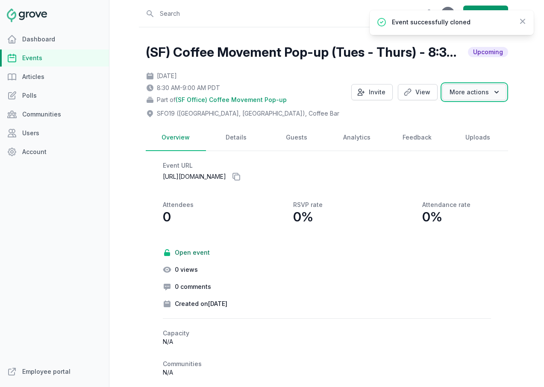
click at [470, 91] on button "More actions" at bounding box center [474, 92] width 64 height 16
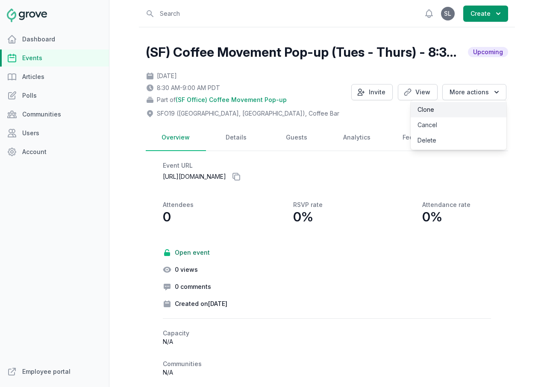
click at [466, 106] on link "Clone" at bounding box center [459, 109] width 96 height 15
select select "110"
select select "43"
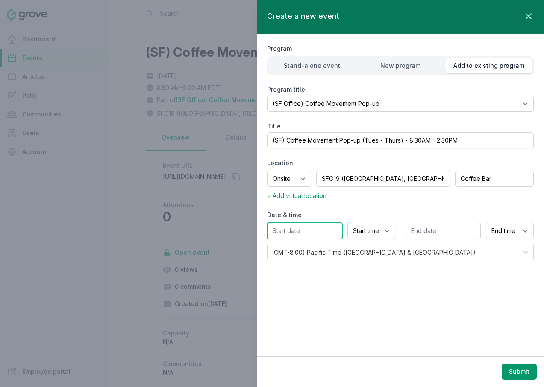
click at [333, 235] on input "text" at bounding box center [304, 231] width 75 height 16
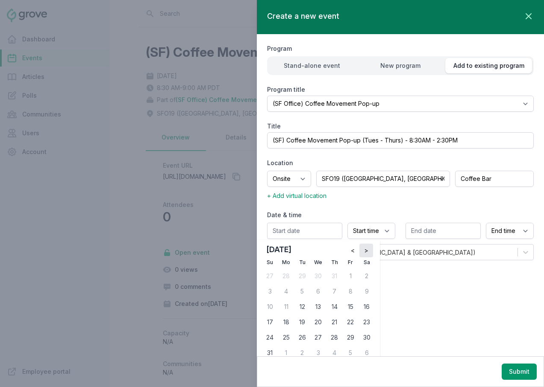
click at [368, 250] on button ">" at bounding box center [366, 251] width 14 height 14
click at [336, 336] on div "30" at bounding box center [335, 338] width 14 height 14
type input "10/30/2025"
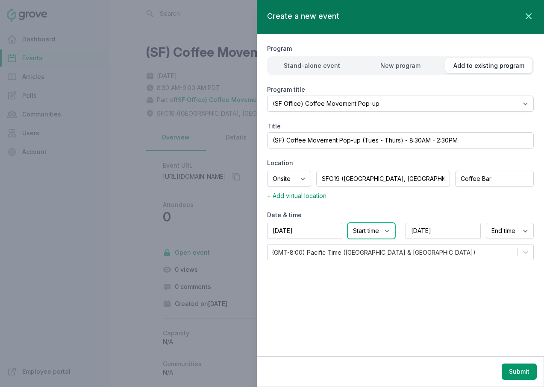
click at [366, 226] on select "Start time 12:00 AM 12:15 AM 12:30 AM 12:45 AM 1:00 AM 1:15 AM 1:30 AM 1:45 AM …" at bounding box center [371, 231] width 48 height 16
select select "8:30 AM"
click at [499, 232] on select "End time 12:00 AM 12:15 AM 12:30 AM 12:45 AM 1:00 AM 1:15 AM 1:30 AM 1:45 AM 2:…" at bounding box center [510, 231] width 48 height 16
select select "9:00 AM"
click at [526, 369] on button "Submit" at bounding box center [519, 372] width 35 height 16
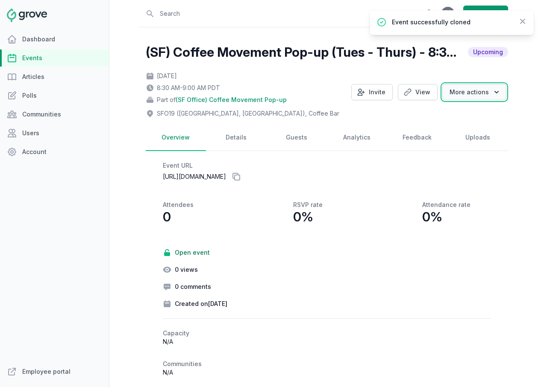
click at [480, 90] on button "More actions" at bounding box center [474, 92] width 64 height 16
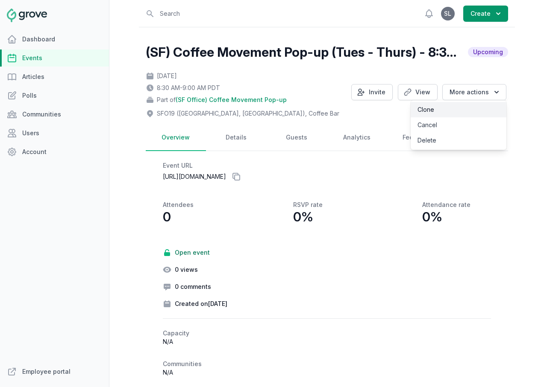
click at [470, 106] on link "Clone" at bounding box center [459, 109] width 96 height 15
select select "110"
select select "43"
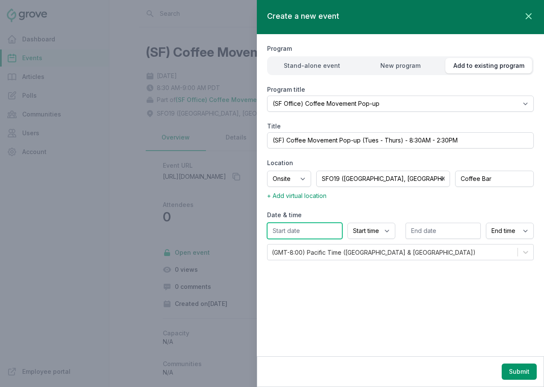
click at [309, 229] on input "text" at bounding box center [304, 231] width 75 height 16
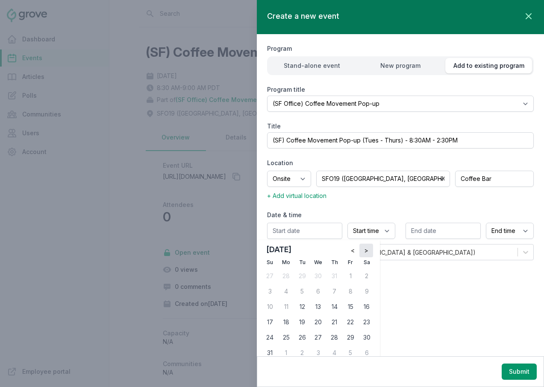
click at [362, 248] on button ">" at bounding box center [366, 251] width 14 height 14
click at [305, 294] on div "4" at bounding box center [302, 292] width 14 height 14
type input "11/04/2025"
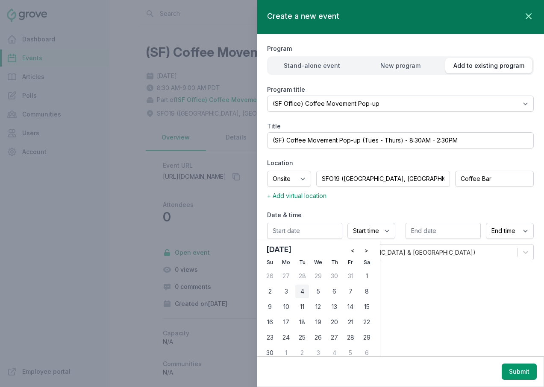
type input "11/04/2025"
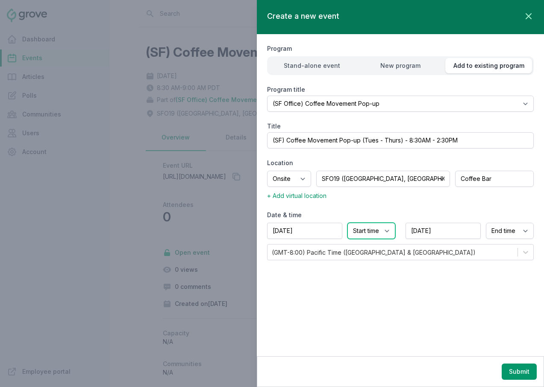
click at [377, 229] on select "Start time 12:00 AM 12:15 AM 12:30 AM 12:45 AM 1:00 AM 1:15 AM 1:30 AM 1:45 AM …" at bounding box center [371, 231] width 48 height 16
select select "8:30 AM"
click at [513, 235] on select "End time 12:00 AM 12:15 AM 12:30 AM 12:45 AM 1:00 AM 1:15 AM 1:30 AM 1:45 AM 2:…" at bounding box center [510, 231] width 48 height 16
select select "9:00 AM"
click at [515, 378] on button "Submit" at bounding box center [519, 372] width 35 height 16
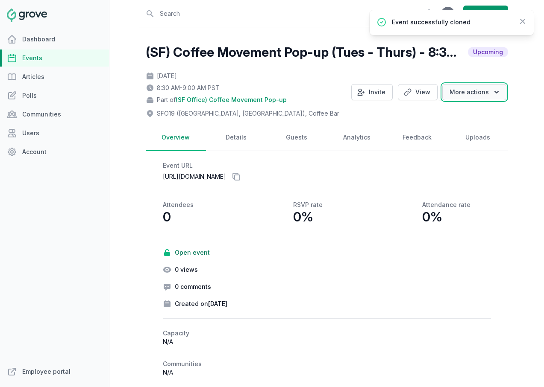
click at [475, 92] on button "More actions" at bounding box center [474, 92] width 64 height 16
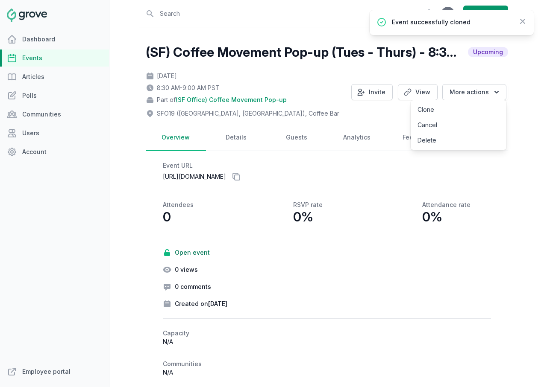
click at [470, 109] on link "Clone" at bounding box center [459, 109] width 96 height 15
select select "110"
select select "43"
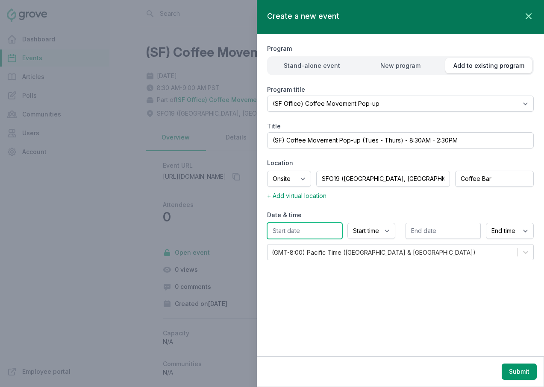
click at [328, 229] on input "text" at bounding box center [304, 231] width 75 height 16
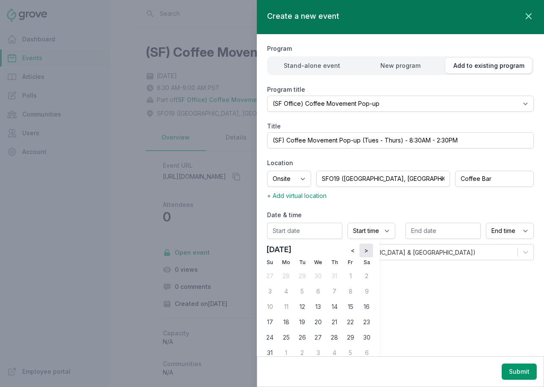
click at [364, 247] on span ">" at bounding box center [366, 251] width 4 height 9
click at [318, 291] on div "5" at bounding box center [318, 292] width 14 height 14
type input "11/05/2025"
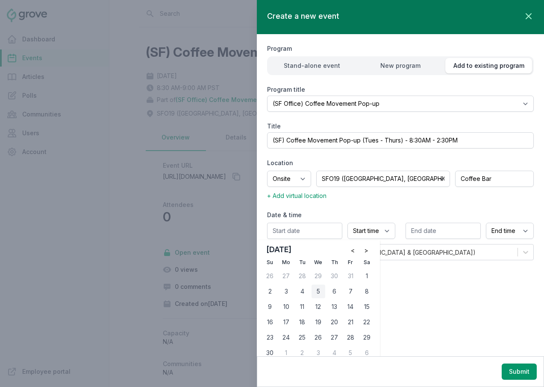
type input "11/05/2025"
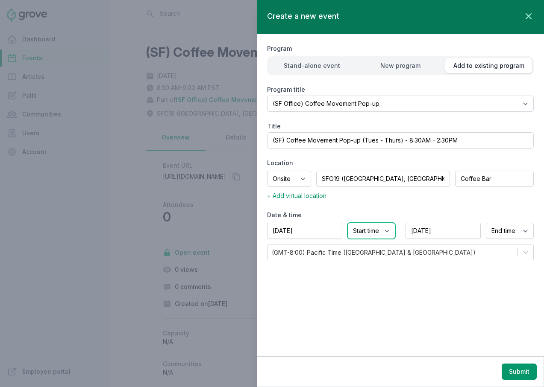
click at [373, 232] on select "Start time 12:00 AM 12:15 AM 12:30 AM 12:45 AM 1:00 AM 1:15 AM 1:30 AM 1:45 AM …" at bounding box center [371, 231] width 48 height 16
select select "8:30 AM"
click at [500, 228] on select "End time 12:00 AM 12:15 AM 12:30 AM 12:45 AM 1:00 AM 1:15 AM 1:30 AM 1:45 AM 2:…" at bounding box center [510, 231] width 48 height 16
select select "9:00 AM"
click at [520, 372] on button "Submit" at bounding box center [519, 372] width 35 height 16
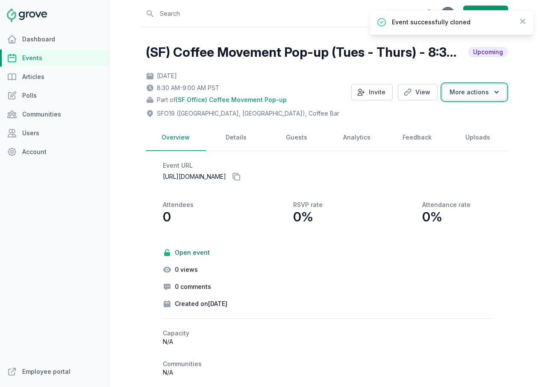
click at [467, 96] on button "More actions" at bounding box center [474, 92] width 64 height 16
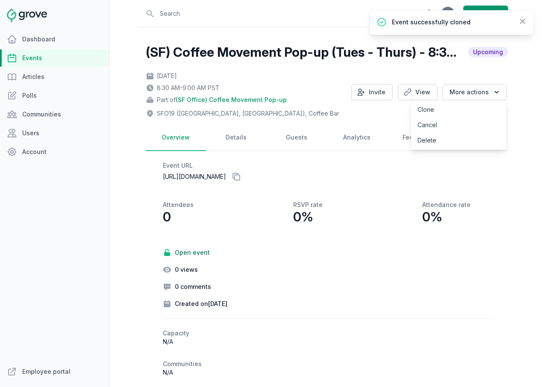
click at [465, 108] on link "Clone" at bounding box center [459, 109] width 96 height 15
select select "110"
select select "43"
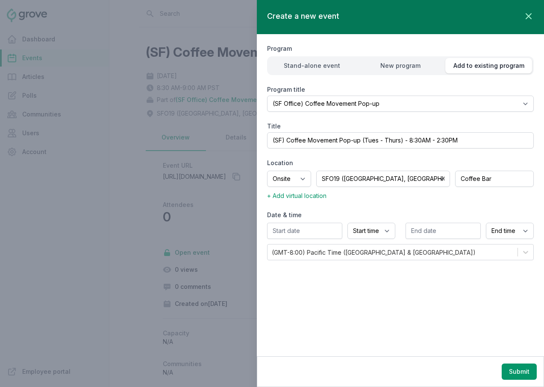
click at [309, 218] on label "Date & time" at bounding box center [400, 215] width 267 height 9
click at [308, 228] on input "text" at bounding box center [304, 231] width 75 height 16
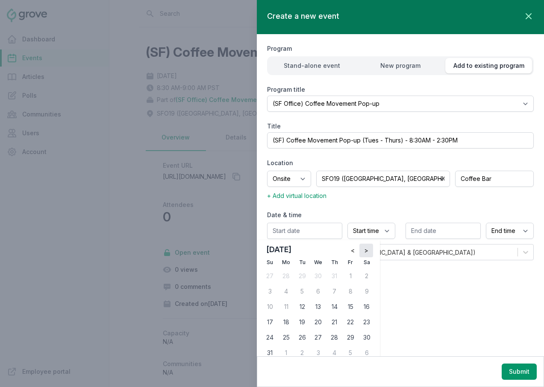
click at [367, 250] on span ">" at bounding box center [366, 251] width 4 height 9
click at [335, 291] on div "6" at bounding box center [335, 292] width 14 height 14
type input "11/06/2025"
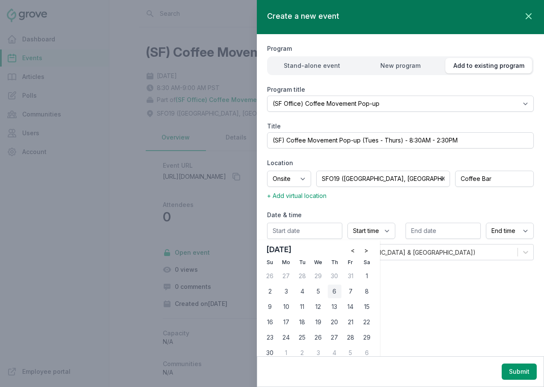
type input "11/06/2025"
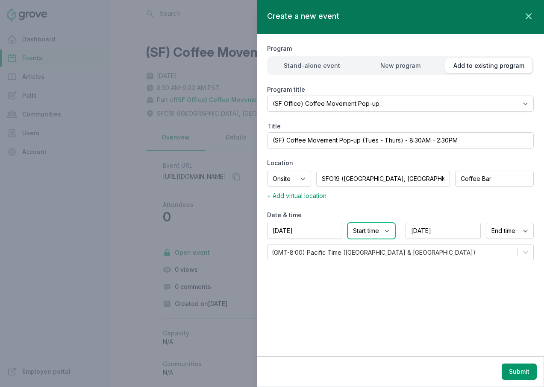
click at [358, 236] on select "Start time 12:00 AM 12:15 AM 12:30 AM 12:45 AM 1:00 AM 1:15 AM 1:30 AM 1:45 AM …" at bounding box center [371, 231] width 48 height 16
select select "8:30 AM"
click at [497, 233] on select "End time 12:00 AM 12:15 AM 12:30 AM 12:45 AM 1:00 AM 1:15 AM 1:30 AM 1:45 AM 2:…" at bounding box center [510, 231] width 48 height 16
select select "9:00 AM"
click at [517, 373] on button "Submit" at bounding box center [519, 372] width 35 height 16
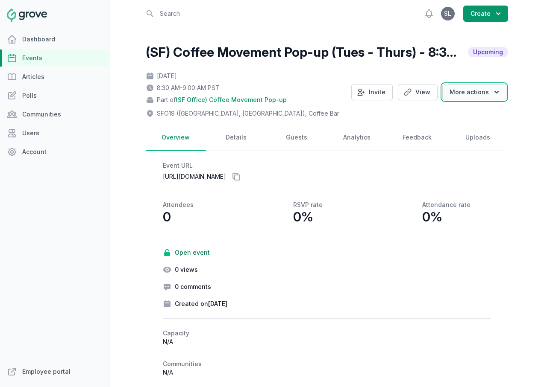
click at [466, 93] on button "More actions" at bounding box center [474, 92] width 64 height 16
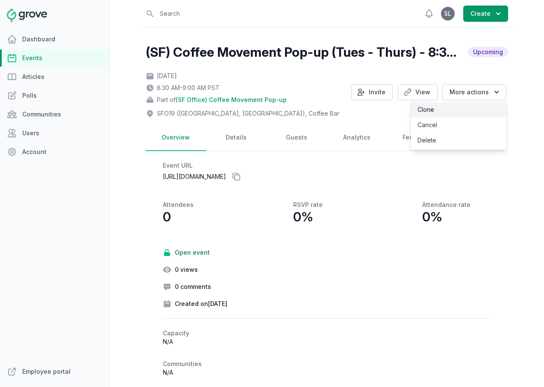
click at [466, 107] on link "Clone" at bounding box center [459, 109] width 96 height 15
select select "110"
select select "43"
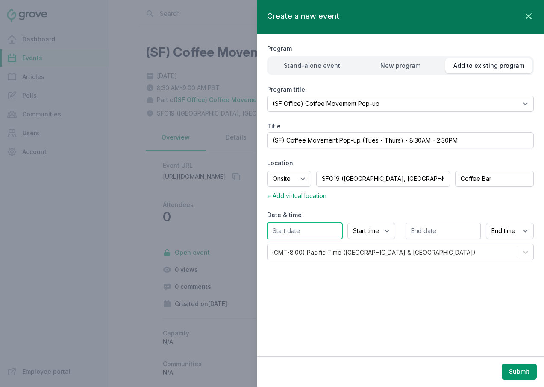
click at [327, 227] on input "text" at bounding box center [304, 231] width 75 height 16
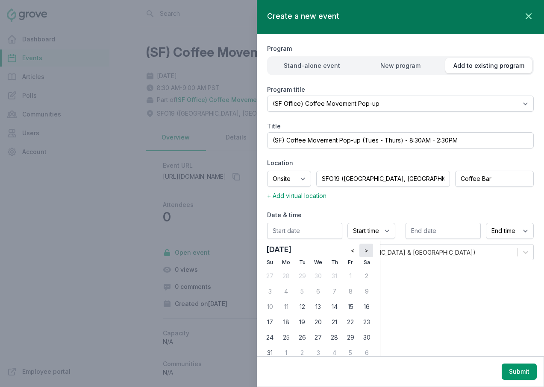
click at [365, 250] on span ">" at bounding box center [366, 251] width 4 height 9
click at [301, 322] on div "18" at bounding box center [302, 323] width 14 height 14
type input "11/18/2025"
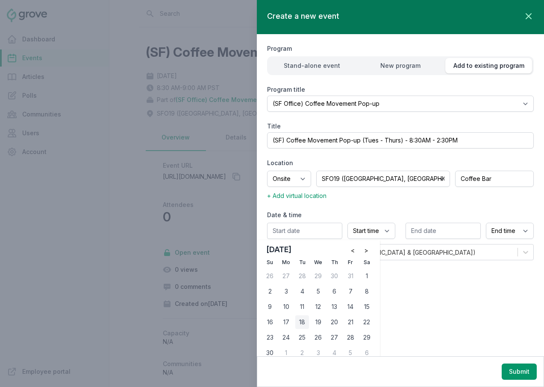
type input "11/18/2025"
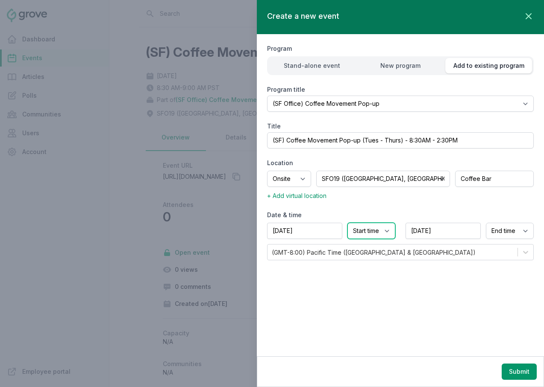
click at [379, 229] on select "Start time 12:00 AM 12:15 AM 12:30 AM 12:45 AM 1:00 AM 1:15 AM 1:30 AM 1:45 AM …" at bounding box center [371, 231] width 48 height 16
select select "8:30 AM"
click at [499, 232] on select "End time 12:00 AM 12:15 AM 12:30 AM 12:45 AM 1:00 AM 1:15 AM 1:30 AM 1:45 AM 2:…" at bounding box center [510, 231] width 48 height 16
select select "9:00 AM"
click at [513, 376] on button "Submit" at bounding box center [519, 372] width 35 height 16
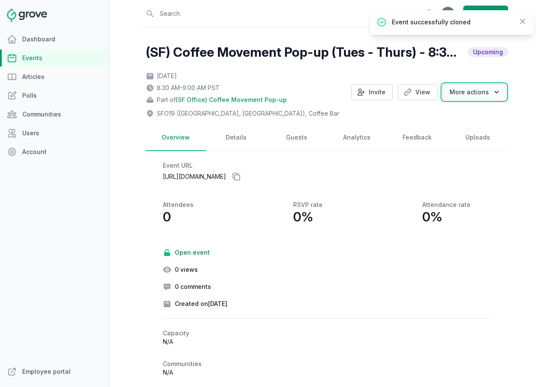
click at [468, 94] on button "More actions" at bounding box center [474, 92] width 64 height 16
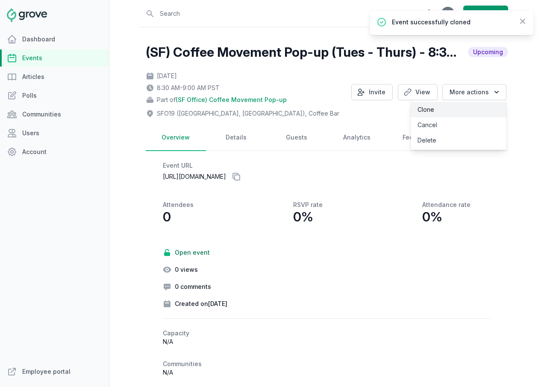
click at [466, 107] on link "Clone" at bounding box center [459, 109] width 96 height 15
select select "110"
select select "43"
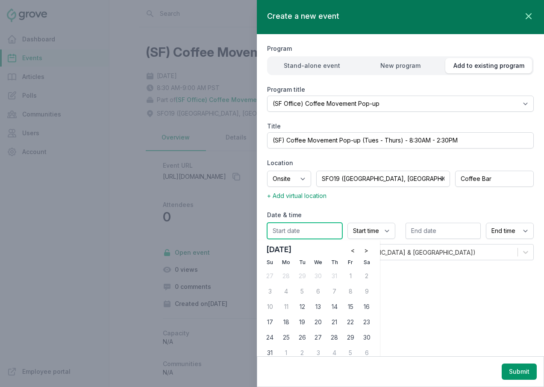
click at [308, 229] on input "text" at bounding box center [304, 231] width 75 height 16
click at [367, 250] on span ">" at bounding box center [366, 251] width 4 height 9
click at [323, 320] on div "19" at bounding box center [318, 323] width 14 height 14
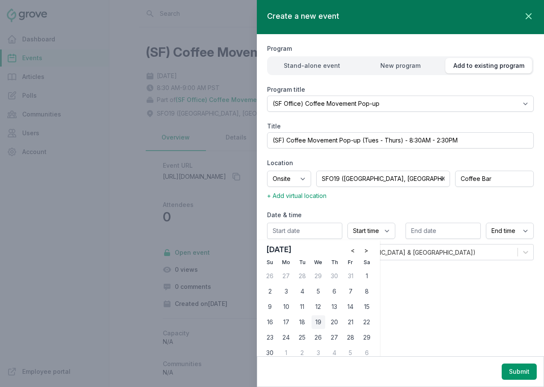
type input "11/19/2025"
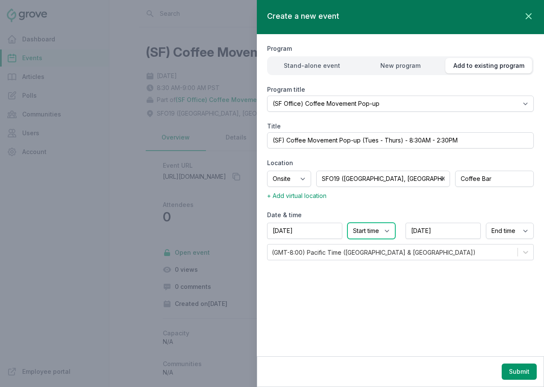
click at [368, 233] on select "Start time 12:00 AM 12:15 AM 12:30 AM 12:45 AM 1:00 AM 1:15 AM 1:30 AM 1:45 AM …" at bounding box center [371, 231] width 48 height 16
select select "8:30 AM"
click at [500, 229] on select "End time 12:00 AM 12:15 AM 12:30 AM 12:45 AM 1:00 AM 1:15 AM 1:30 AM 1:45 AM 2:…" at bounding box center [510, 231] width 48 height 16
select select "9:00 AM"
click at [514, 380] on div "Submit" at bounding box center [400, 372] width 287 height 31
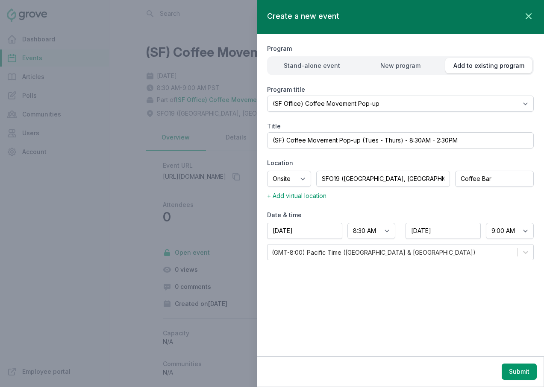
click at [517, 358] on div "Submit" at bounding box center [400, 372] width 287 height 31
click at [517, 367] on button "Submit" at bounding box center [519, 372] width 35 height 16
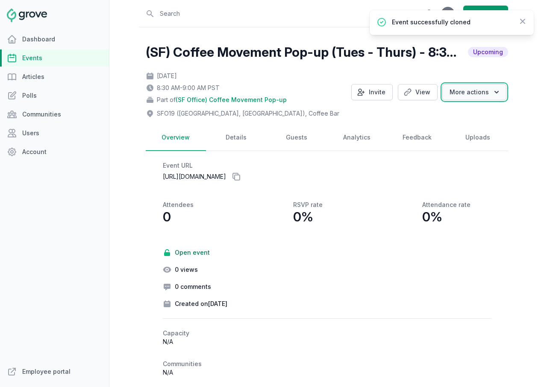
click at [482, 99] on button "More actions" at bounding box center [474, 92] width 64 height 16
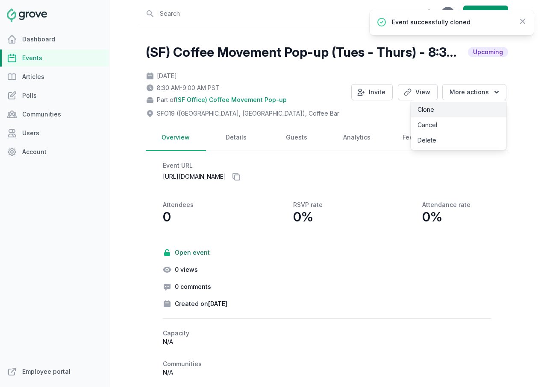
click at [480, 114] on link "Clone" at bounding box center [459, 109] width 96 height 15
select select "110"
select select "43"
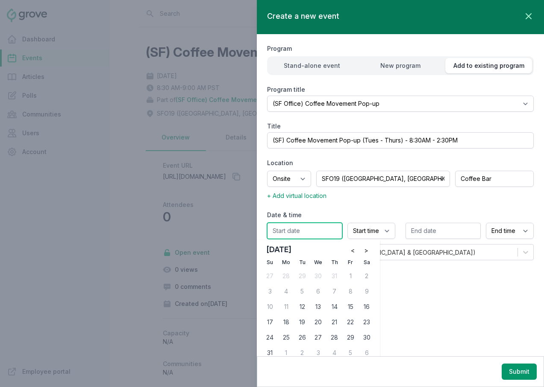
click at [323, 232] on input "text" at bounding box center [304, 231] width 75 height 16
click at [361, 254] on button ">" at bounding box center [366, 251] width 14 height 14
click at [367, 254] on span ">" at bounding box center [366, 251] width 4 height 9
click at [332, 325] on div "20" at bounding box center [335, 323] width 14 height 14
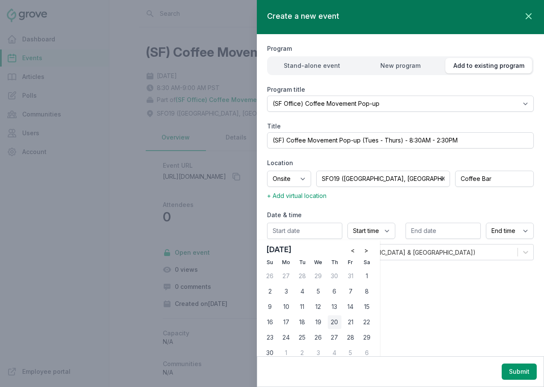
type input "11/20/2025"
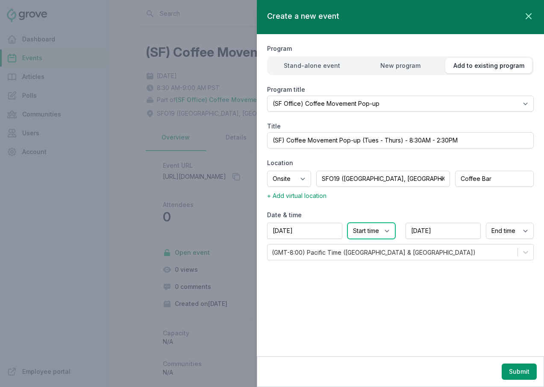
click at [362, 229] on select "Start time 12:00 AM 12:15 AM 12:30 AM 12:45 AM 1:00 AM 1:15 AM 1:30 AM 1:45 AM …" at bounding box center [371, 231] width 48 height 16
select select "8:30 AM"
click at [496, 235] on select "End time 12:00 AM 12:15 AM 12:30 AM 12:45 AM 1:00 AM 1:15 AM 1:30 AM 1:45 AM 2:…" at bounding box center [510, 231] width 48 height 16
select select "9:00 AM"
click at [520, 379] on button "Submit" at bounding box center [519, 372] width 35 height 16
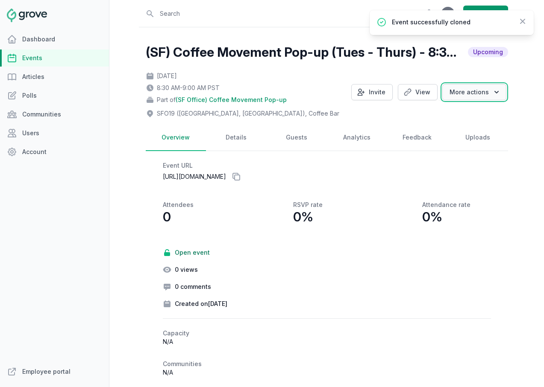
click at [477, 95] on button "More actions" at bounding box center [474, 92] width 64 height 16
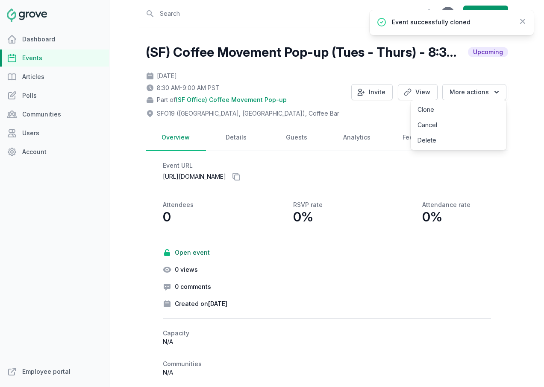
click at [473, 106] on link "Clone" at bounding box center [459, 109] width 96 height 15
select select "110"
select select "43"
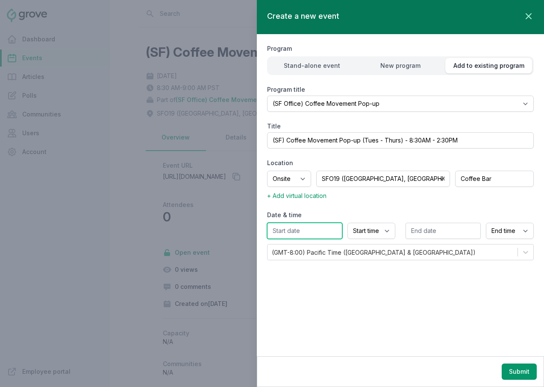
click at [309, 232] on input "text" at bounding box center [304, 231] width 75 height 16
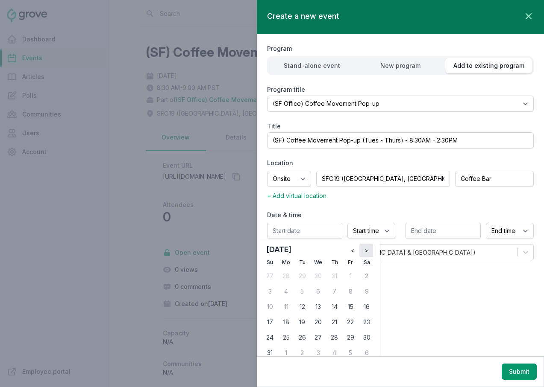
click at [365, 252] on span ">" at bounding box center [366, 251] width 4 height 9
click at [303, 280] on div "2" at bounding box center [302, 277] width 14 height 14
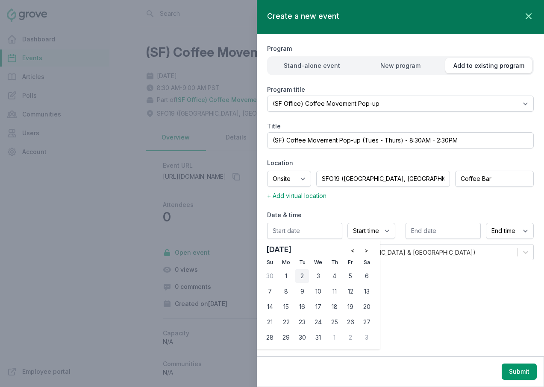
type input "12/02/2025"
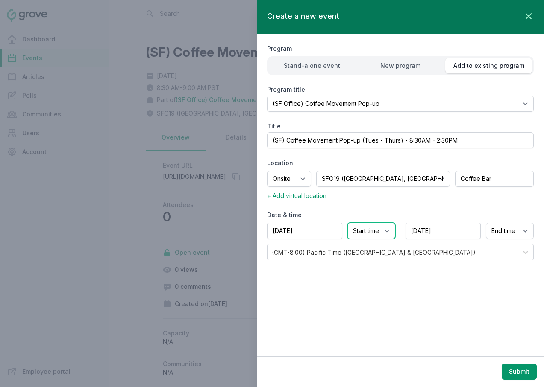
click at [368, 230] on select "Start time 12:00 AM 12:15 AM 12:30 AM 12:45 AM 1:00 AM 1:15 AM 1:30 AM 1:45 AM …" at bounding box center [371, 231] width 48 height 16
select select "8:30 AM"
click at [497, 231] on select "End time 12:00 AM 12:15 AM 12:30 AM 12:45 AM 1:00 AM 1:15 AM 1:30 AM 1:45 AM 2:…" at bounding box center [510, 231] width 48 height 16
select select "9:00 AM"
click at [512, 370] on button "Submit" at bounding box center [519, 372] width 35 height 16
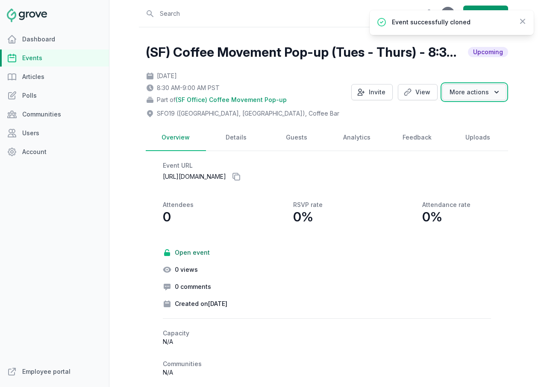
click at [462, 93] on button "More actions" at bounding box center [474, 92] width 64 height 16
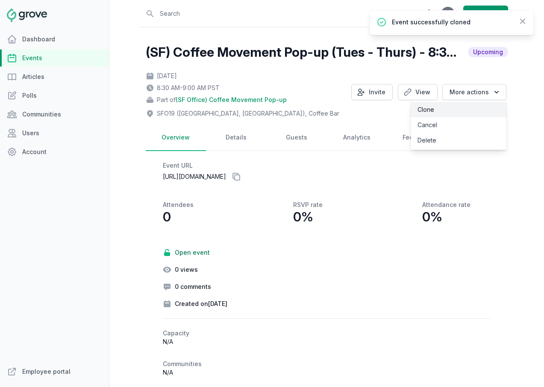
click at [462, 108] on link "Clone" at bounding box center [459, 109] width 96 height 15
select select "110"
select select "43"
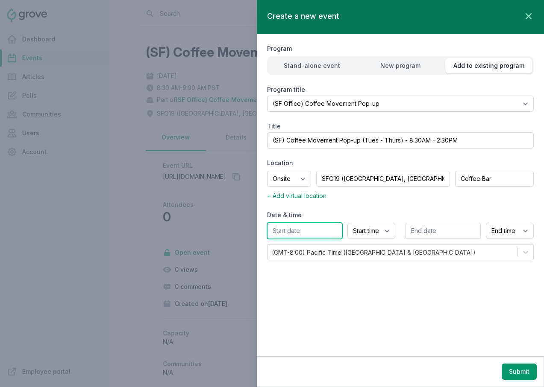
click at [326, 225] on input "text" at bounding box center [304, 231] width 75 height 16
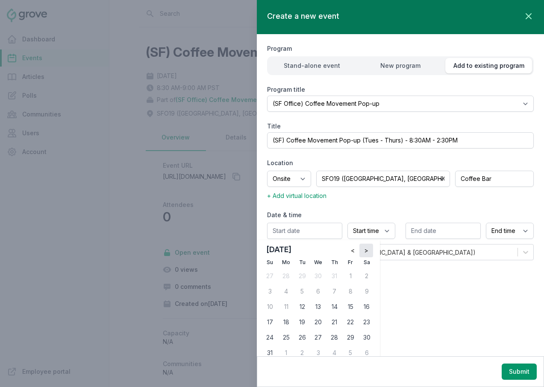
click at [369, 247] on button ">" at bounding box center [366, 251] width 14 height 14
click at [317, 276] on div "3" at bounding box center [318, 277] width 14 height 14
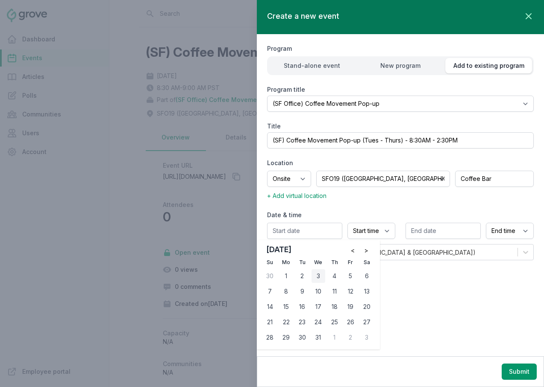
type input "12/03/2025"
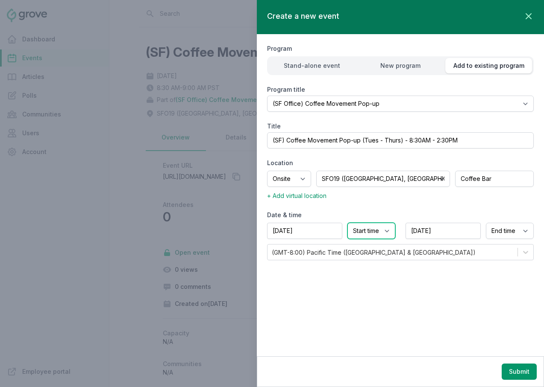
click at [360, 229] on select "Start time 12:00 AM 12:15 AM 12:30 AM 12:45 AM 1:00 AM 1:15 AM 1:30 AM 1:45 AM …" at bounding box center [371, 231] width 48 height 16
select select "8:30 AM"
click at [509, 233] on select "End time 12:00 AM 12:15 AM 12:30 AM 12:45 AM 1:00 AM 1:15 AM 1:30 AM 1:45 AM 2:…" at bounding box center [510, 231] width 48 height 16
select select "9:00 AM"
click at [526, 372] on button "Submit" at bounding box center [519, 372] width 35 height 16
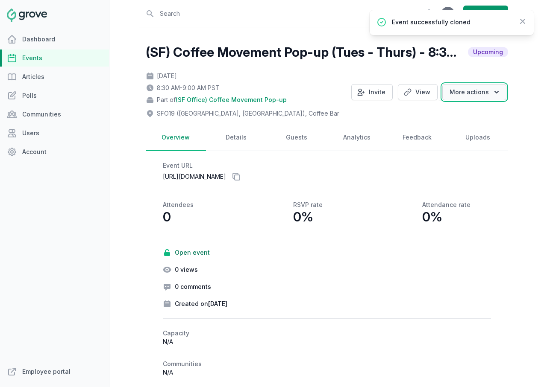
click at [483, 92] on button "More actions" at bounding box center [474, 92] width 64 height 16
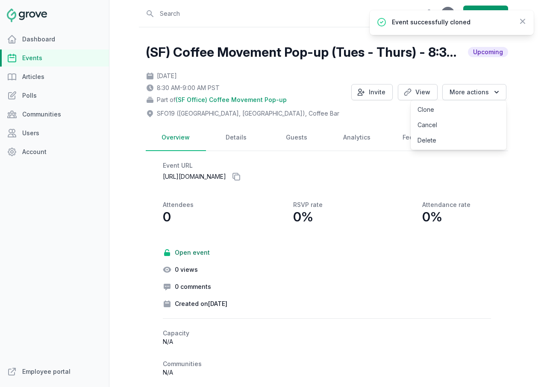
click at [472, 108] on link "Clone" at bounding box center [459, 109] width 96 height 15
select select "110"
select select "43"
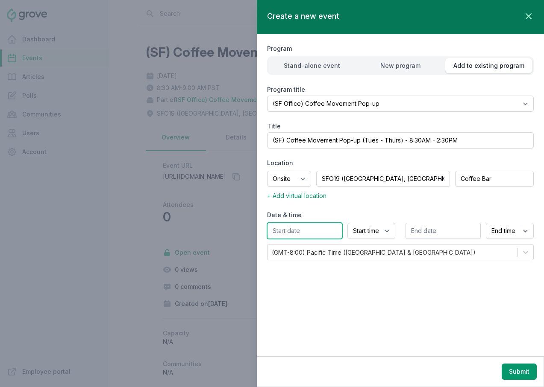
click at [297, 232] on input "text" at bounding box center [304, 231] width 75 height 16
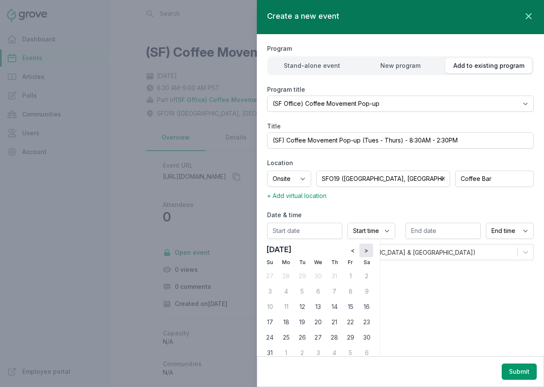
click at [369, 248] on button ">" at bounding box center [366, 251] width 14 height 14
click at [335, 273] on div "4" at bounding box center [335, 277] width 14 height 14
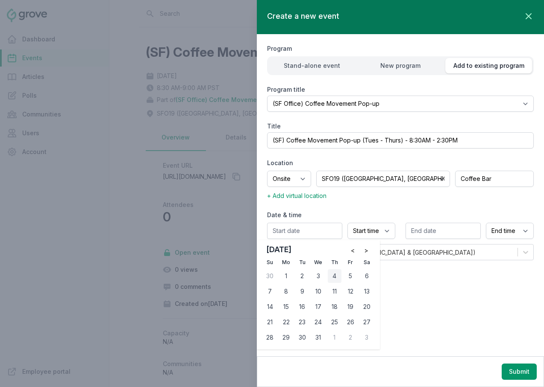
type input "12/04/2025"
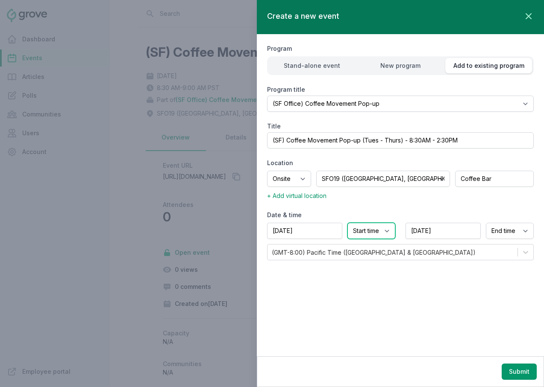
click at [368, 233] on select "Start time 12:00 AM 12:15 AM 12:30 AM 12:45 AM 1:00 AM 1:15 AM 1:30 AM 1:45 AM …" at bounding box center [371, 231] width 48 height 16
select select "8:30 AM"
click at [499, 232] on select "End time 12:00 AM 12:15 AM 12:30 AM 12:45 AM 1:00 AM 1:15 AM 1:30 AM 1:45 AM 2:…" at bounding box center [510, 231] width 48 height 16
select select "9:00 AM"
click at [518, 372] on button "Submit" at bounding box center [519, 372] width 35 height 16
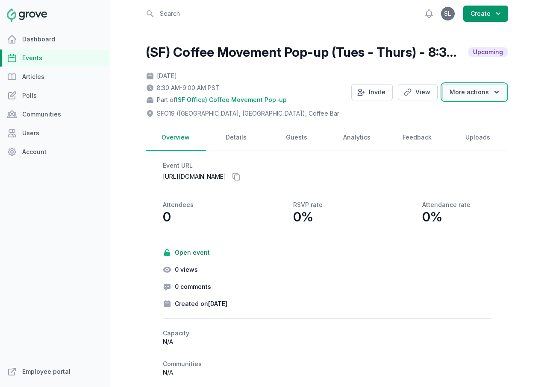
click at [475, 95] on button "More actions" at bounding box center [474, 92] width 64 height 16
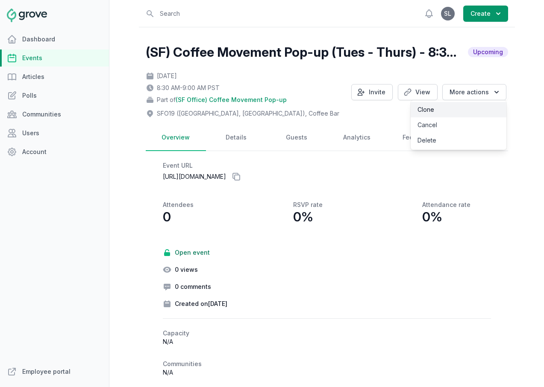
click at [474, 108] on link "Clone" at bounding box center [459, 109] width 96 height 15
select select "110"
select select "43"
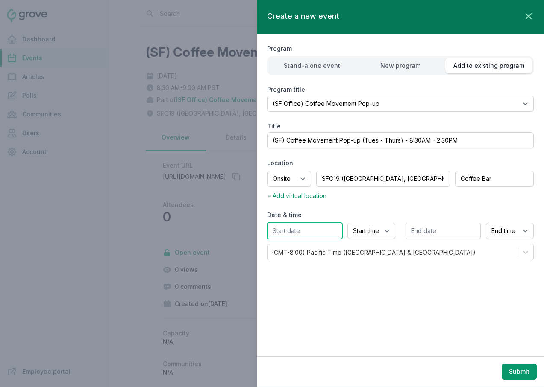
click at [328, 231] on input "text" at bounding box center [304, 231] width 75 height 16
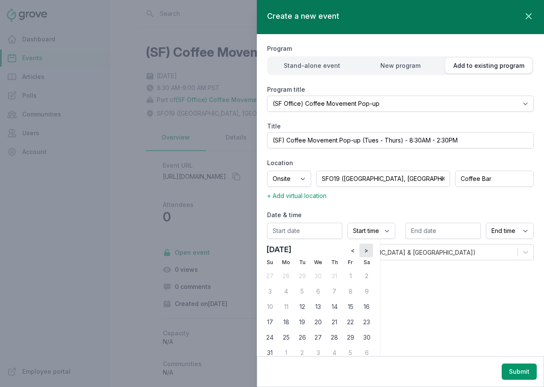
click at [366, 249] on span ">" at bounding box center [366, 251] width 4 height 9
click at [299, 294] on div "9" at bounding box center [302, 292] width 14 height 14
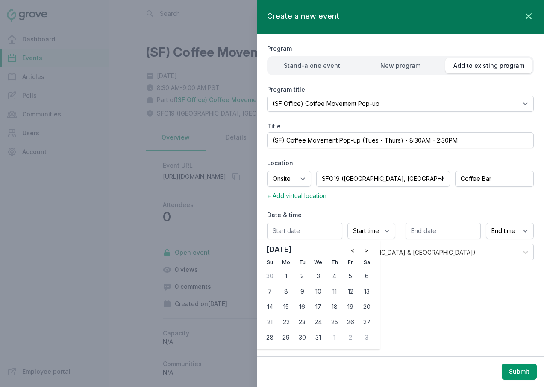
type input "12/09/2025"
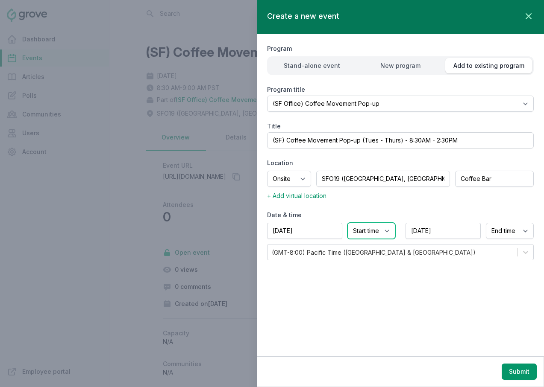
click at [366, 227] on select "Start time 12:00 AM 12:15 AM 12:30 AM 12:45 AM 1:00 AM 1:15 AM 1:30 AM 1:45 AM …" at bounding box center [371, 231] width 48 height 16
select select "8:30 AM"
click at [505, 228] on select "End time 12:00 AM 12:15 AM 12:30 AM 12:45 AM 1:00 AM 1:15 AM 1:30 AM 1:45 AM 2:…" at bounding box center [510, 231] width 48 height 16
select select "9:00 AM"
click at [521, 373] on button "Submit" at bounding box center [519, 372] width 35 height 16
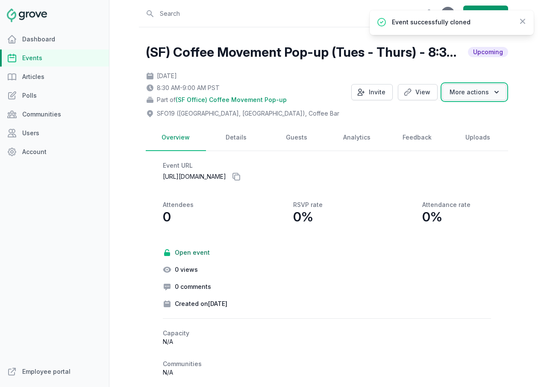
click at [459, 92] on button "More actions" at bounding box center [474, 92] width 64 height 16
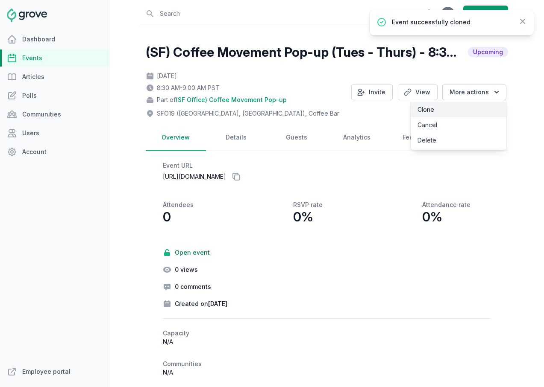
click at [461, 108] on link "Clone" at bounding box center [459, 109] width 96 height 15
select select "110"
select select "43"
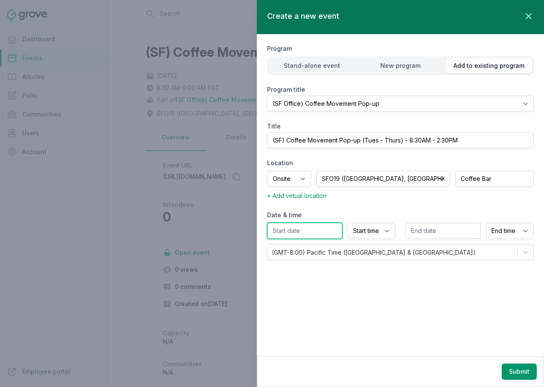
click at [319, 236] on input "text" at bounding box center [304, 231] width 75 height 16
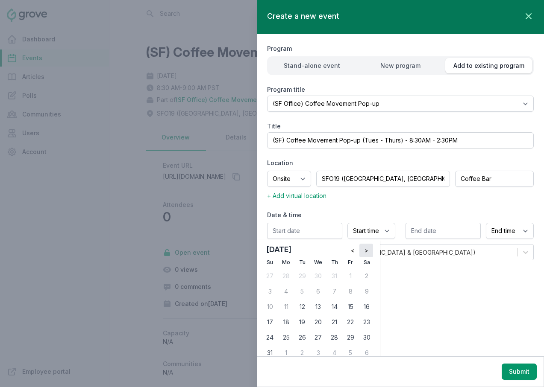
click at [365, 253] on span ">" at bounding box center [366, 251] width 4 height 9
click at [312, 291] on div "10" at bounding box center [318, 292] width 14 height 14
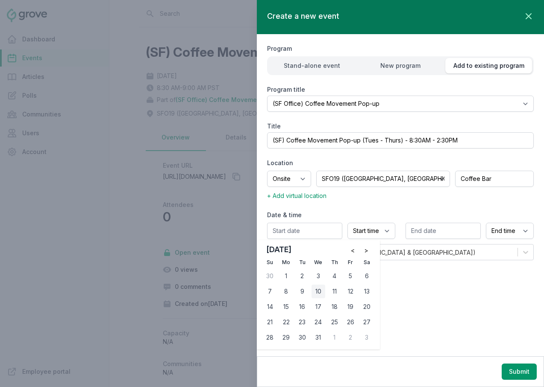
type input "12/10/2025"
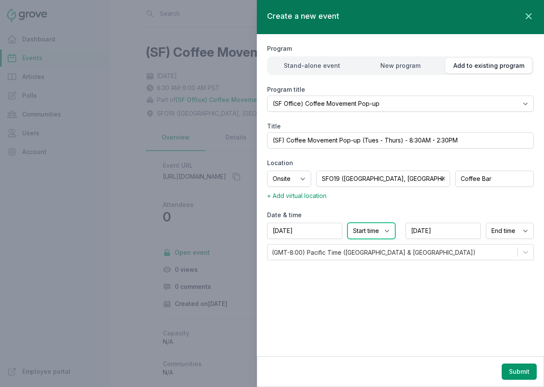
click at [363, 229] on select "Start time 12:00 AM 12:15 AM 12:30 AM 12:45 AM 1:00 AM 1:15 AM 1:30 AM 1:45 AM …" at bounding box center [371, 231] width 48 height 16
select select "8:30 AM"
click at [499, 229] on select "End time 12:00 AM 12:15 AM 12:30 AM 12:45 AM 1:00 AM 1:15 AM 1:30 AM 1:45 AM 2:…" at bounding box center [510, 231] width 48 height 16
select select "9:00 AM"
click at [518, 370] on button "Submit" at bounding box center [519, 372] width 35 height 16
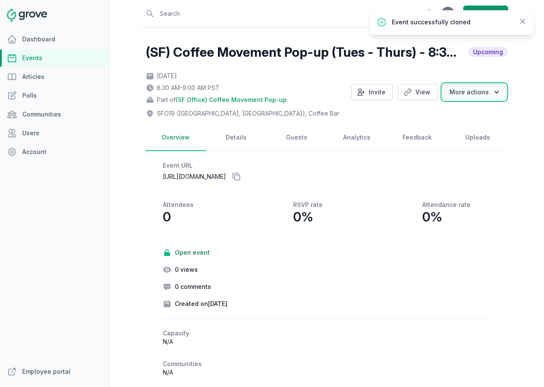
click at [469, 96] on button "More actions" at bounding box center [474, 92] width 64 height 16
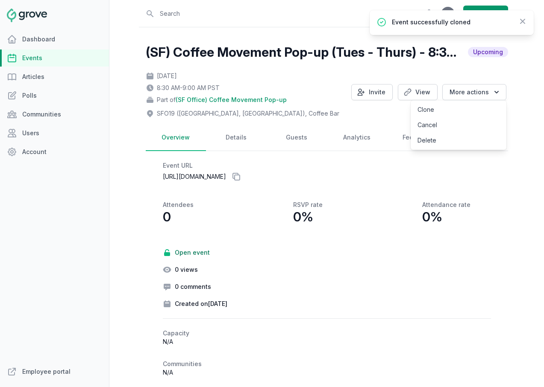
click at [462, 108] on link "Clone" at bounding box center [459, 109] width 96 height 15
select select "110"
select select "43"
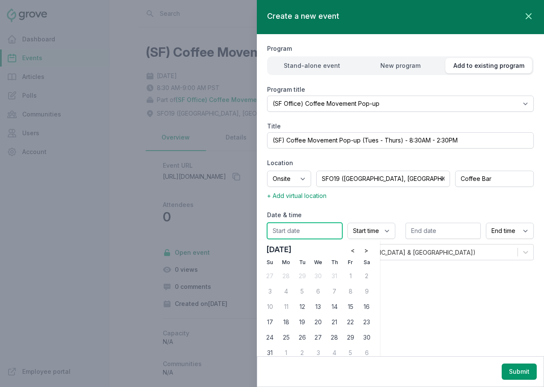
click at [326, 232] on input "text" at bounding box center [304, 231] width 75 height 16
click at [370, 252] on button ">" at bounding box center [366, 251] width 14 height 14
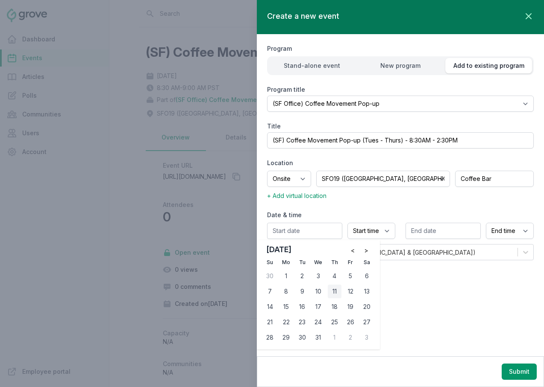
click at [338, 292] on div "11" at bounding box center [335, 292] width 14 height 14
type input "12/11/2025"
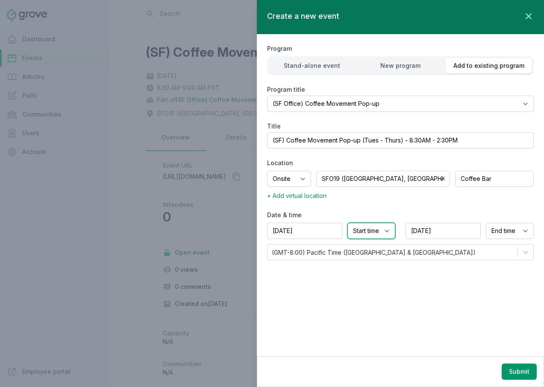
click at [366, 232] on select "Start time 12:00 AM 12:15 AM 12:30 AM 12:45 AM 1:00 AM 1:15 AM 1:30 AM 1:45 AM …" at bounding box center [371, 231] width 48 height 16
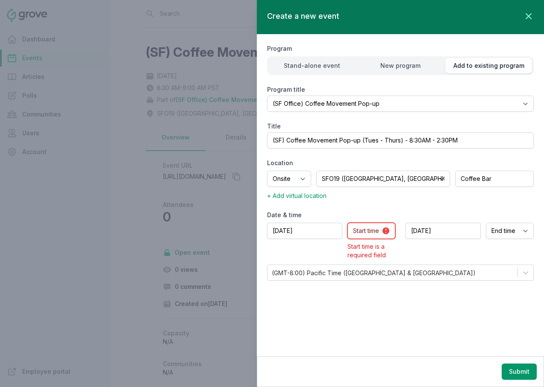
click at [366, 229] on select "Start time 12:00 AM 12:15 AM 12:30 AM 12:45 AM 1:00 AM 1:15 AM 1:30 AM 1:45 AM …" at bounding box center [371, 231] width 48 height 16
select select "8:30 AM"
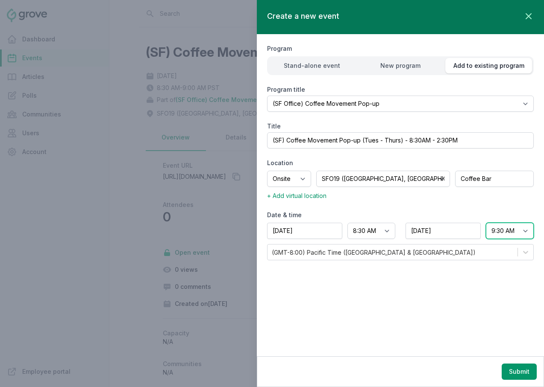
click at [501, 230] on select "End time 12:00 AM 12:15 AM 12:30 AM 12:45 AM 1:00 AM 1:15 AM 1:30 AM 1:45 AM 2:…" at bounding box center [510, 231] width 48 height 16
select select "9:00 AM"
click at [522, 369] on button "Submit" at bounding box center [519, 372] width 35 height 16
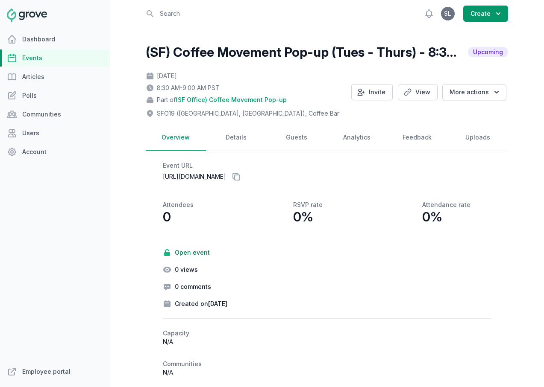
click at [54, 48] on div "Dashboard Events Articles Polls Communities Users Account" at bounding box center [54, 197] width 109 height 333
click at [46, 57] on link "Events" at bounding box center [54, 58] width 109 height 17
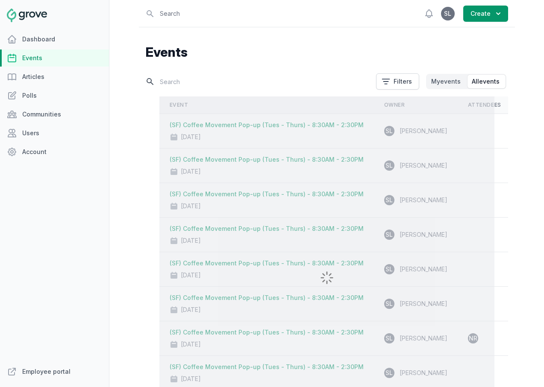
click at [191, 78] on input "text" at bounding box center [258, 81] width 225 height 15
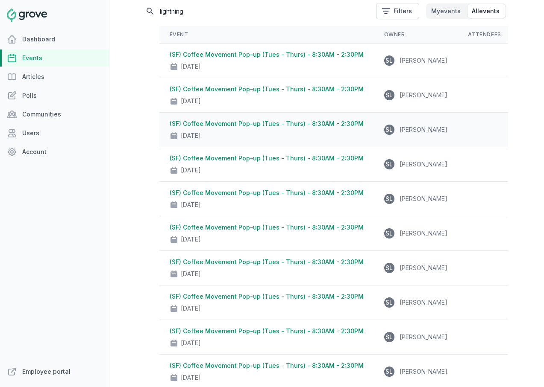
scroll to position [158, 0]
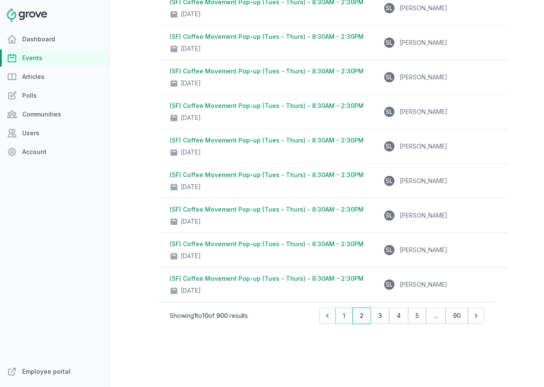
click at [358, 316] on button "2" at bounding box center [361, 316] width 18 height 16
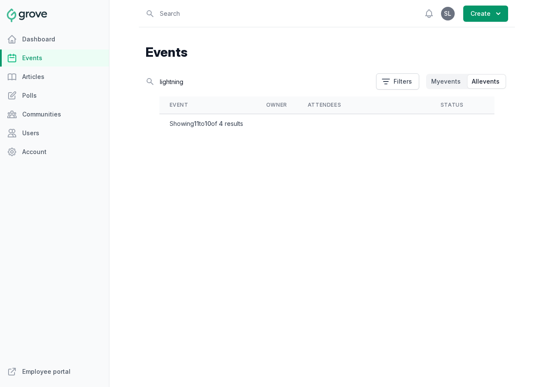
scroll to position [0, 0]
click at [208, 82] on input "lightning" at bounding box center [258, 81] width 225 height 15
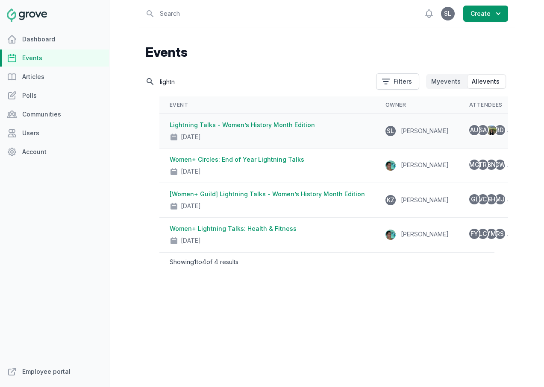
type input "lightn"
click at [247, 126] on link "Lightning Talks - Women’s History Month Edition" at bounding box center [242, 124] width 145 height 7
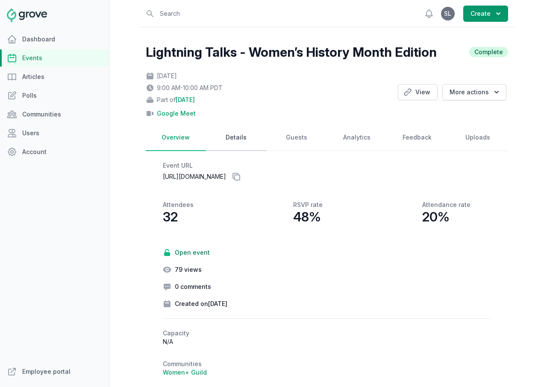
click at [243, 138] on link "Details" at bounding box center [236, 138] width 60 height 26
select select "102"
select select "virtual"
select select "9:00 AM"
select select "10:00 AM"
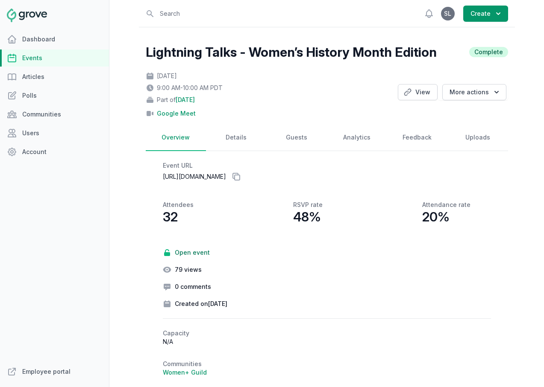
select select "89"
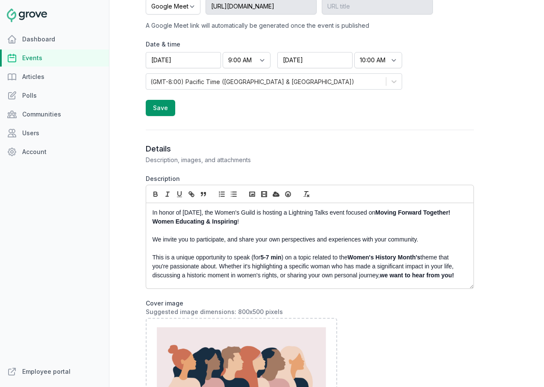
drag, startPoint x: 302, startPoint y: 285, endPoint x: 130, endPoint y: 176, distance: 203.3
click at [130, 176] on div "Open sidebar Search View notifications Open user menu SL Create Lightning Talks…" at bounding box center [326, 193] width 434 height 387
copy div "In honor of Women's History Month, the Women's Guild is hosting a Lightning Tal…"
click at [258, 250] on p at bounding box center [308, 248] width 310 height 9
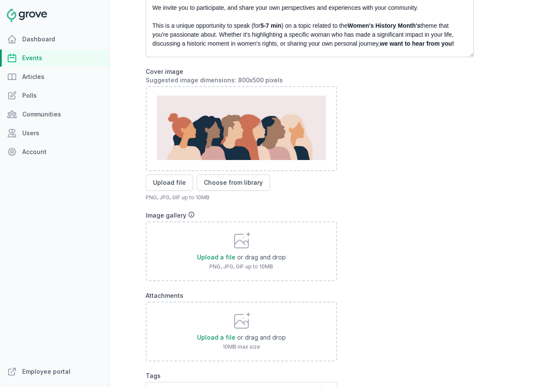
scroll to position [599, 0]
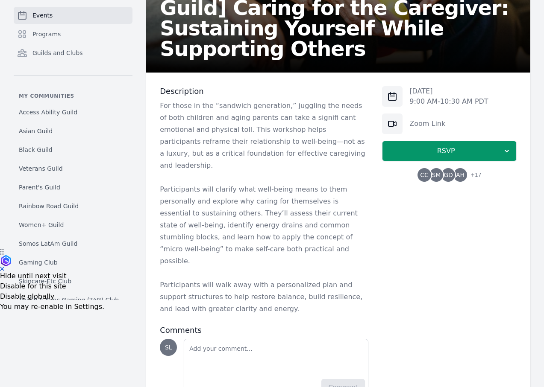
scroll to position [157, 0]
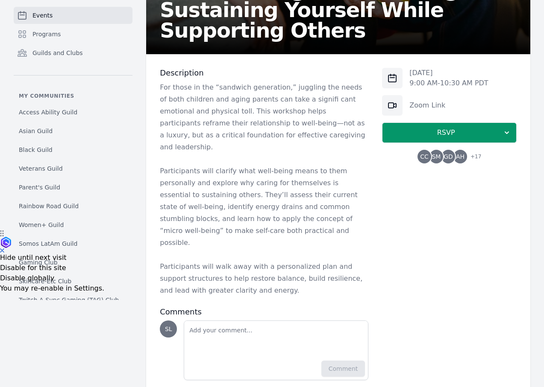
click at [444, 159] on span "GD" at bounding box center [448, 157] width 14 height 14
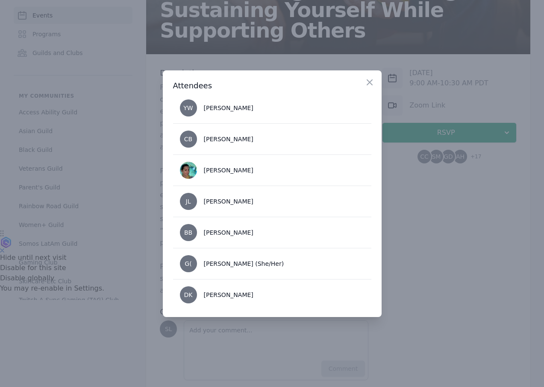
scroll to position [445, 0]
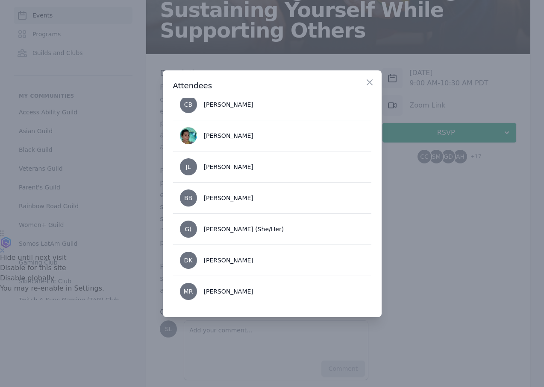
click at [447, 221] on div at bounding box center [272, 193] width 544 height 387
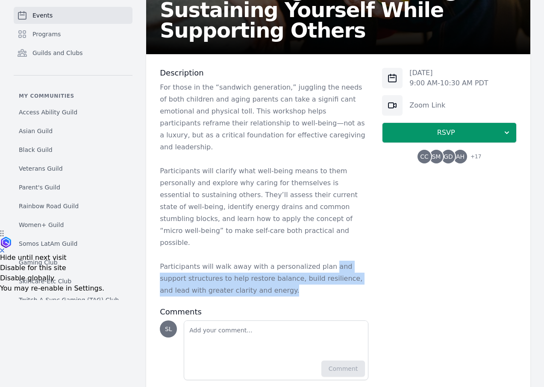
drag, startPoint x: 320, startPoint y: 238, endPoint x: 308, endPoint y: 261, distance: 24.8
click at [309, 265] on p "Participants will walk away with a personalized plan and support structures to …" at bounding box center [264, 279] width 208 height 36
click at [308, 263] on p "Participants will walk away with a personalized plan and support structures to …" at bounding box center [264, 279] width 208 height 36
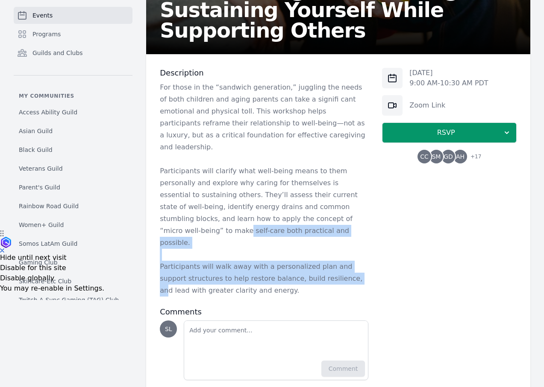
drag, startPoint x: 323, startPoint y: 260, endPoint x: 308, endPoint y: 208, distance: 54.9
click at [308, 208] on div "For those in the “sandwich generation,” juggling the needs of both children and…" at bounding box center [264, 189] width 208 height 215
click at [308, 208] on p "Participants will clarify what well-being means to them personally and explore …" at bounding box center [264, 207] width 208 height 84
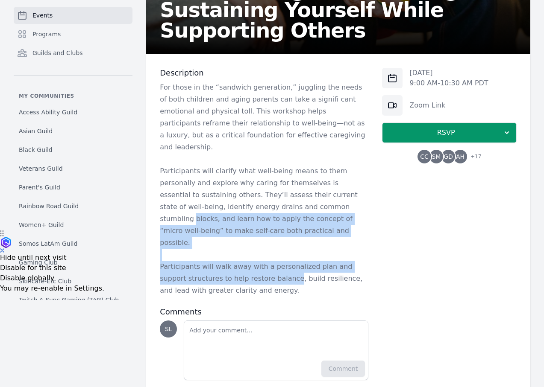
drag, startPoint x: 278, startPoint y: 189, endPoint x: 263, endPoint y: 253, distance: 65.4
click at [263, 254] on div "For those in the “sandwich generation,” juggling the needs of both children and…" at bounding box center [264, 189] width 208 height 215
click at [263, 261] on p "Participants will walk away with a personalized plan and support structures to …" at bounding box center [264, 279] width 208 height 36
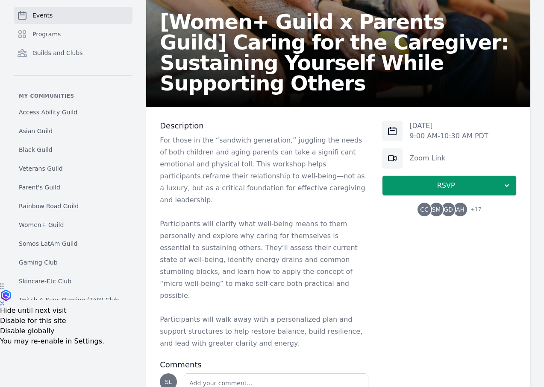
scroll to position [104, 0]
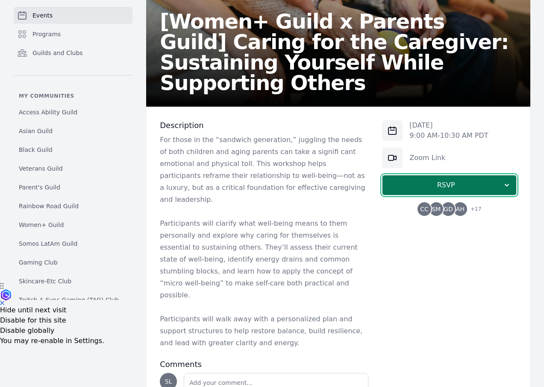
click at [411, 183] on span "RSVP" at bounding box center [445, 185] width 113 height 10
click at [303, 185] on p "For those in the “sandwich generation,” juggling the needs of both children and…" at bounding box center [264, 170] width 208 height 72
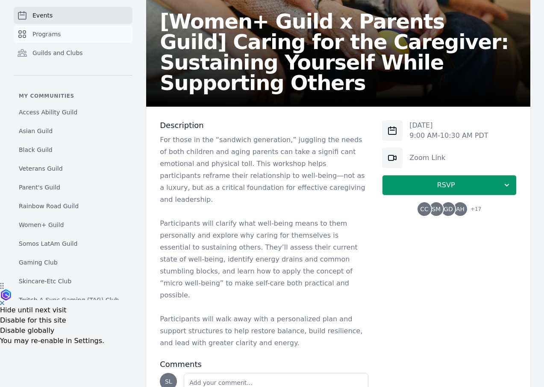
click at [61, 38] on link "Programs" at bounding box center [73, 34] width 119 height 17
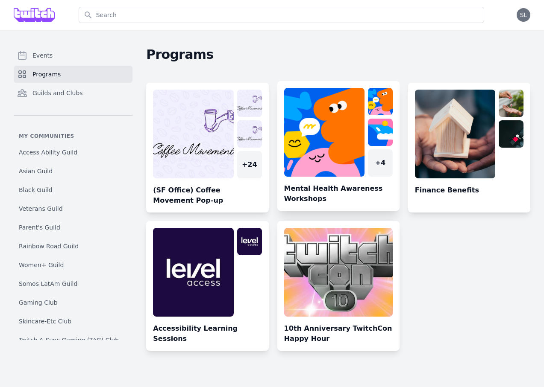
click at [310, 122] on link at bounding box center [338, 149] width 122 height 123
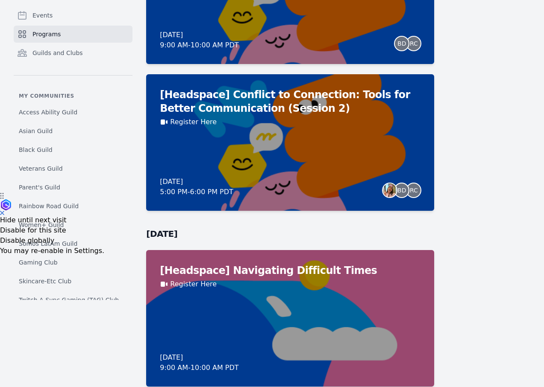
scroll to position [95, 0]
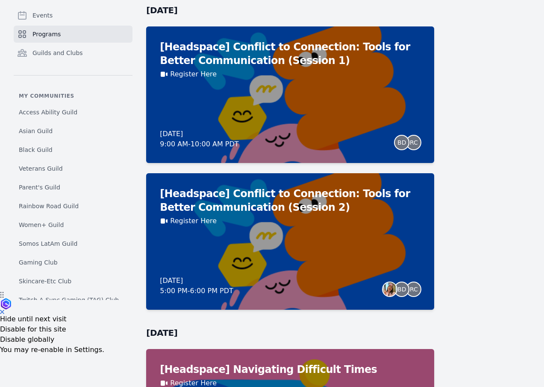
click at [80, 35] on link "Programs" at bounding box center [73, 34] width 119 height 17
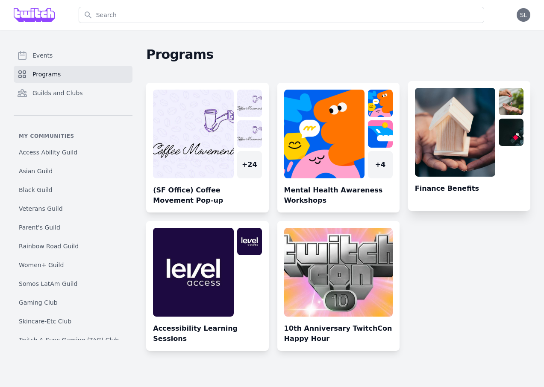
click at [436, 125] on link at bounding box center [469, 149] width 122 height 123
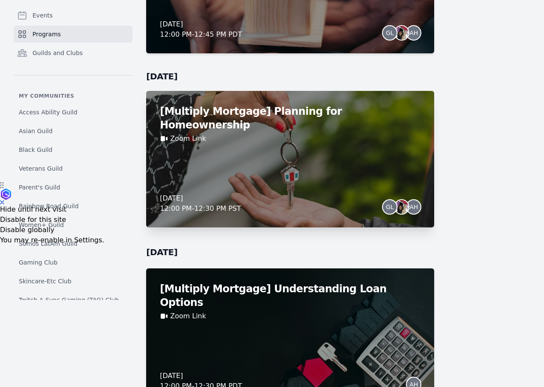
scroll to position [257, 0]
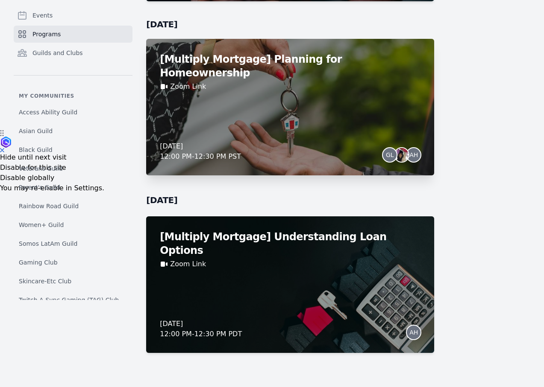
click at [303, 110] on div "[Multiply Mortgage] Planning for Homeownership Zoom Link [DATE] 12:00 PM - 12:3…" at bounding box center [290, 107] width 288 height 137
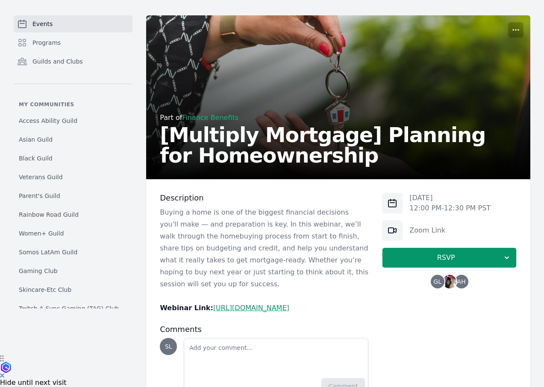
scroll to position [61, 0]
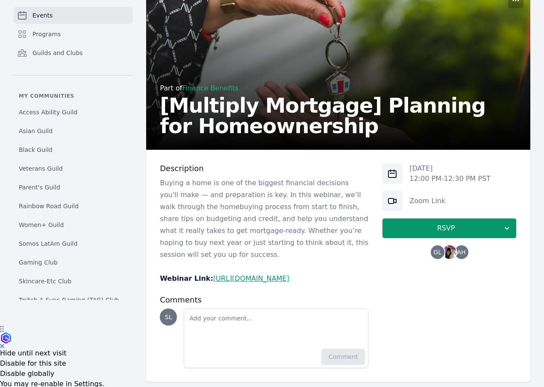
click at [450, 253] on img at bounding box center [450, 253] width 14 height 14
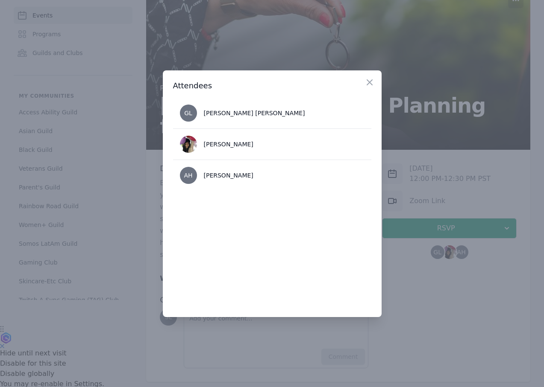
click at [419, 153] on div at bounding box center [272, 193] width 544 height 387
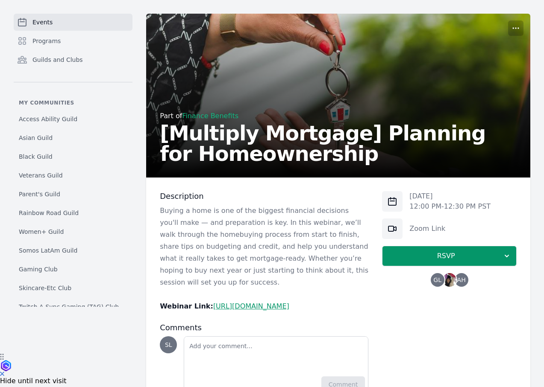
scroll to position [0, 0]
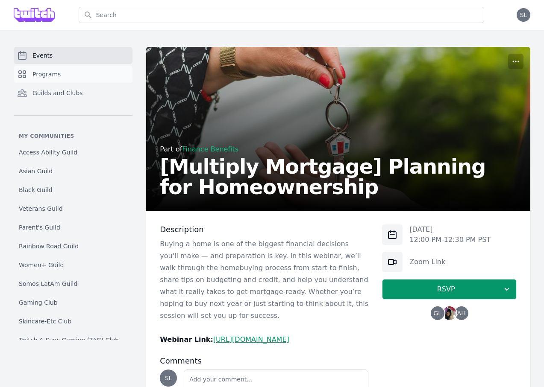
click at [59, 68] on link "Programs" at bounding box center [73, 74] width 119 height 17
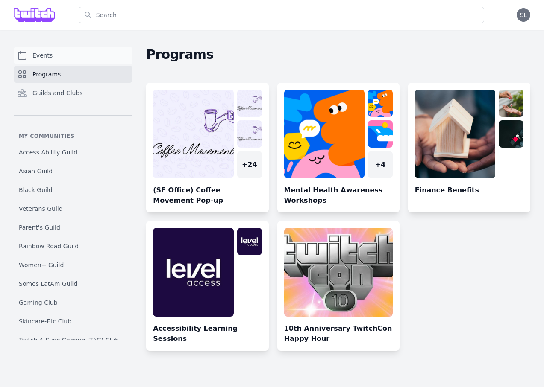
click at [29, 59] on link "Events" at bounding box center [73, 55] width 119 height 17
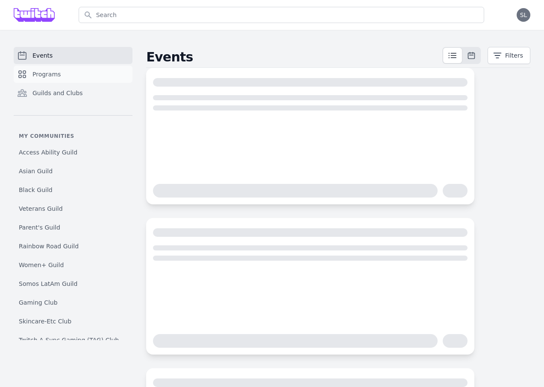
click at [73, 76] on link "Programs" at bounding box center [73, 74] width 119 height 17
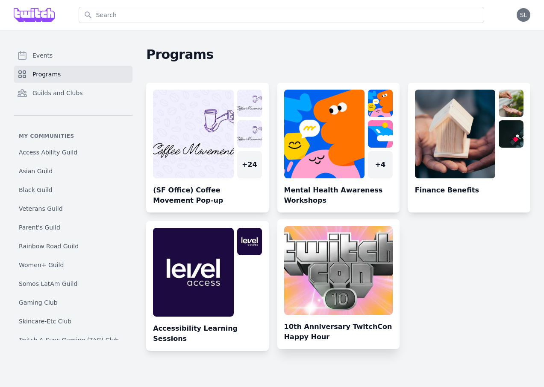
click at [345, 272] on link at bounding box center [338, 287] width 122 height 123
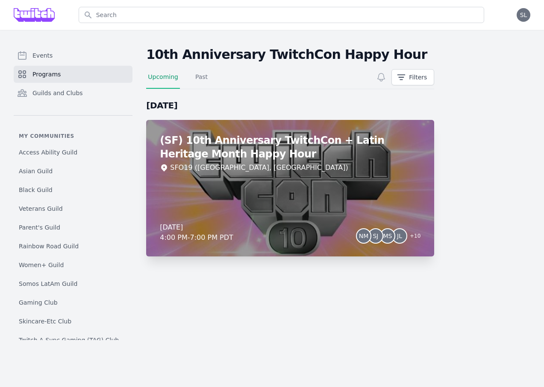
click at [309, 198] on div "(SF) 10th Anniversary TwitchCon + Latin Heritage Month Happy Hour SFO19 ([GEOGR…" at bounding box center [290, 188] width 288 height 137
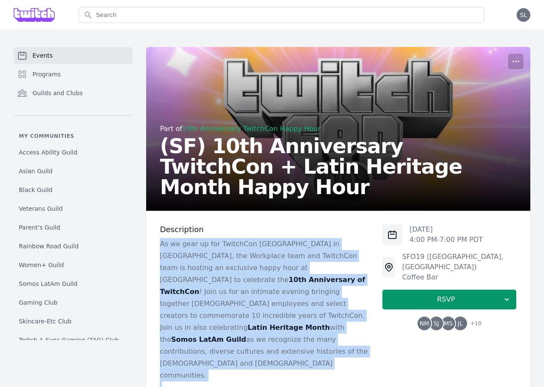
drag, startPoint x: 244, startPoint y: 269, endPoint x: 153, endPoint y: 248, distance: 93.9
copy div "As we gear up for TwitchCon [GEOGRAPHIC_DATA] in [GEOGRAPHIC_DATA], the Workpla…"
click at [72, 70] on link "Programs" at bounding box center [73, 74] width 119 height 17
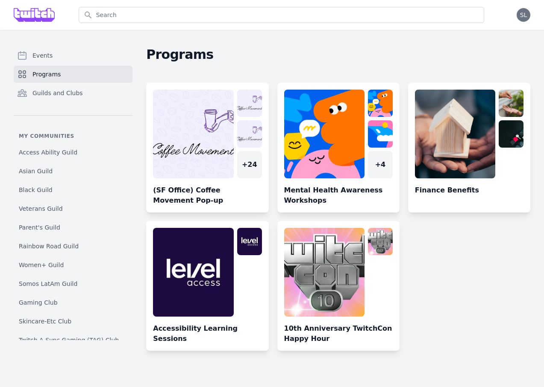
click at [332, 289] on link at bounding box center [338, 289] width 122 height 123
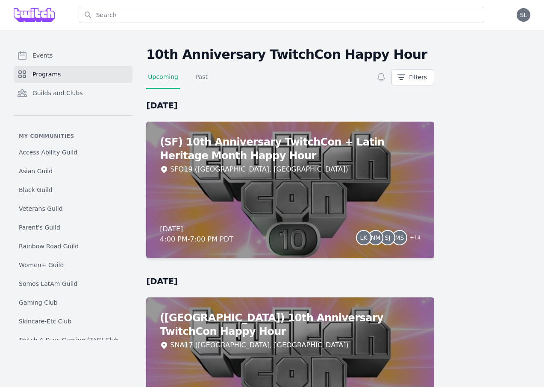
scroll to position [81, 0]
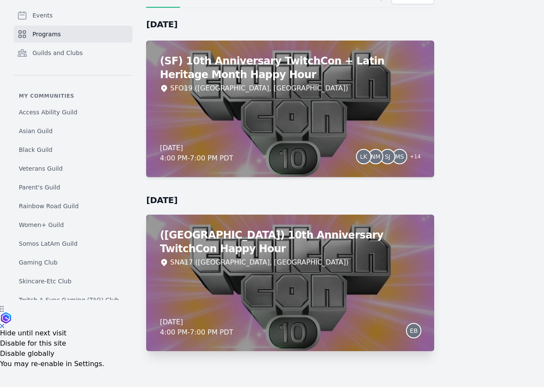
click at [376, 287] on div "([GEOGRAPHIC_DATA]) 10th Anniversary TwitchCon Happy Hour SNA17 ([GEOGRAPHIC_DA…" at bounding box center [290, 283] width 288 height 137
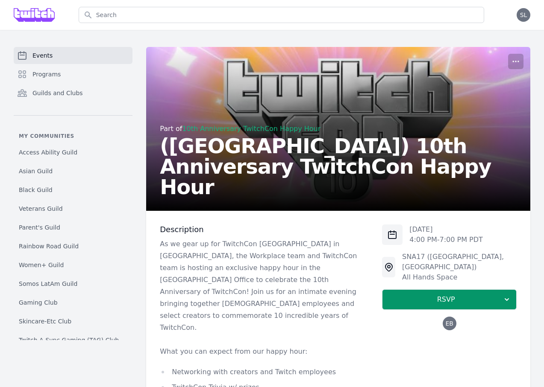
click at [452, 321] on span "EB" at bounding box center [449, 324] width 8 height 6
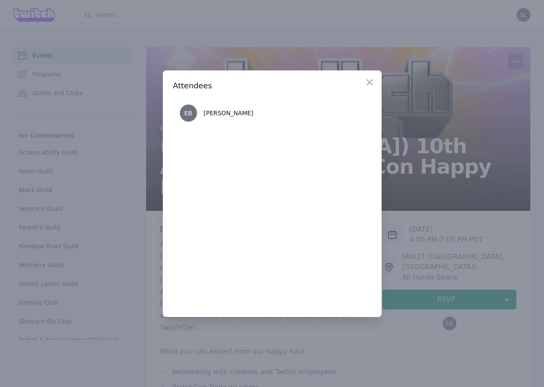
click at [443, 346] on div at bounding box center [272, 193] width 544 height 387
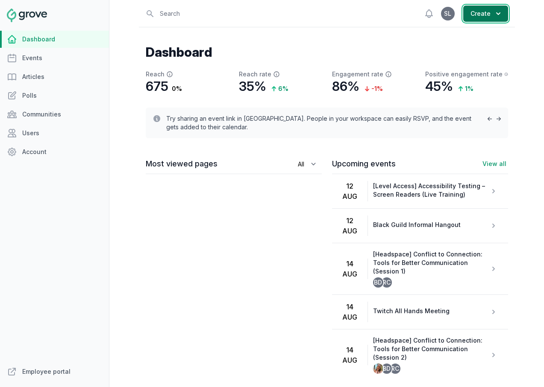
click at [482, 11] on button "Create" at bounding box center [485, 14] width 45 height 16
click at [473, 24] on div "View notifications Open user menu SL Create Event Article Poll Community" at bounding box center [465, 13] width 86 height 27
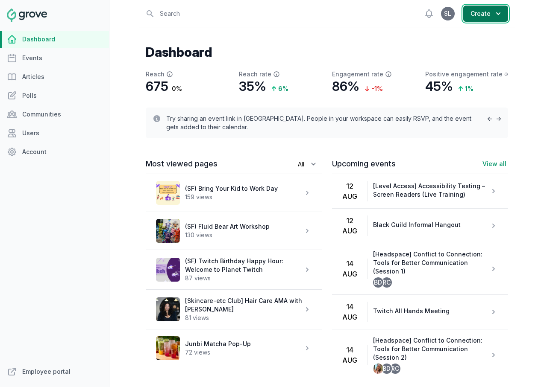
click at [476, 13] on button "Create" at bounding box center [485, 14] width 45 height 16
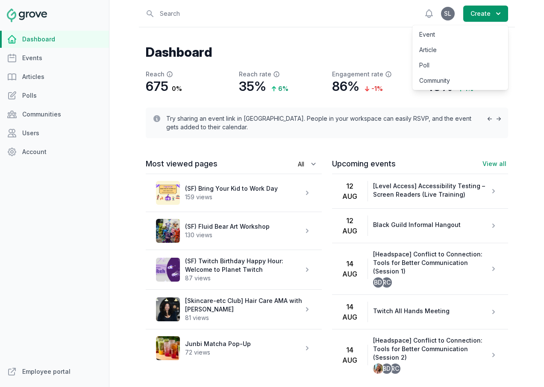
click at [465, 32] on link "Event" at bounding box center [460, 34] width 96 height 15
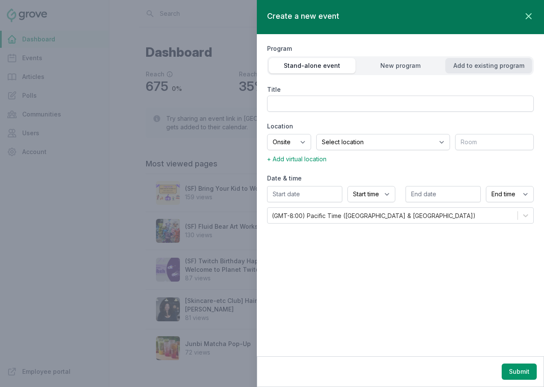
click at [468, 65] on div "Add to existing program" at bounding box center [488, 66] width 87 height 9
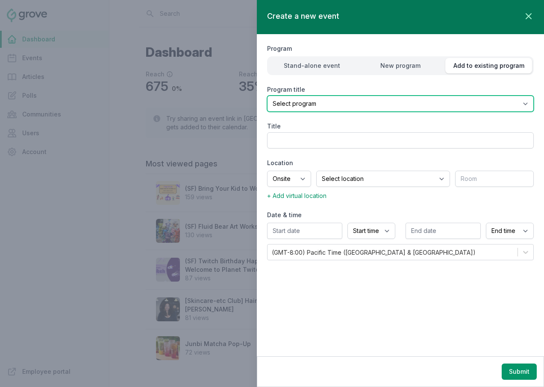
click at [421, 98] on select "Select program (SF Office) Coffee Movement Pop-up Mental Health Awareness Works…" at bounding box center [400, 104] width 267 height 16
select select "129"
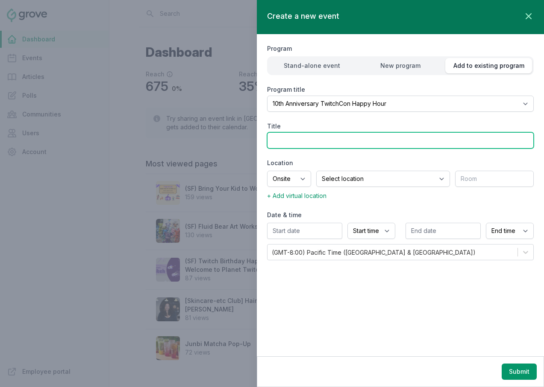
click at [330, 139] on input "Title" at bounding box center [400, 140] width 267 height 16
type input "([GEOGRAPHIC_DATA]) 10th Anniversary TwitchCon Happy Hour"
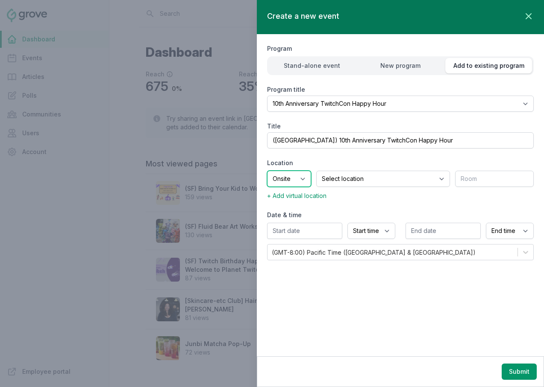
click at [296, 179] on select "Onsite Offsite Virtual only" at bounding box center [289, 179] width 44 height 16
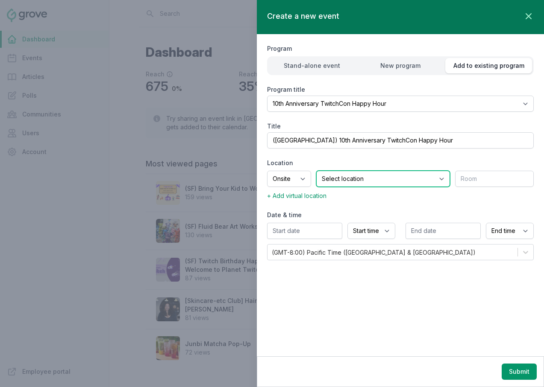
click at [358, 181] on select "Select location SEA81 Oscar ([GEOGRAPHIC_DATA], [GEOGRAPHIC_DATA]) LHR32 ([GEOG…" at bounding box center [383, 179] width 134 height 16
select select "40"
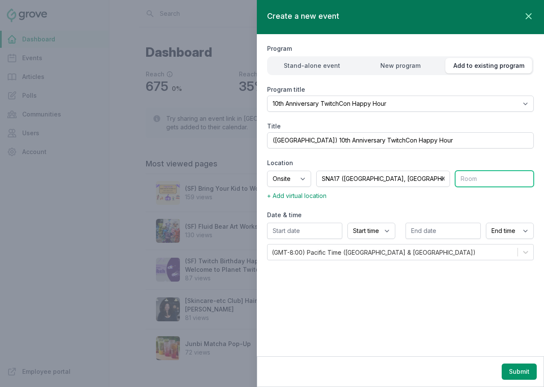
click at [481, 181] on input "text" at bounding box center [494, 179] width 79 height 16
type input "All Hands Space"
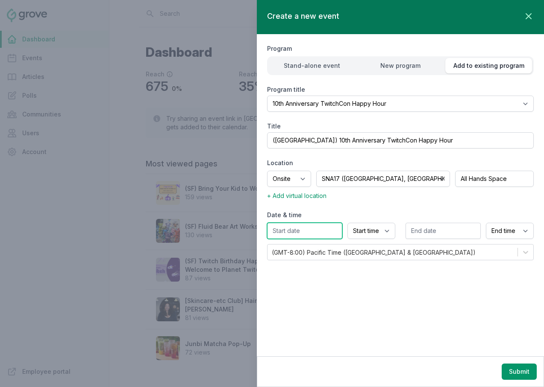
click at [311, 230] on input "text" at bounding box center [304, 231] width 75 height 16
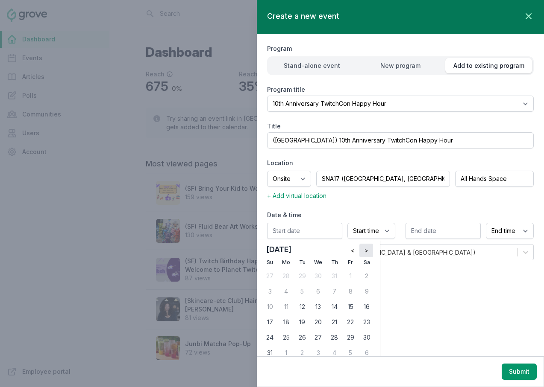
click at [364, 254] on button ">" at bounding box center [366, 251] width 14 height 14
click at [333, 292] on div "9" at bounding box center [335, 292] width 14 height 14
type input "10/09/2025"
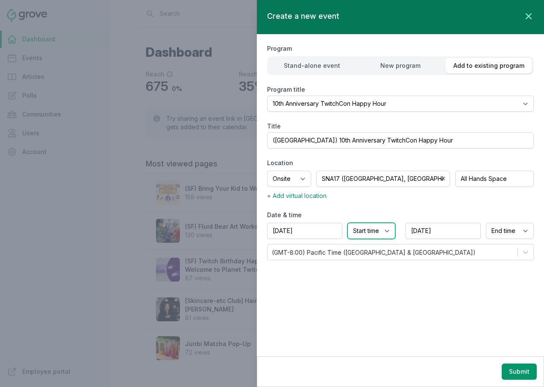
click at [371, 232] on select "Start time 12:00 AM 12:15 AM 12:30 AM 12:45 AM 1:00 AM 1:15 AM 1:30 AM 1:45 AM …" at bounding box center [371, 231] width 48 height 16
select select "4:00 PM"
click at [508, 232] on select "End time 12:00 AM 12:15 AM 12:30 AM 12:45 AM 1:00 AM 1:15 AM 1:30 AM 1:45 AM 2:…" at bounding box center [510, 231] width 48 height 16
select select "7:00 PM"
click at [515, 365] on button "Submit" at bounding box center [519, 372] width 35 height 16
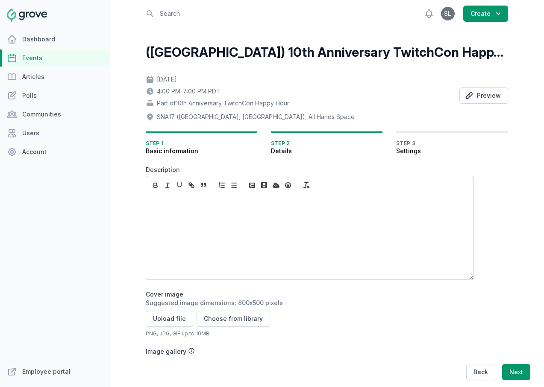
click at [236, 212] on div at bounding box center [309, 236] width 327 height 85
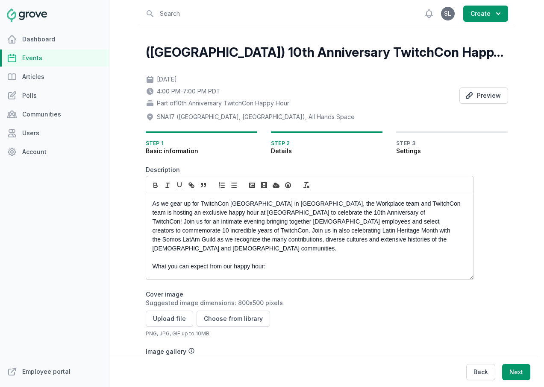
click at [223, 213] on p "As we gear up for TwitchCon North America in San Diego, the Workplace team and …" at bounding box center [308, 227] width 310 height 54
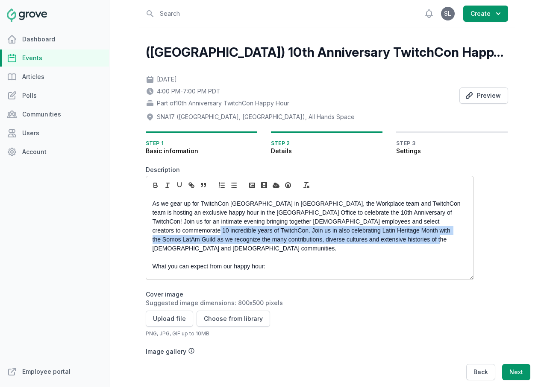
drag, startPoint x: 411, startPoint y: 239, endPoint x: 146, endPoint y: 234, distance: 264.9
click at [146, 234] on div "As we gear up for TwitchCon North America in San Diego, the Workplace team and …" at bounding box center [309, 236] width 327 height 85
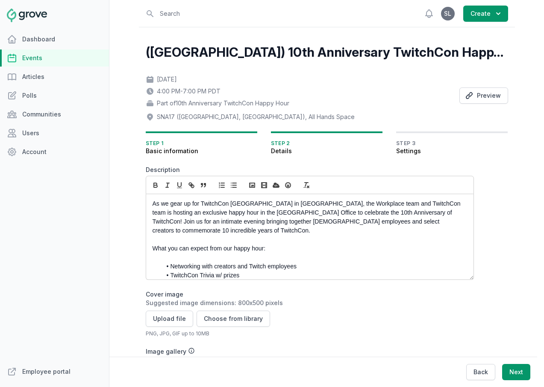
click at [185, 253] on p at bounding box center [308, 257] width 310 height 9
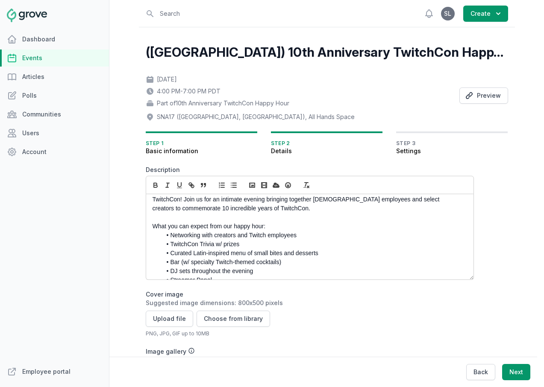
scroll to position [30, 0]
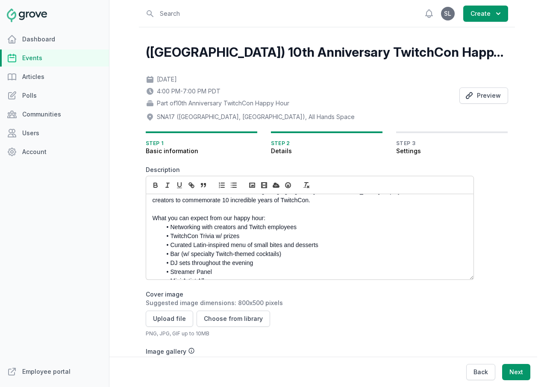
click at [241, 232] on li "TwitchCon Trivia w/ prizes" at bounding box center [311, 236] width 301 height 9
click at [251, 241] on li "Curated Latin-inspired menu of small bites and desserts" at bounding box center [311, 245] width 301 height 9
click at [241, 241] on li "Curated Latin-inspired menu of small bites and desserts" at bounding box center [311, 245] width 301 height 9
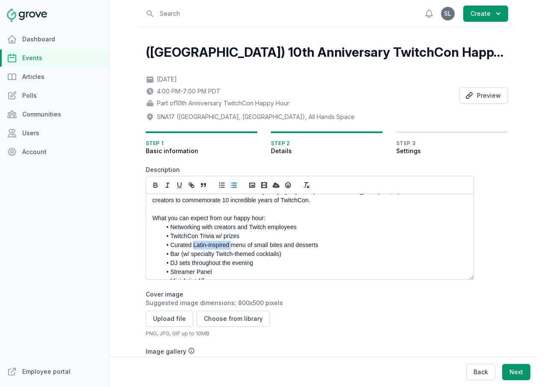
drag, startPoint x: 231, startPoint y: 236, endPoint x: 194, endPoint y: 235, distance: 37.2
click at [194, 241] on li "Curated Latin-inspired menu of small bites and desserts" at bounding box center [311, 245] width 301 height 9
click at [238, 259] on li "DJ sets throughout the evening" at bounding box center [311, 263] width 301 height 9
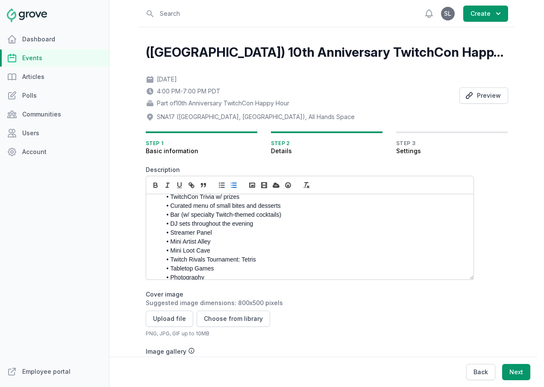
scroll to position [70, 0]
click at [224, 210] on li "Bar (w/ specialty Twitch-themed cocktails)" at bounding box center [311, 214] width 301 height 9
click at [215, 219] on li "DJ sets throughout the evening" at bounding box center [311, 223] width 301 height 9
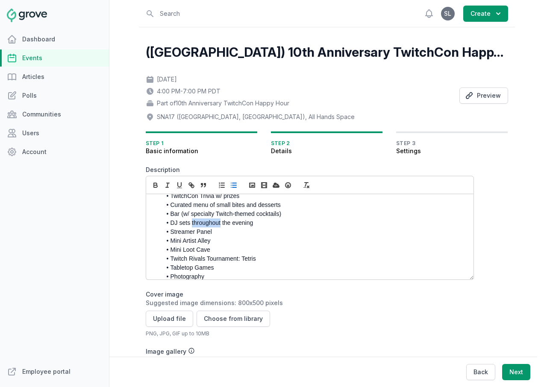
click at [215, 219] on li "DJ sets throughout the evening" at bounding box center [311, 223] width 301 height 9
click at [203, 219] on li "DJ sets throughout the evening" at bounding box center [311, 223] width 301 height 9
click at [189, 219] on li "DJ sets throughout the evening" at bounding box center [311, 223] width 301 height 9
click at [210, 228] on li "Streamer Panel" at bounding box center [311, 232] width 301 height 9
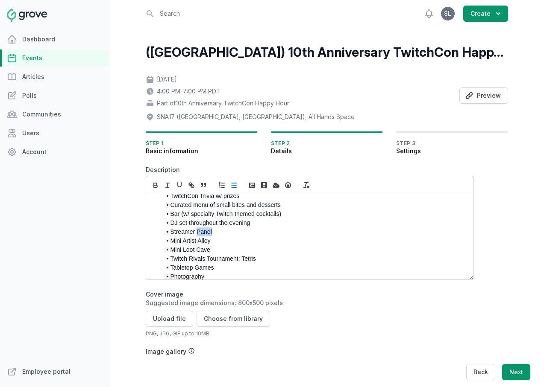
click at [210, 228] on li "Streamer Panel" at bounding box center [311, 232] width 301 height 9
click at [217, 228] on li "Streamer Panel" at bounding box center [311, 232] width 301 height 9
click at [217, 237] on li "Mini Artist Alley" at bounding box center [311, 241] width 301 height 9
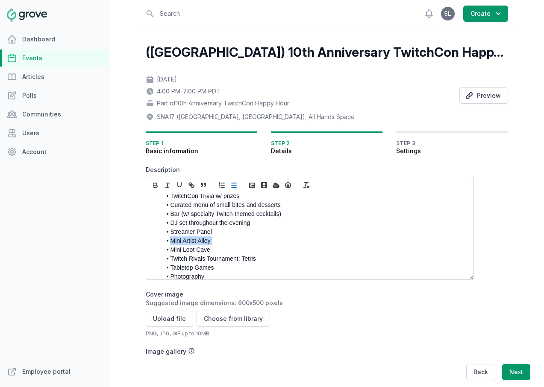
click at [217, 237] on li "Mini Artist Alley" at bounding box center [311, 241] width 301 height 9
click at [212, 246] on li "Mini Loot Cave" at bounding box center [311, 250] width 301 height 9
click at [195, 246] on li "Mini Loot Cave" at bounding box center [311, 250] width 301 height 9
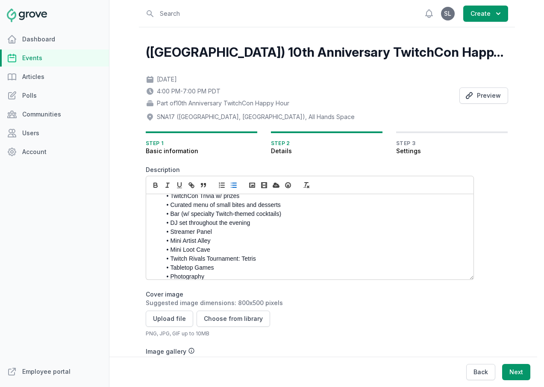
scroll to position [77, 0]
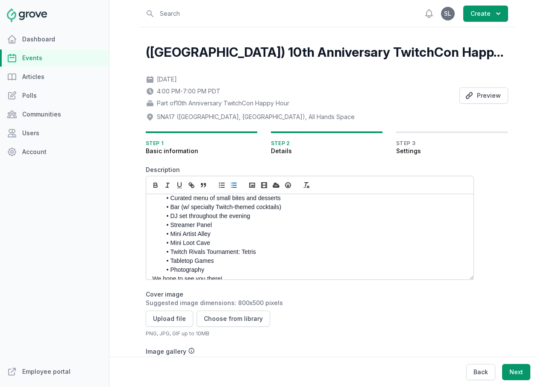
click at [224, 248] on li "Twitch Rivals Tournament: Tetris" at bounding box center [311, 252] width 301 height 9
click at [200, 257] on li "Tabletop Games" at bounding box center [311, 261] width 301 height 9
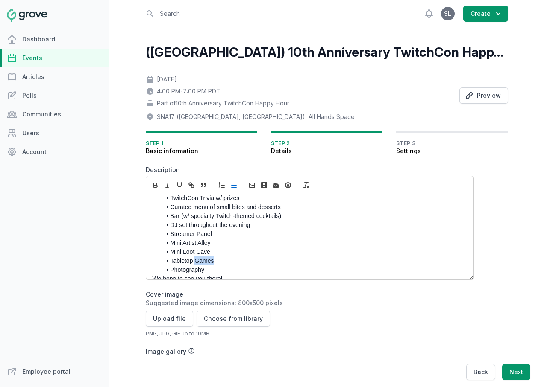
click at [200, 257] on li "Tabletop Games" at bounding box center [311, 261] width 301 height 9
click at [231, 275] on p "We hope to see you there!" at bounding box center [308, 279] width 310 height 9
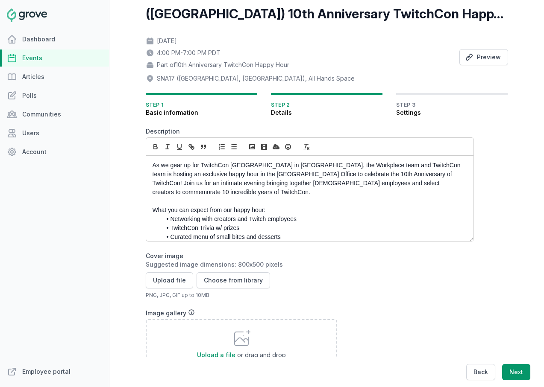
scroll to position [48, 0]
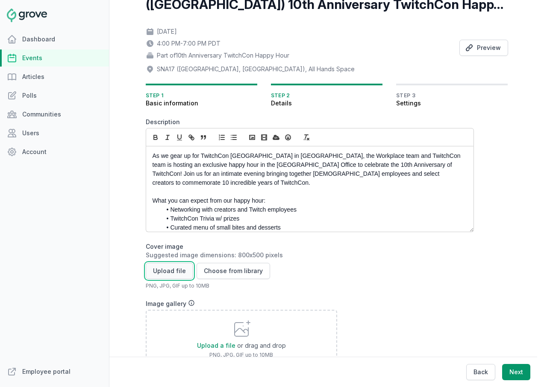
click at [166, 273] on button "Upload file" at bounding box center [169, 271] width 47 height 16
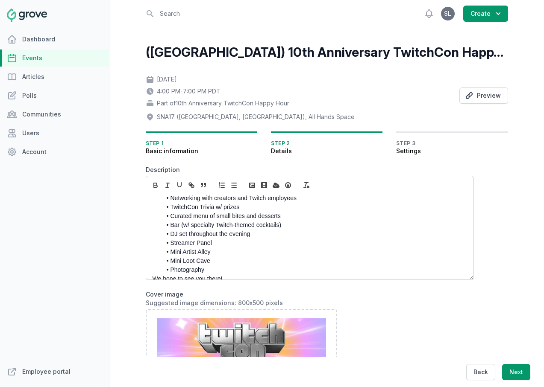
scroll to position [29, 0]
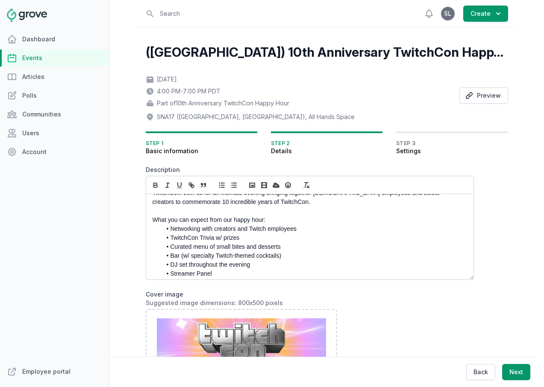
click at [223, 234] on li "TwitchCon Trivia w/ prizes" at bounding box center [311, 238] width 301 height 9
click at [250, 243] on li "Curated menu of small bites and desserts" at bounding box center [311, 247] width 301 height 9
click at [250, 261] on li "DJ set throughout the evening" at bounding box center [311, 265] width 301 height 9
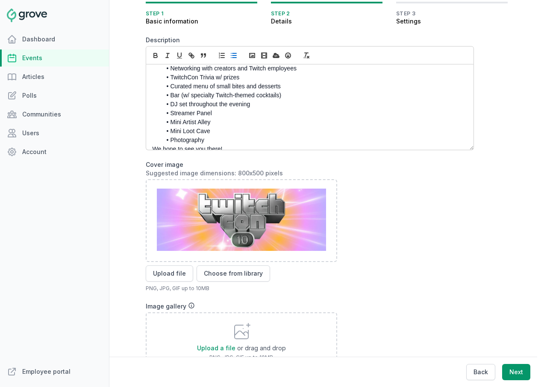
scroll to position [0, 0]
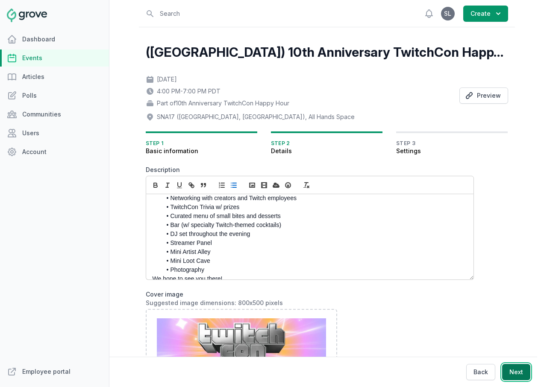
click at [511, 369] on button "Next" at bounding box center [516, 372] width 28 height 16
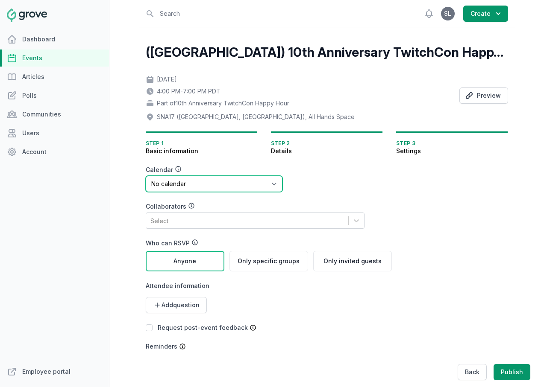
click at [201, 184] on select "No calendar Virtual Events Calendar" at bounding box center [214, 184] width 137 height 16
select select "89"
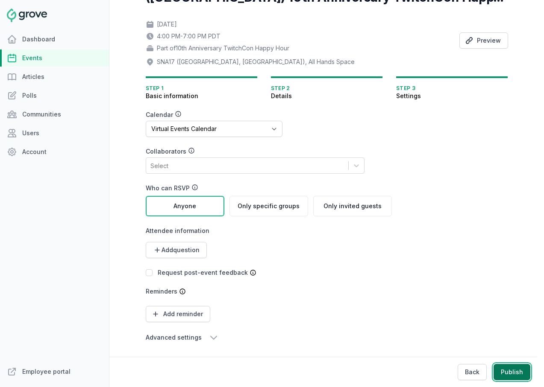
click at [511, 370] on button "Publish" at bounding box center [511, 372] width 37 height 16
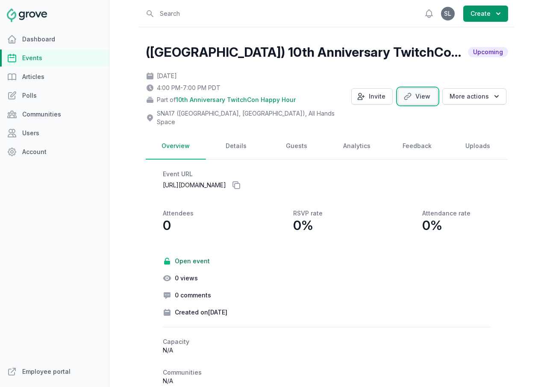
click at [425, 91] on link "View" at bounding box center [418, 96] width 40 height 16
click at [370, 91] on button "Invite" at bounding box center [371, 96] width 41 height 16
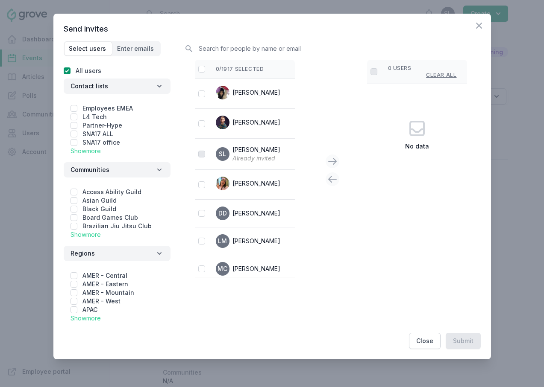
click at [97, 149] on link "Show more" at bounding box center [85, 150] width 30 height 7
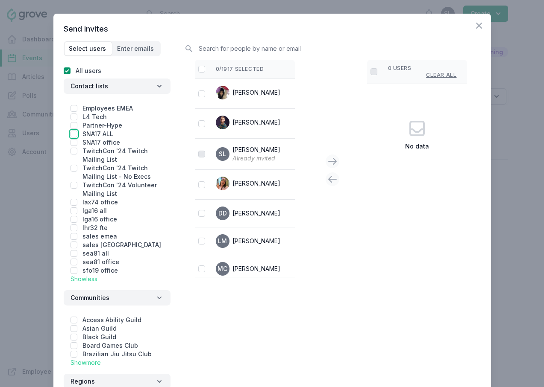
click at [73, 133] on input "checkbox" at bounding box center [73, 134] width 7 height 7
checkbox input "true"
checkbox input "false"
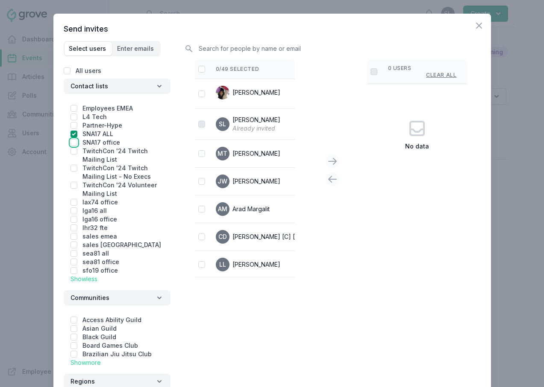
click at [73, 140] on input "checkbox" at bounding box center [73, 142] width 7 height 7
checkbox input "true"
click at [200, 68] on input "checkbox" at bounding box center [201, 69] width 7 height 7
checkbox input "false"
checkbox input "true"
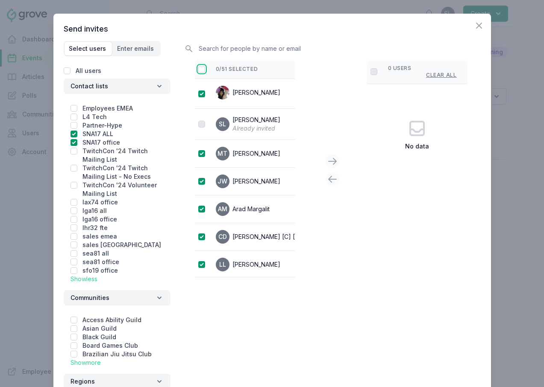
checkbox input "true"
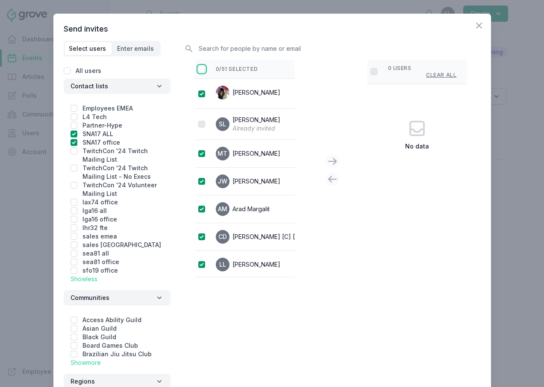
checkbox input "true"
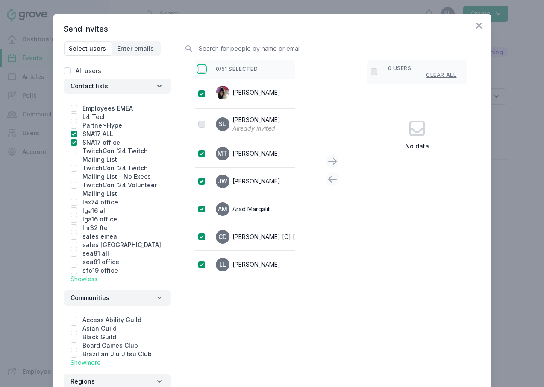
checkbox input "true"
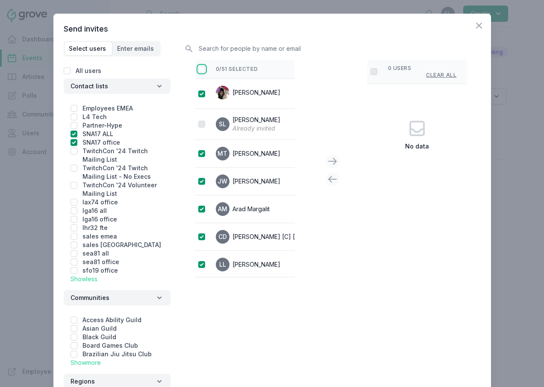
checkbox input "true"
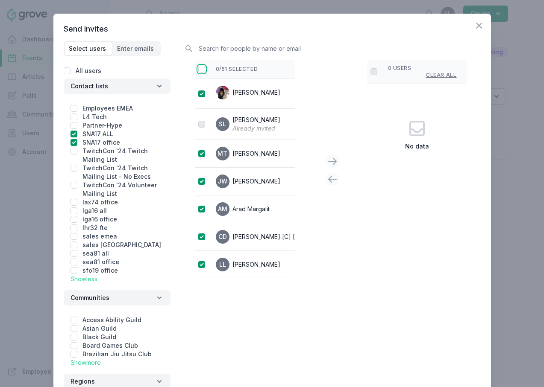
checkbox input "true"
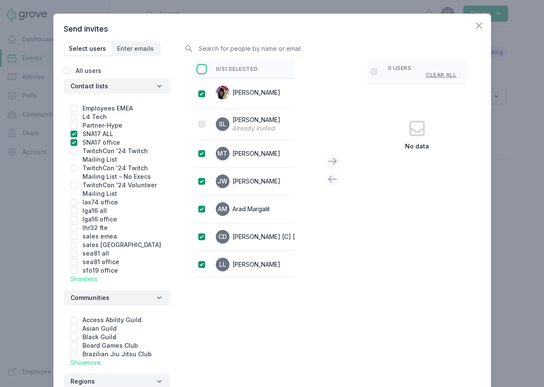
checkbox input "true"
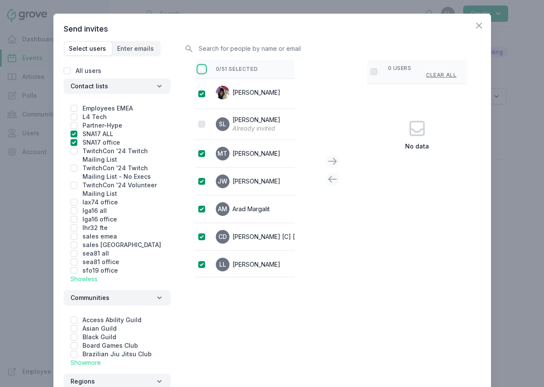
checkbox input "true"
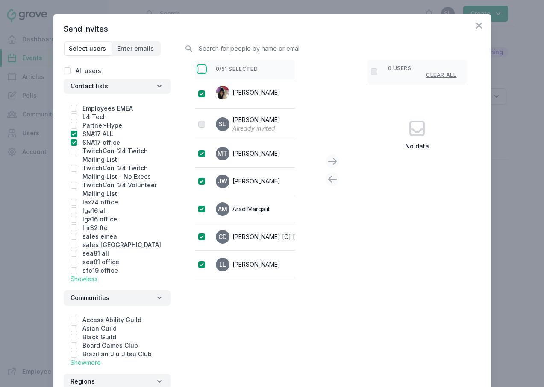
checkbox input "true"
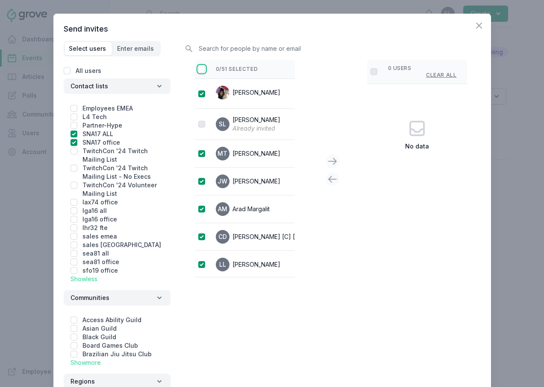
checkbox input "true"
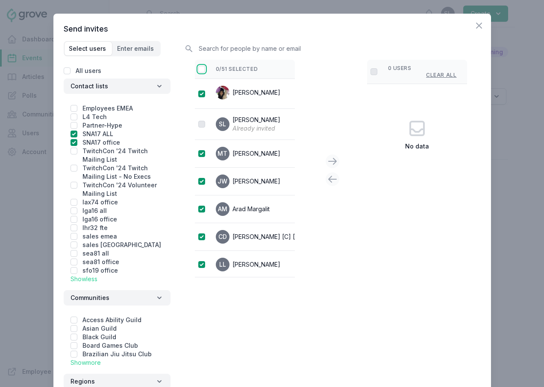
checkbox input "true"
click at [332, 166] on icon at bounding box center [332, 161] width 10 height 10
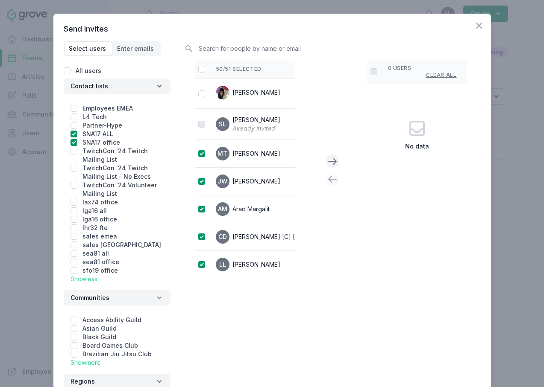
checkbox input "false"
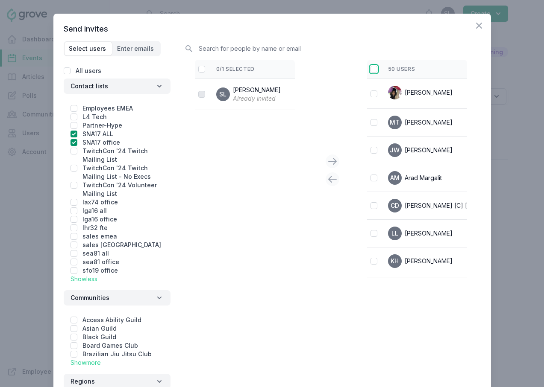
click at [375, 72] on input "checkbox" at bounding box center [373, 69] width 7 height 7
checkbox input "true"
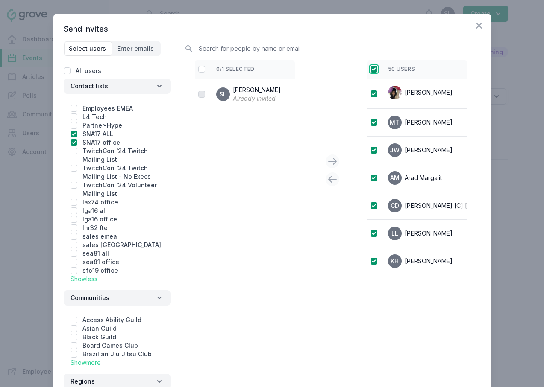
checkbox input "true"
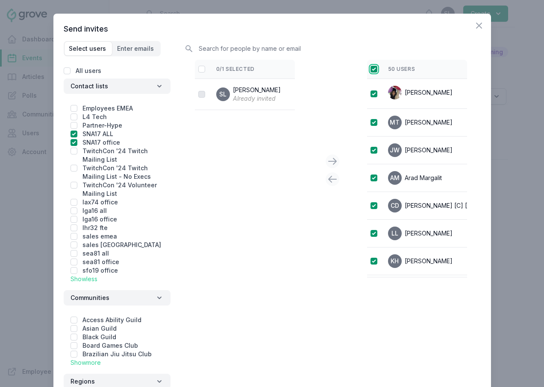
checkbox input "true"
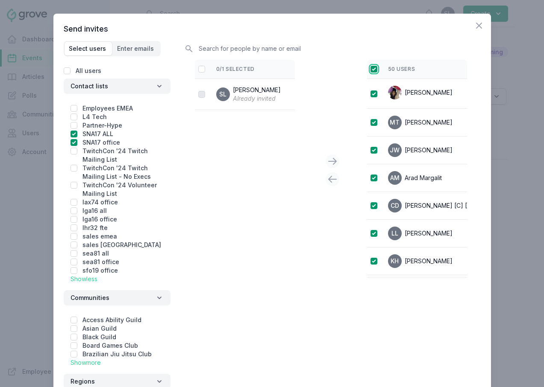
checkbox input "true"
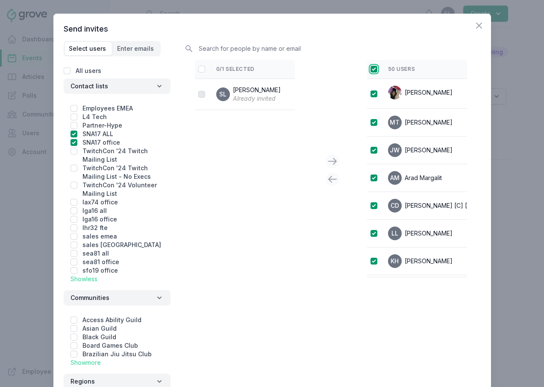
checkbox input "true"
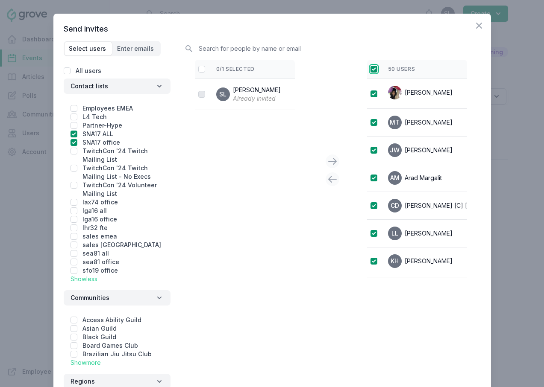
checkbox input "true"
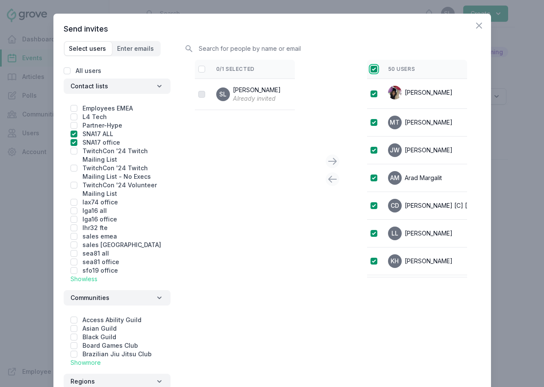
checkbox input "true"
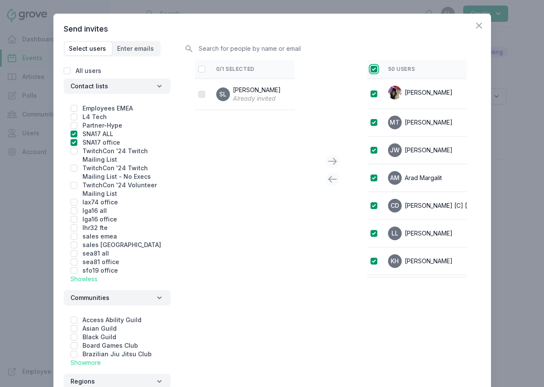
checkbox input "true"
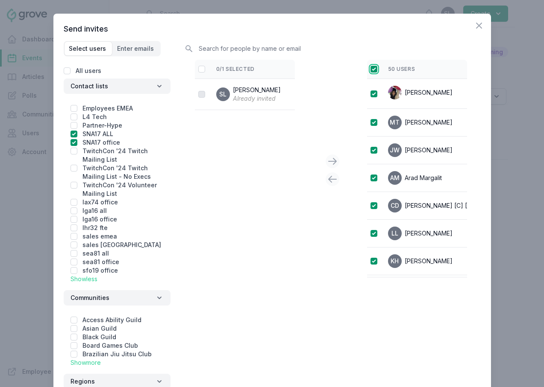
checkbox input "true"
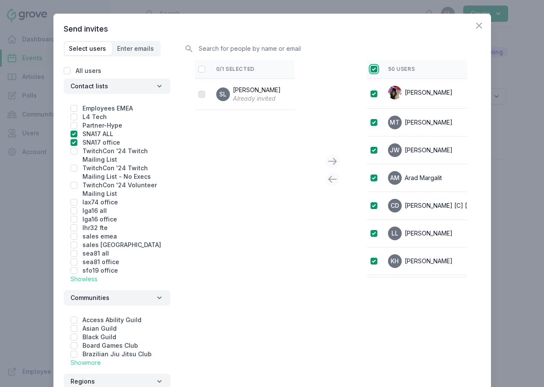
checkbox input "true"
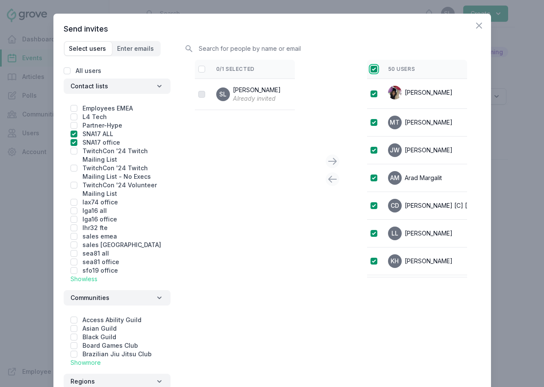
checkbox input "true"
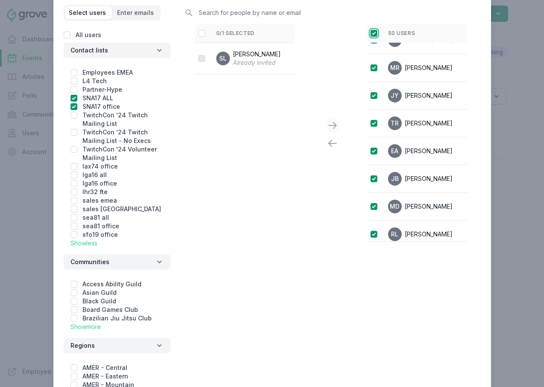
scroll to position [114, 0]
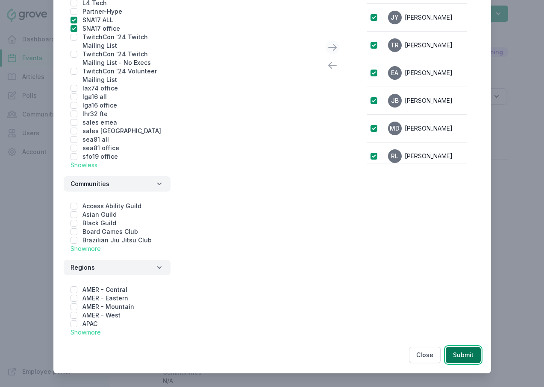
click at [460, 360] on button "Submit" at bounding box center [463, 355] width 35 height 16
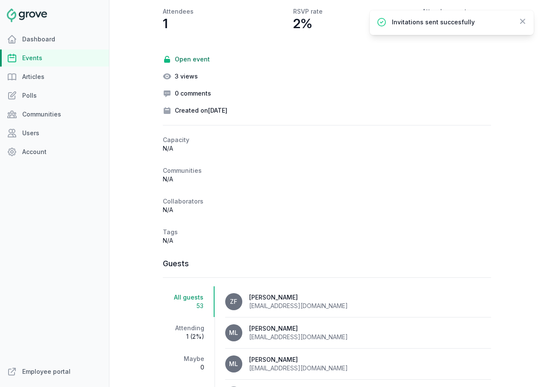
scroll to position [284, 0]
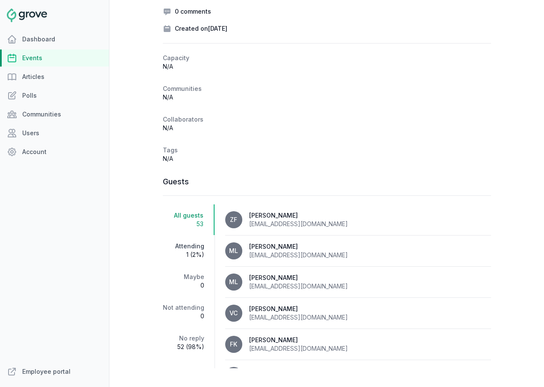
click at [193, 251] on span "1 (2%)" at bounding box center [183, 255] width 41 height 9
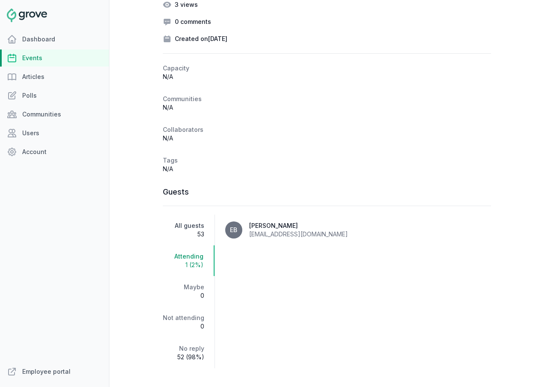
click at [188, 230] on span "53" at bounding box center [183, 234] width 41 height 9
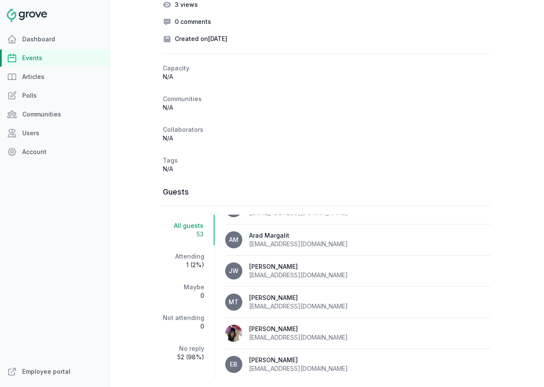
scroll to position [1488, 0]
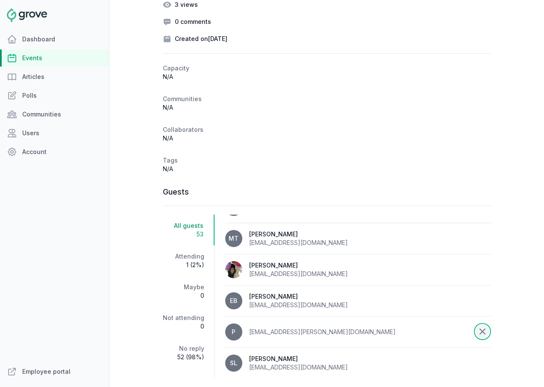
click at [482, 329] on icon at bounding box center [482, 331] width 5 height 5
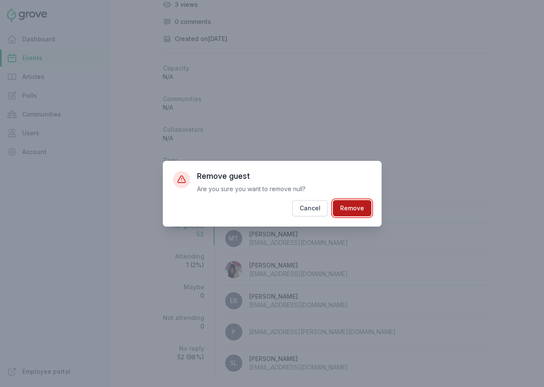
click at [349, 206] on button "Remove" at bounding box center [352, 208] width 38 height 16
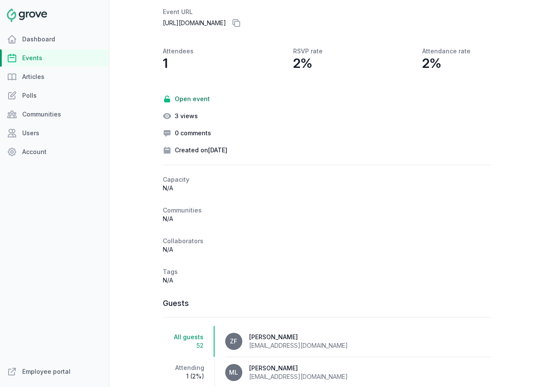
scroll to position [0, 0]
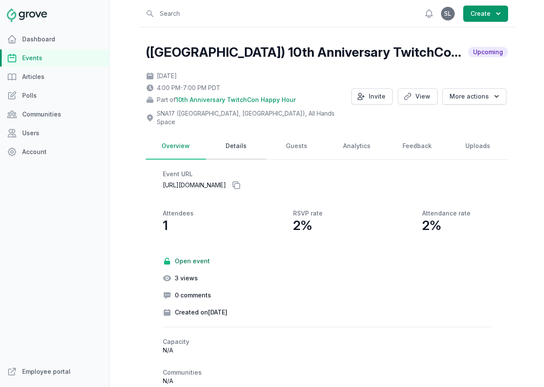
click at [252, 143] on link "Details" at bounding box center [236, 146] width 60 height 26
select select "129"
select select "40"
select select "4:00 PM"
select select "7:00 PM"
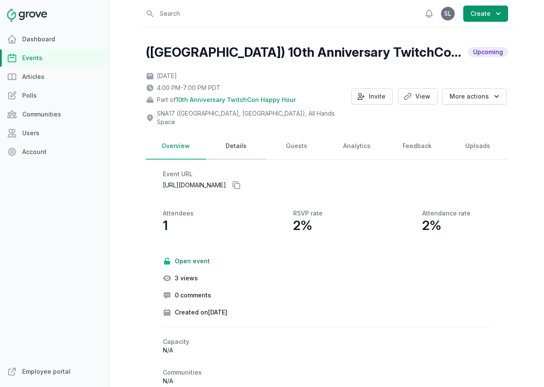
select select "89"
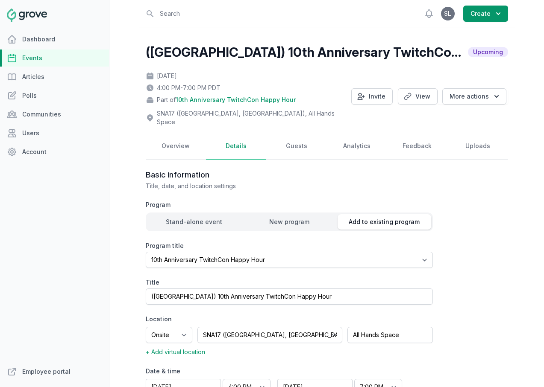
click at [83, 57] on link "Events" at bounding box center [54, 58] width 109 height 17
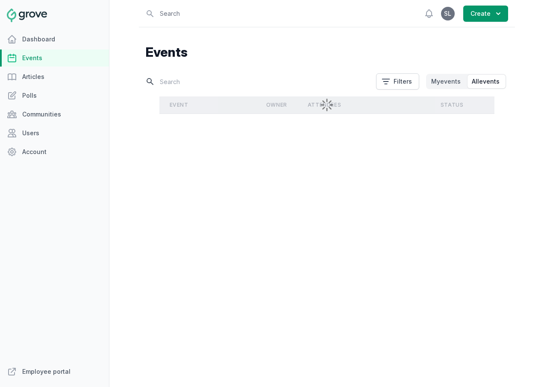
click at [172, 82] on input "text" at bounding box center [258, 81] width 225 height 15
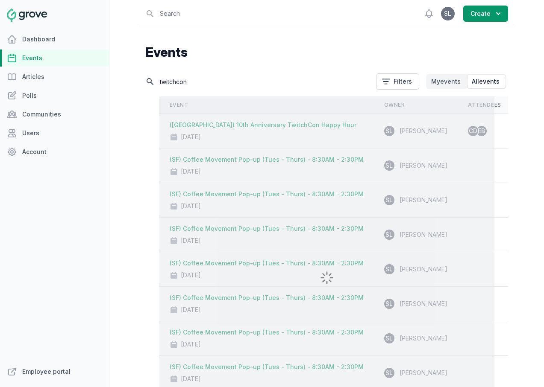
type input "twitchcon"
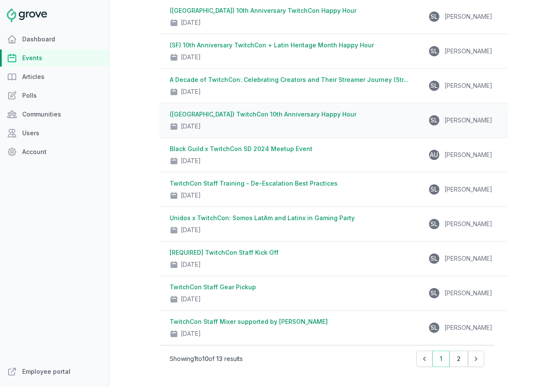
scroll to position [158, 0]
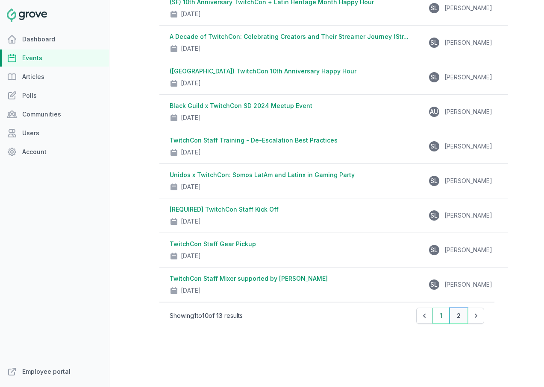
click at [461, 314] on button "2" at bounding box center [458, 316] width 18 height 16
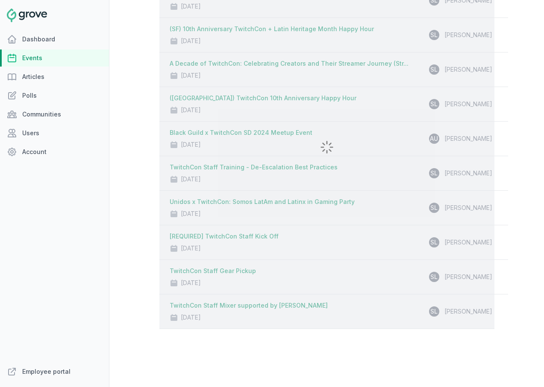
scroll to position [0, 0]
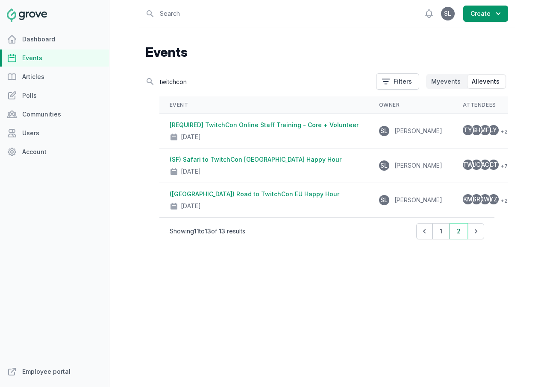
click at [47, 62] on link "Events" at bounding box center [54, 58] width 109 height 17
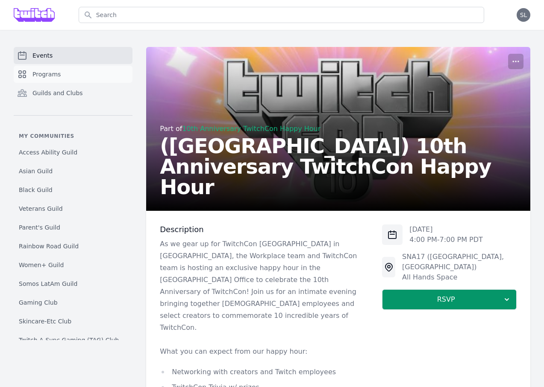
click at [87, 67] on link "Programs" at bounding box center [73, 74] width 119 height 17
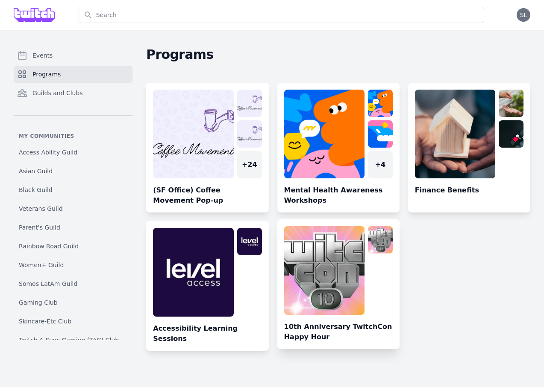
click at [343, 266] on link at bounding box center [338, 287] width 122 height 123
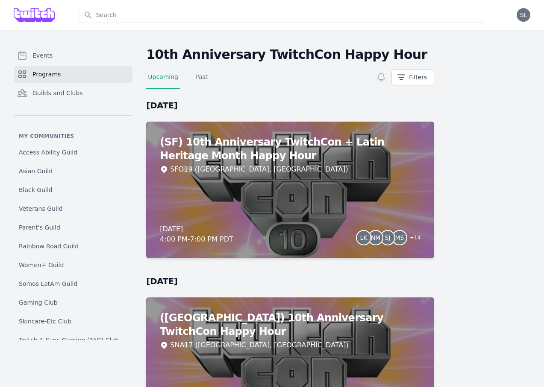
scroll to position [81, 0]
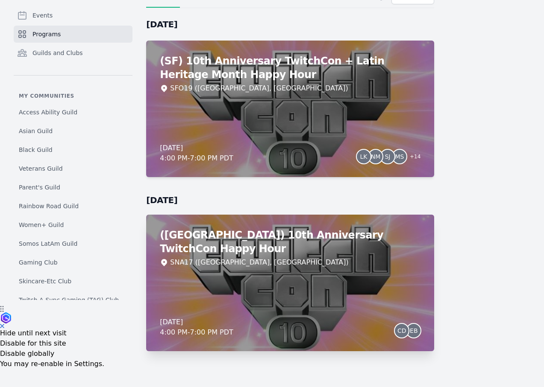
click at [393, 271] on div "([GEOGRAPHIC_DATA]) 10th Anniversary TwitchCon Happy Hour SNA17 ([GEOGRAPHIC_DA…" at bounding box center [290, 283] width 288 height 137
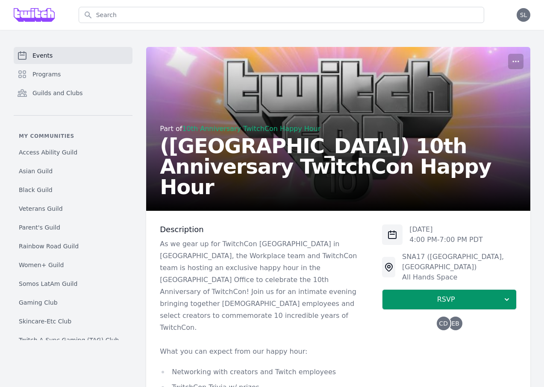
click at [450, 319] on div "CD EB" at bounding box center [450, 324] width 26 height 14
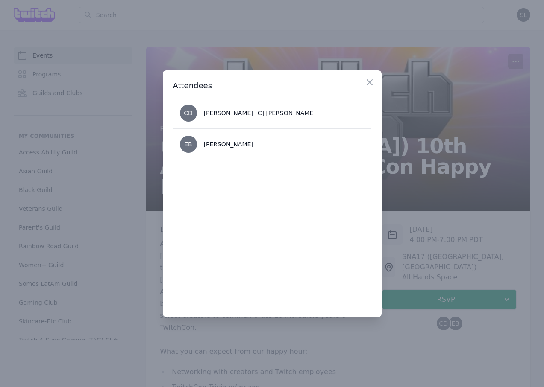
click at [450, 319] on div at bounding box center [272, 193] width 544 height 387
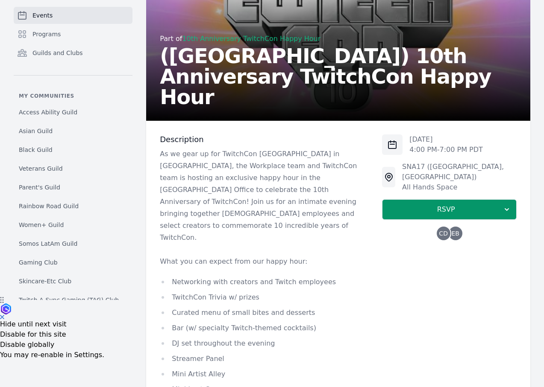
scroll to position [35, 0]
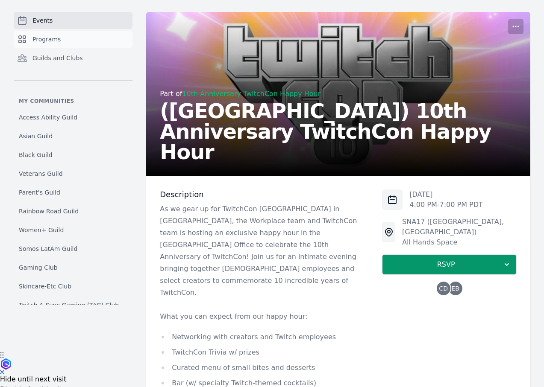
click at [69, 40] on link "Programs" at bounding box center [73, 39] width 119 height 17
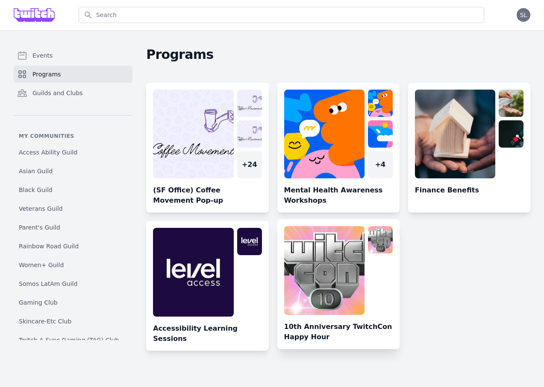
click at [346, 267] on link at bounding box center [338, 287] width 122 height 123
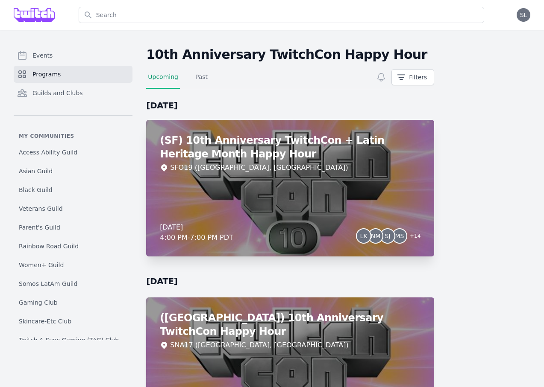
click at [391, 202] on div "(SF) 10th Anniversary TwitchCon + Latin Heritage Month Happy Hour SFO19 ([GEOGR…" at bounding box center [290, 188] width 288 height 137
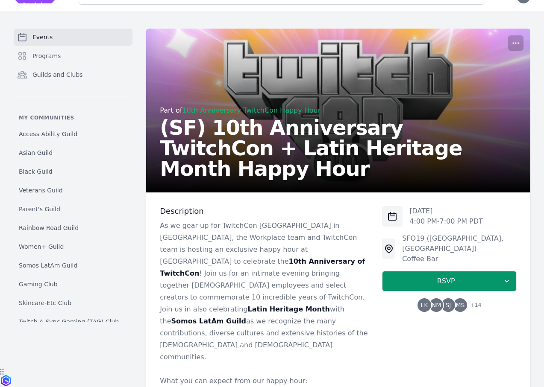
scroll to position [20, 0]
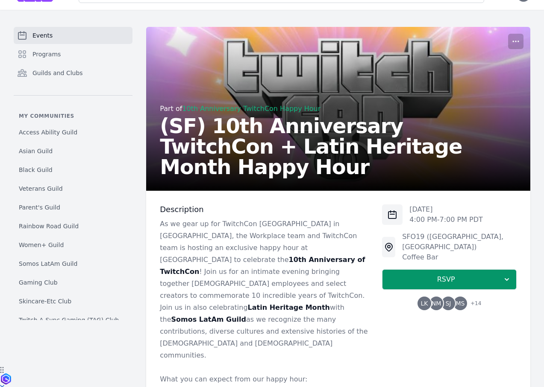
click at [459, 301] on span "MS" at bounding box center [459, 304] width 9 height 6
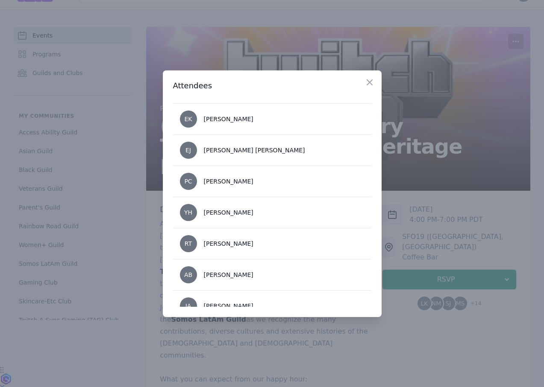
scroll to position [352, 0]
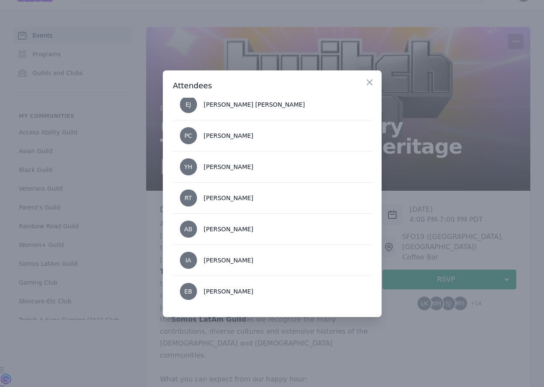
click at [449, 225] on div at bounding box center [272, 193] width 544 height 387
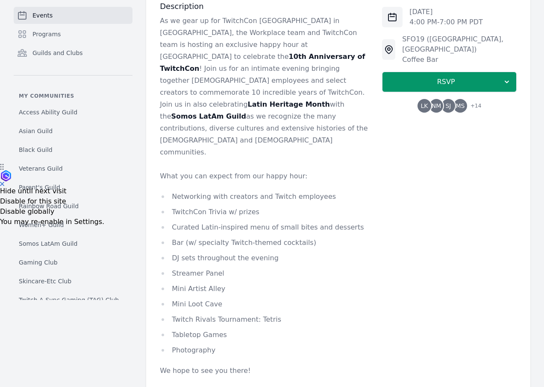
scroll to position [238, 0]
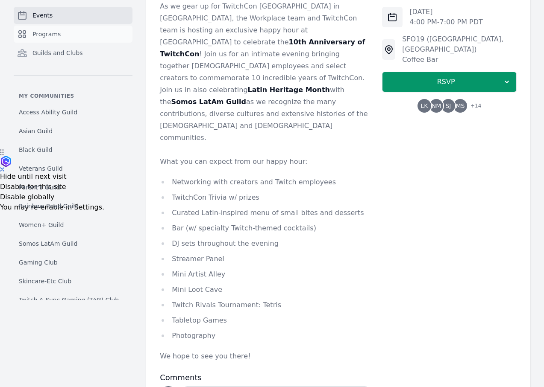
click at [57, 27] on link "Programs" at bounding box center [73, 34] width 119 height 17
